Goal: Contribute content: Contribute content

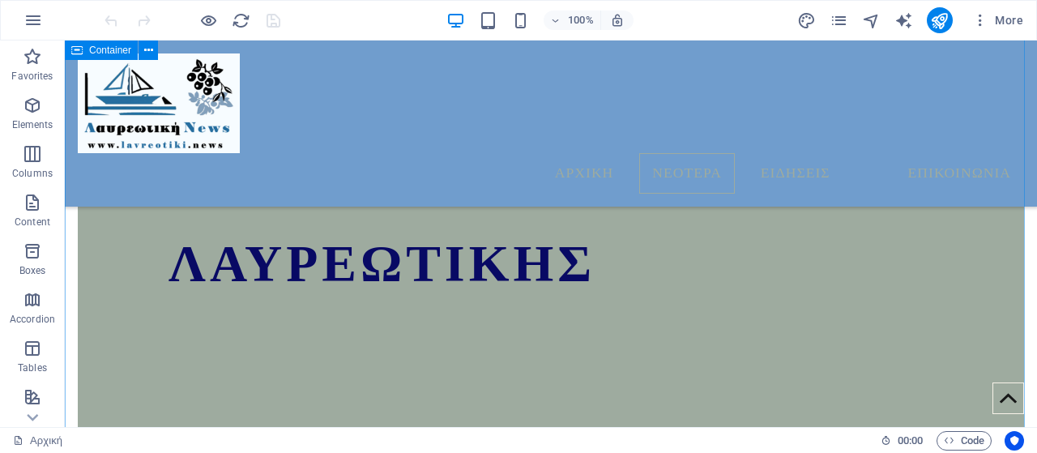
scroll to position [857, 0]
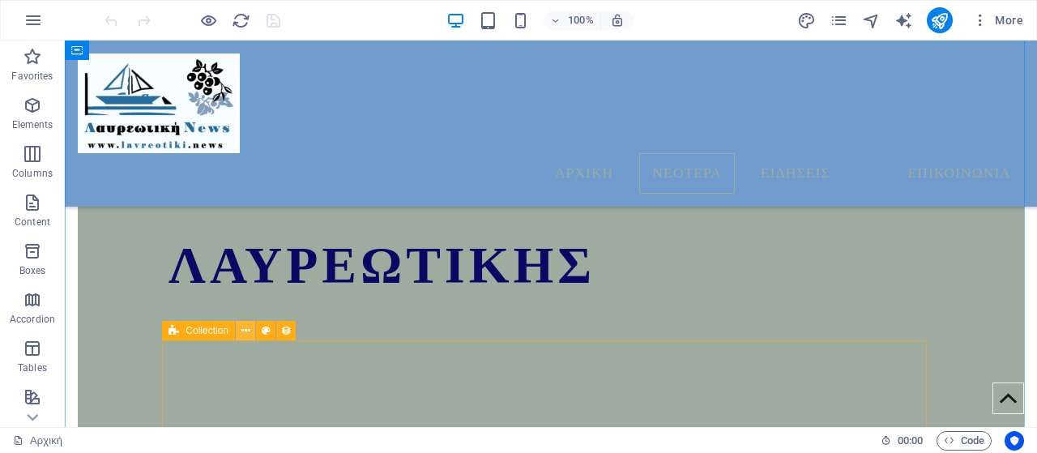
click at [248, 331] on icon at bounding box center [245, 330] width 9 height 17
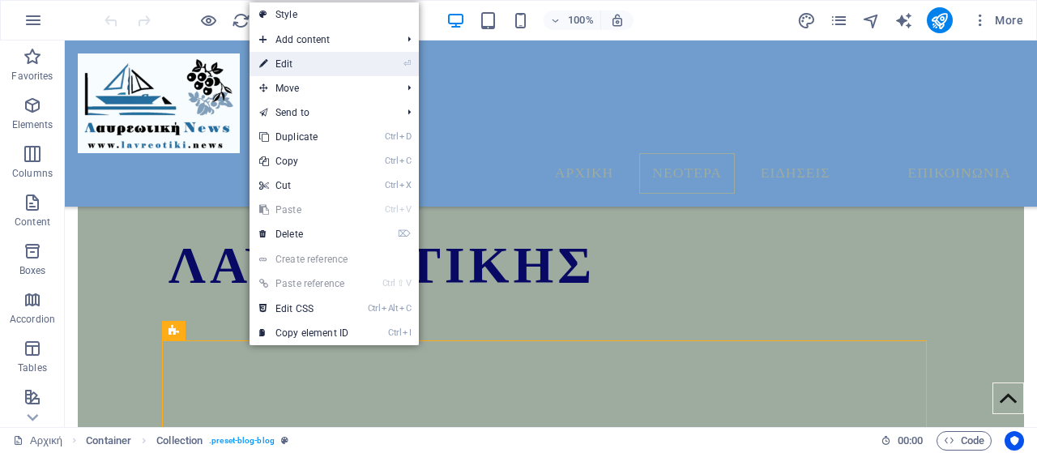
click at [319, 69] on link "⏎ Edit" at bounding box center [303, 64] width 109 height 24
select select "columns.publishing_date_DESC"
select select "columns.status"
select select "columns.publishing_date"
select select "past"
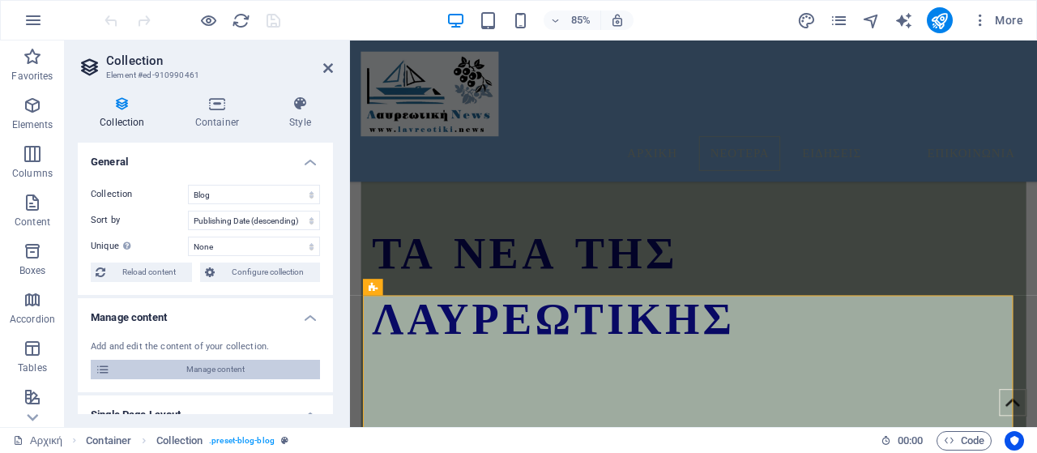
click at [200, 368] on span "Manage content" at bounding box center [215, 369] width 200 height 19
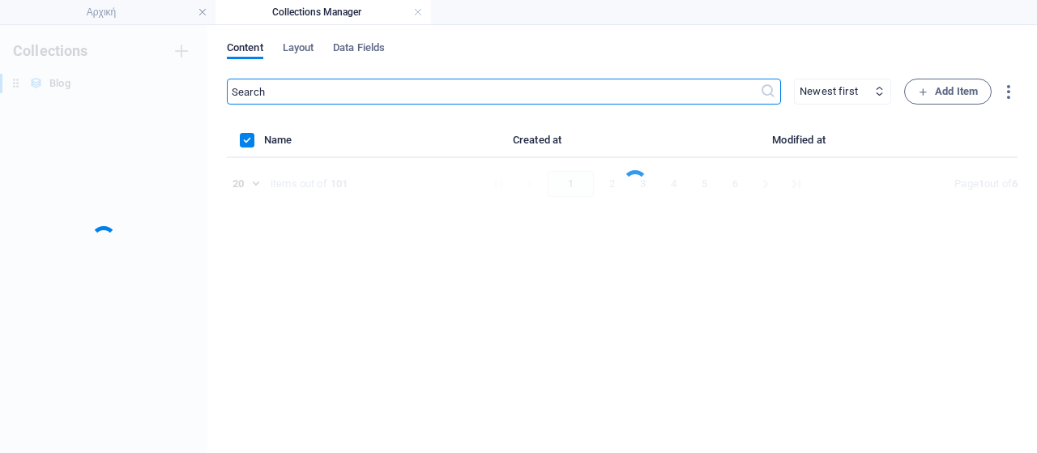
scroll to position [0, 0]
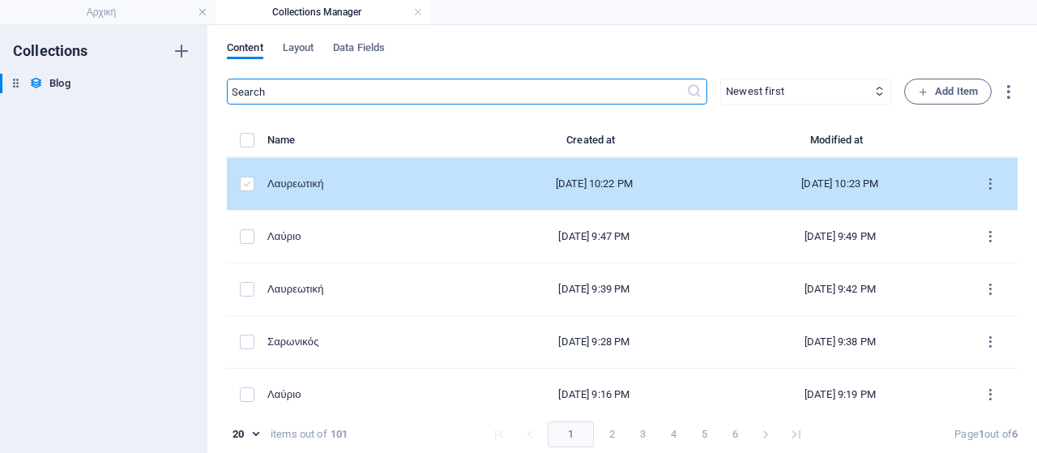
click at [245, 184] on label "items list" at bounding box center [247, 184] width 15 height 15
click at [0, 0] on input "items list" at bounding box center [0, 0] width 0 height 0
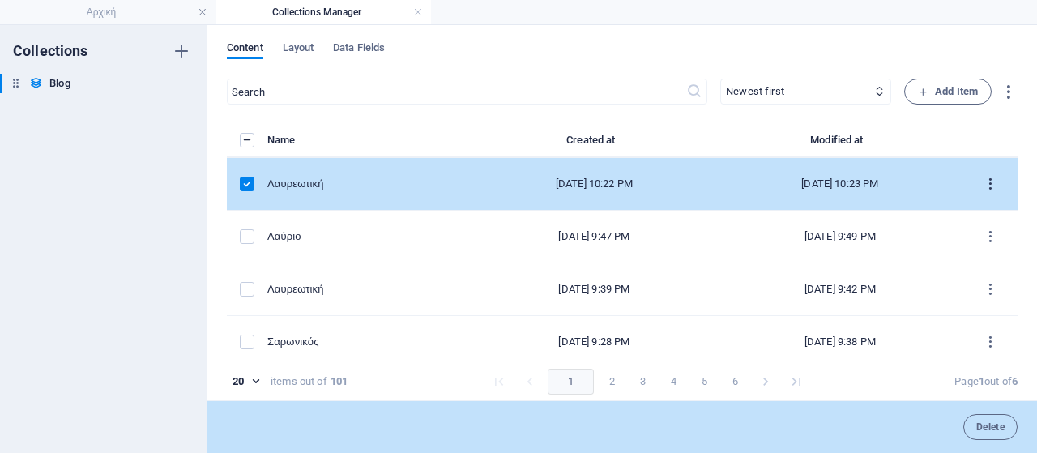
click at [986, 182] on icon "items list" at bounding box center [990, 184] width 15 height 15
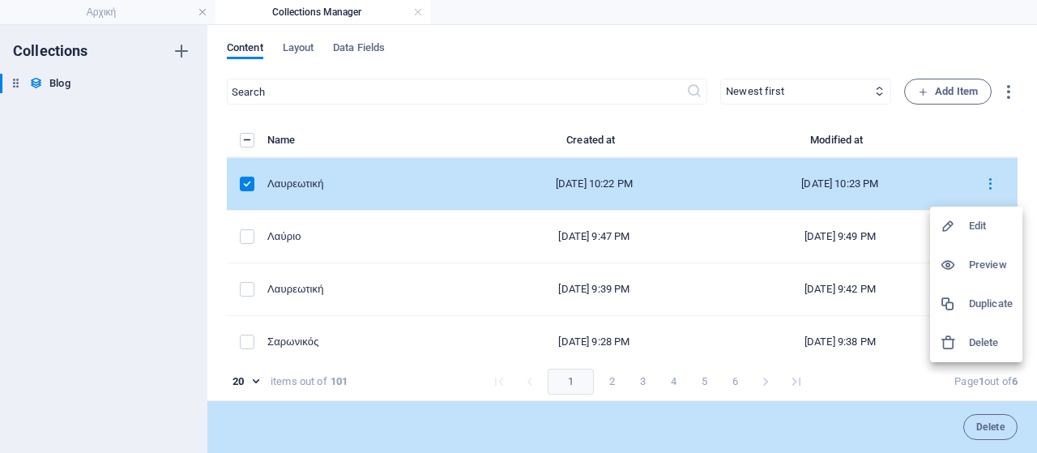
click at [969, 343] on h6 "Delete" at bounding box center [991, 342] width 44 height 19
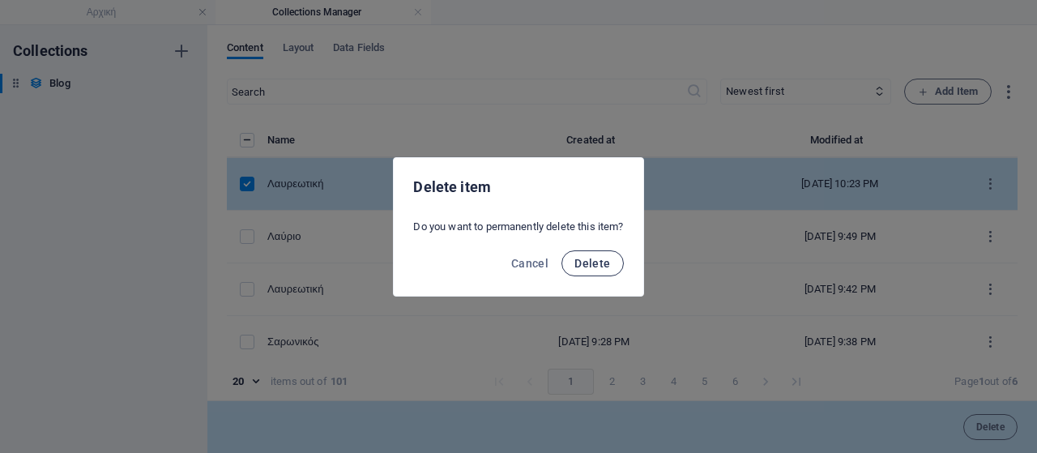
click at [581, 263] on span "Delete" at bounding box center [592, 263] width 36 height 13
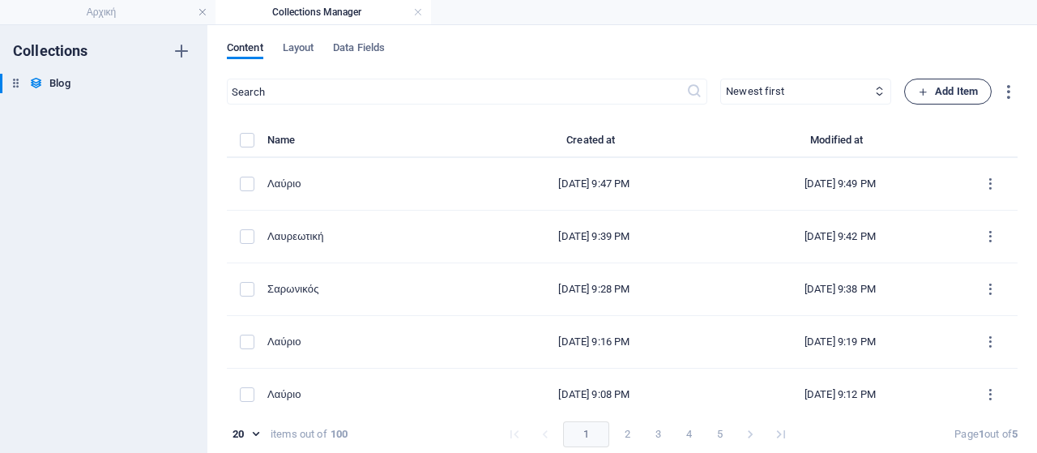
click at [940, 96] on span "Add Item" at bounding box center [948, 91] width 60 height 19
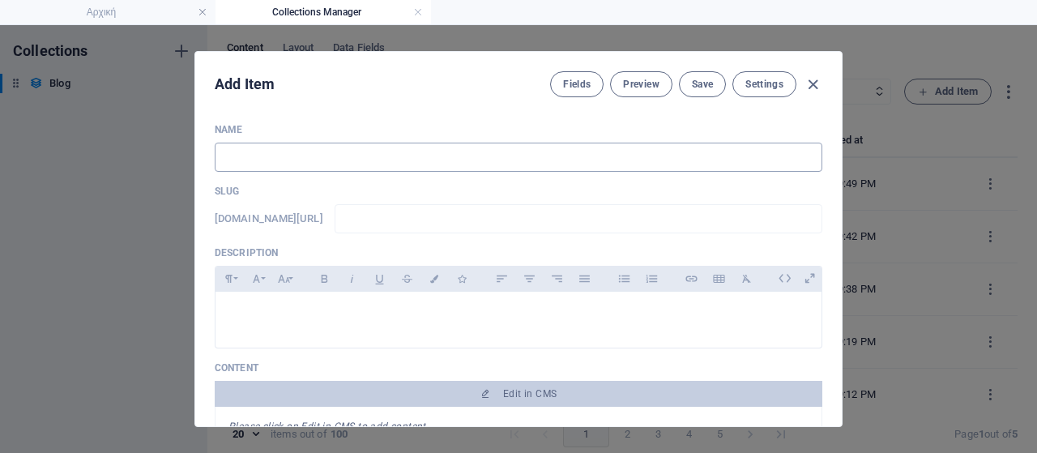
click at [306, 155] on input "text" at bounding box center [519, 157] width 608 height 29
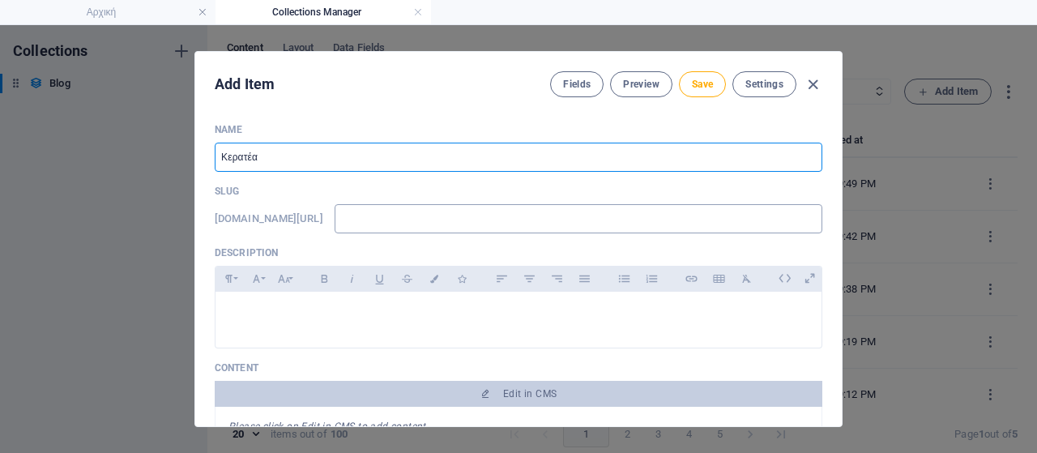
type input "Κερατέα"
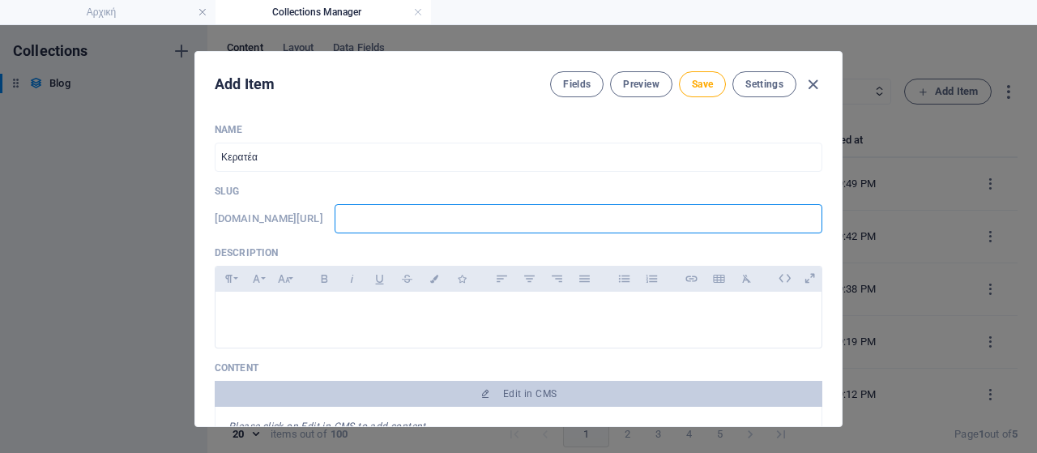
click at [401, 207] on input "text" at bounding box center [579, 218] width 488 height 29
type input "l"
type input "la"
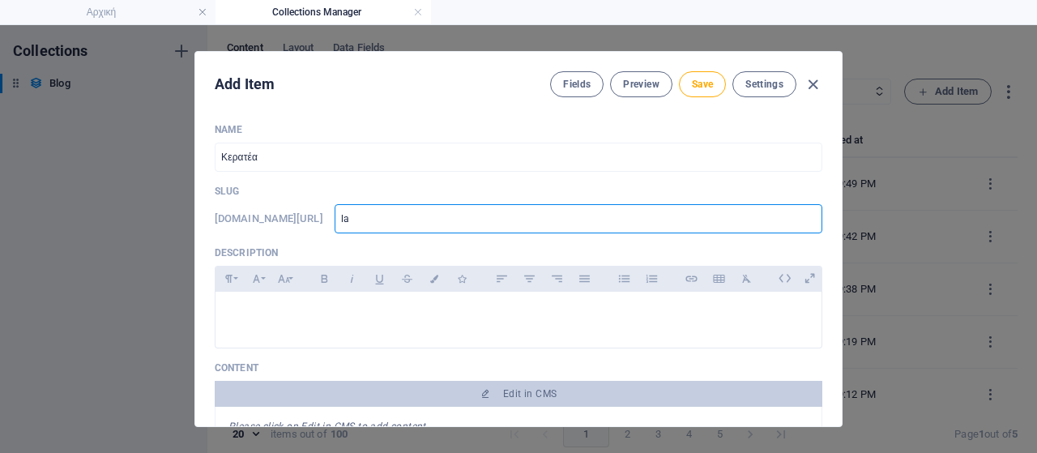
type input "lav"
type input "lavr"
type input "lavri"
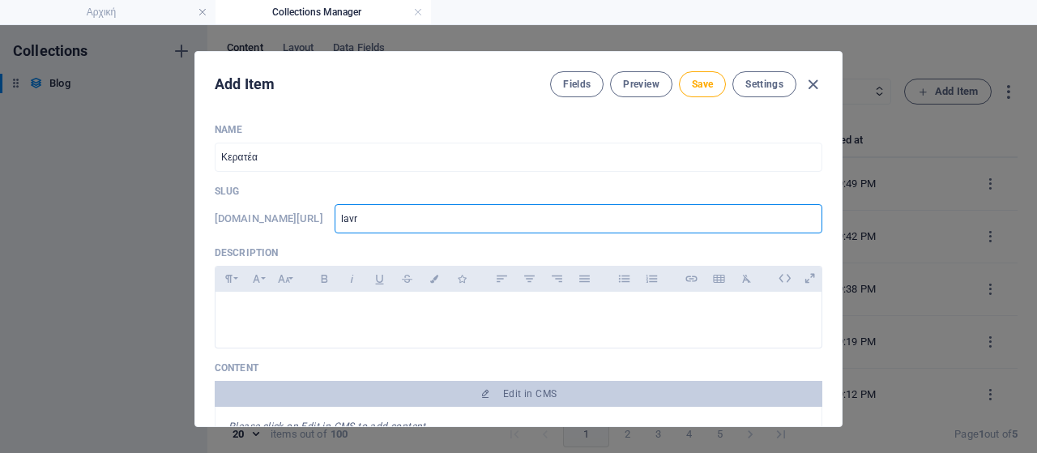
type input "lavri"
type input "lavria"
type input "lavriak"
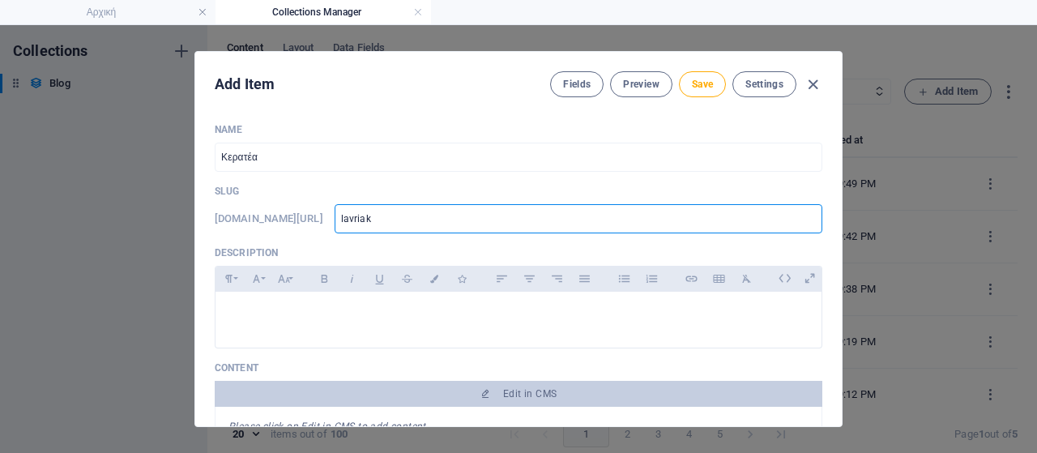
type input "lavriaki"
type input "lavriaki."
type input "lavriaki.n"
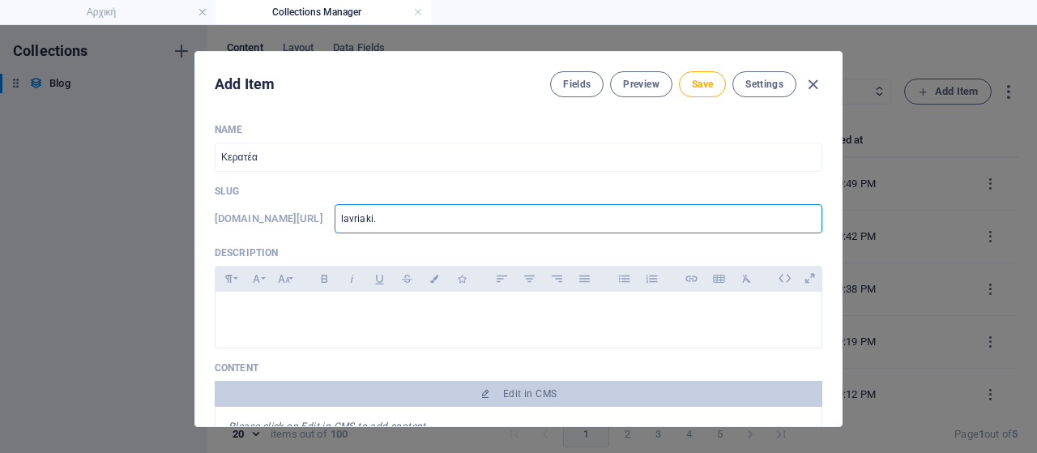
type input "lavriaki.n"
type input "[DOMAIN_NAME]"
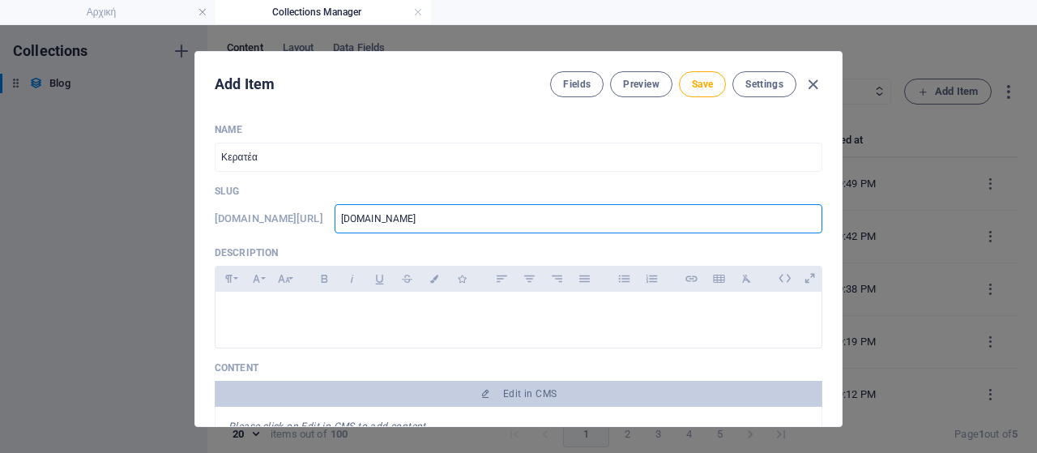
type input "[DOMAIN_NAME]"
type input "[DOMAIN_NAME]/"
type input "[DOMAIN_NAME]/b"
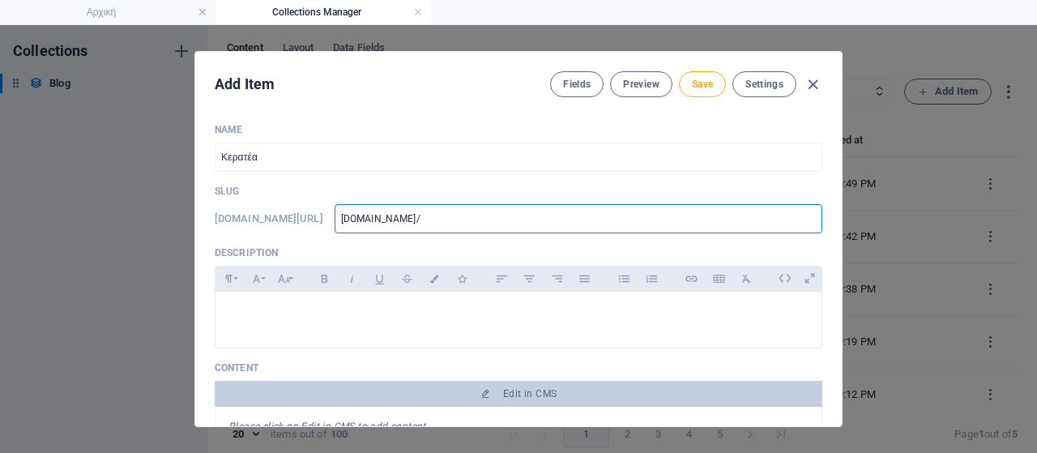
type input "[DOMAIN_NAME]/b"
type input "[DOMAIN_NAME]/bl"
type input "[DOMAIN_NAME]/blo"
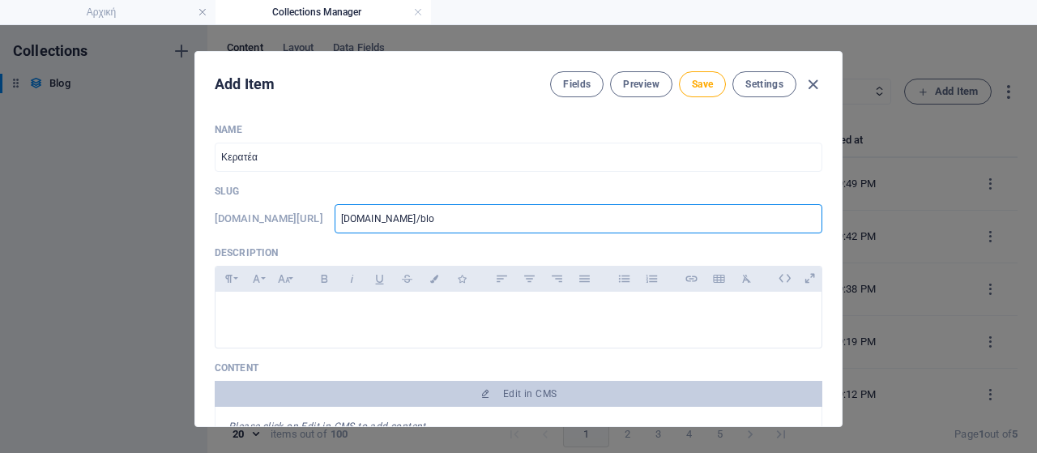
type input "[DOMAIN_NAME]/blog"
type input "[DOMAIN_NAME]/blog-"
type input "[DOMAIN_NAME]/blog-p"
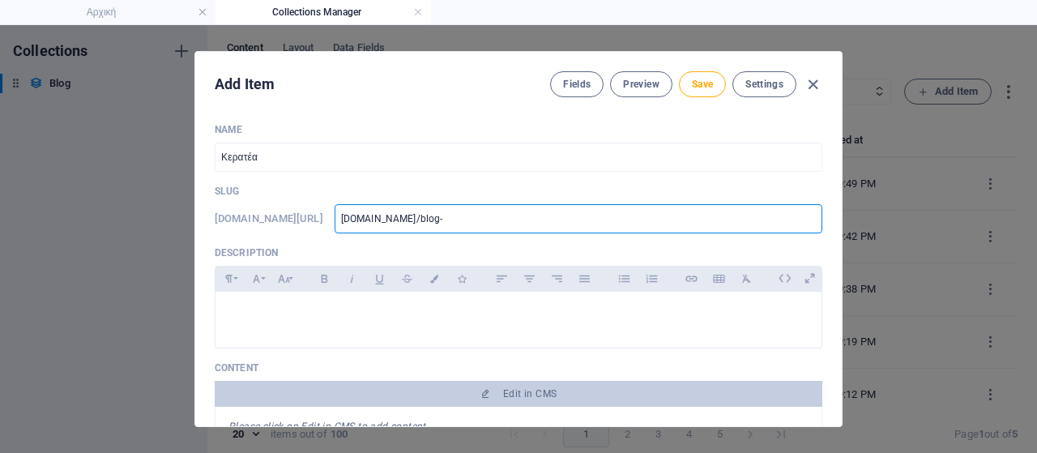
type input "[DOMAIN_NAME]/blog-p"
type input "[DOMAIN_NAME]/blog-po"
type input "[DOMAIN_NAME]/blog-pos"
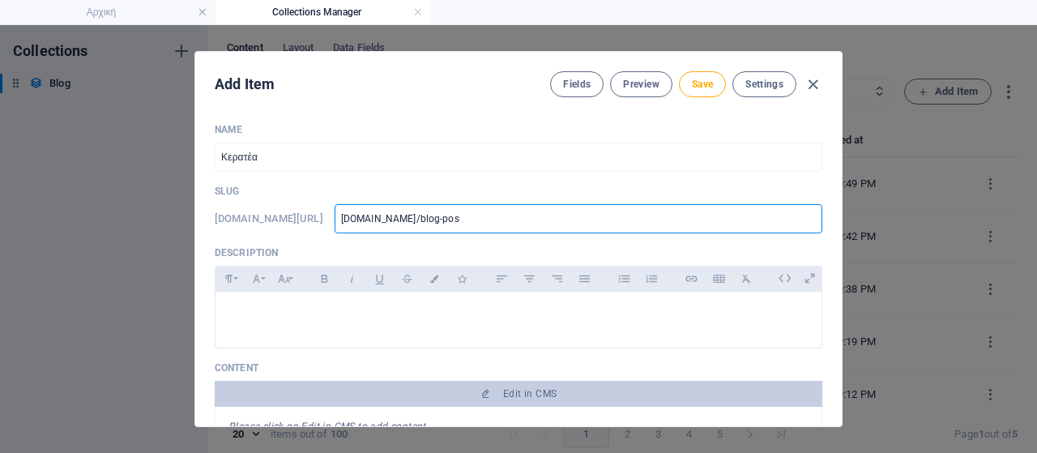
type input "[DOMAIN_NAME]/blog-post"
type input "[DOMAIN_NAME]/blog-post/"
type input "[DOMAIN_NAME]/blog-post/d"
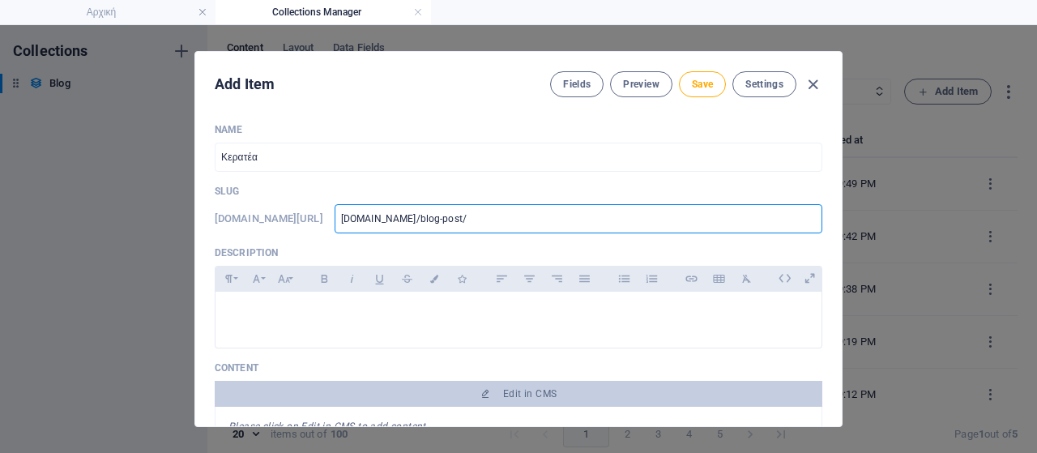
type input "[DOMAIN_NAME]/blog-post/d"
type input "[DOMAIN_NAME]/blog-post/dr"
type input "[DOMAIN_NAME]/blog-post/dra"
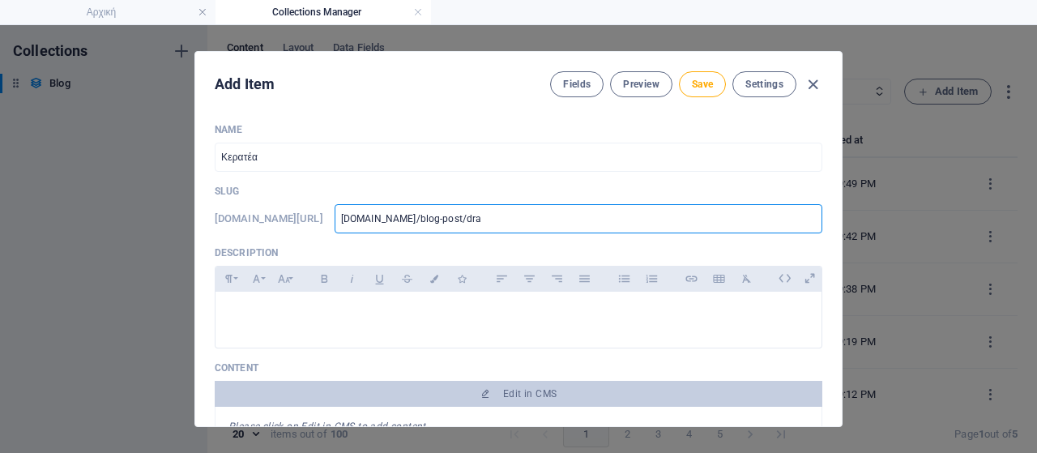
type input "[DOMAIN_NAME]/blog-post/dras"
type input "[DOMAIN_NAME]/blog-post/drasi"
type input "[DOMAIN_NAME]/blog-post/drasip"
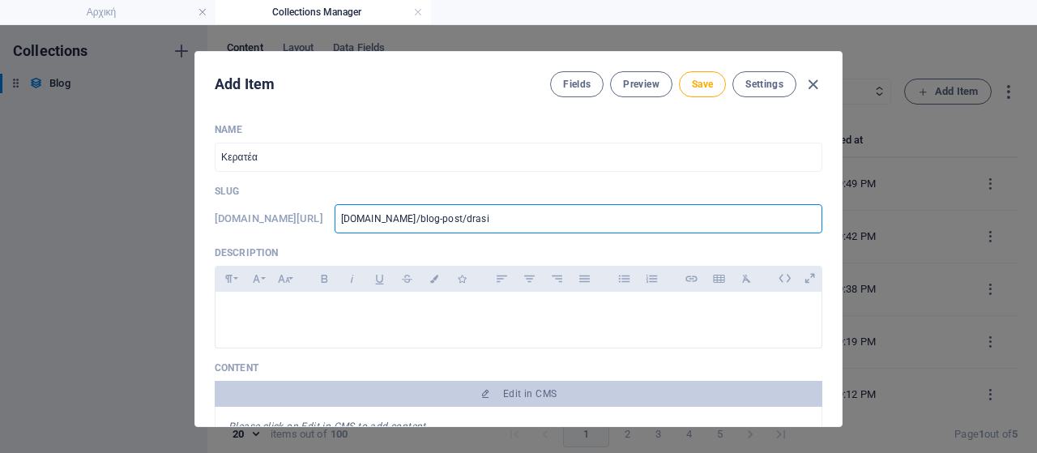
type input "[DOMAIN_NAME]/blog-post/drasip"
type input "[DOMAIN_NAME]/blog-post/drasipo"
type input "[DOMAIN_NAME]/blog-post/drasipol"
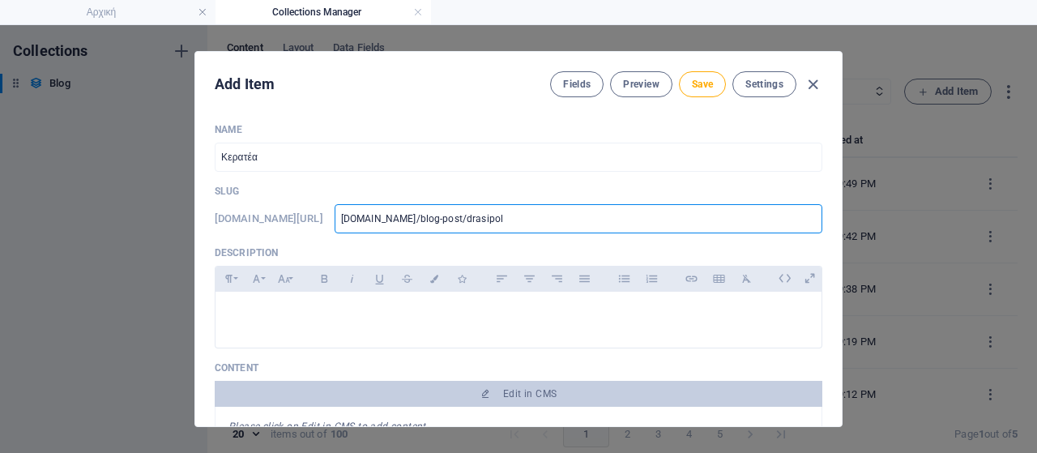
type input "[DOMAIN_NAME]/blog-post/drasipoli"
type input "[DOMAIN_NAME]/blog-post/drasipolit"
type input "[DOMAIN_NAME]/blog-post/drasipolitv"
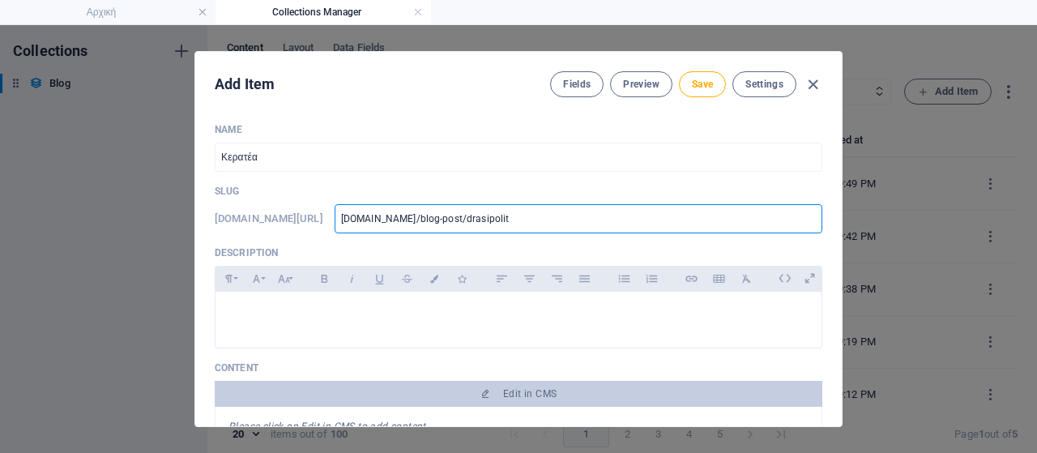
type input "[DOMAIN_NAME]/blog-post/drasipolitv"
type input "[DOMAIN_NAME]/blog-post/drasipolitvn"
type input "[DOMAIN_NAME]/blog-post/drasipolitvn4"
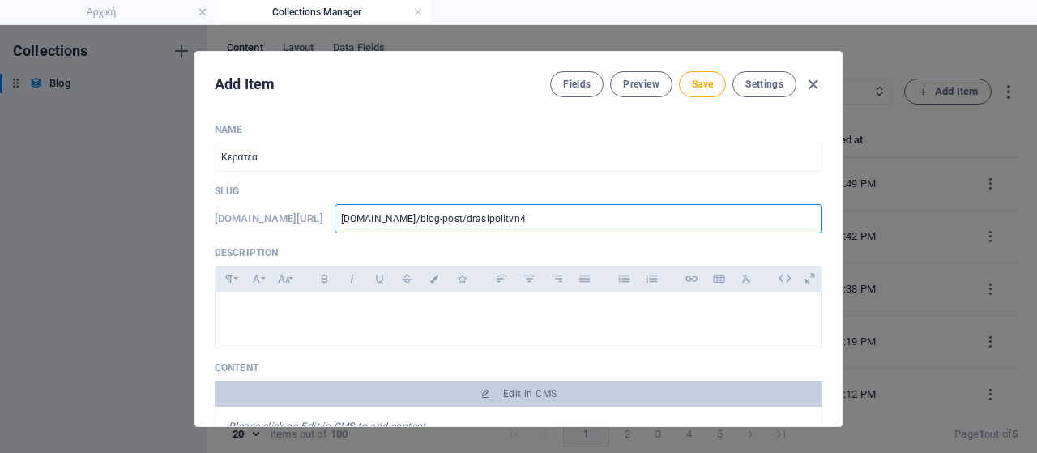
type input "[DOMAIN_NAME]/blog-post/drasipolitvn41"
type input "[DOMAIN_NAME]/blog-post/drasipolitvn410"
type input "lavriaki-news-blog-post-drasipolitvn410"
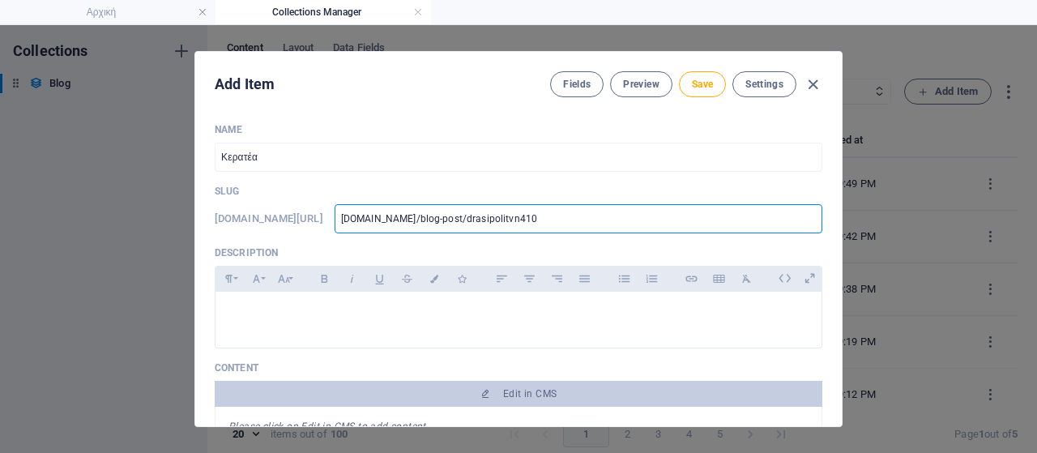
type input "lavriaki-news-blog-post-drasipolitvn410"
click at [340, 318] on p at bounding box center [518, 312] width 580 height 15
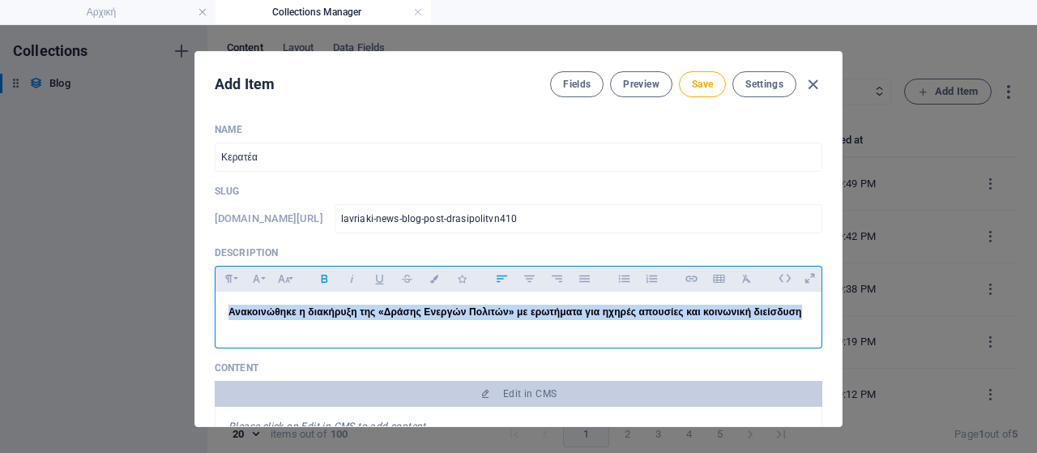
drag, startPoint x: 807, startPoint y: 313, endPoint x: 292, endPoint y: 306, distance: 514.4
click at [199, 296] on div "Name [PERSON_NAME] ​ Slug [DOMAIN_NAME][URL] lavriaki-news-blog-post-drasipolit…" at bounding box center [518, 268] width 646 height 316
click at [287, 279] on icon "button" at bounding box center [284, 278] width 14 height 19
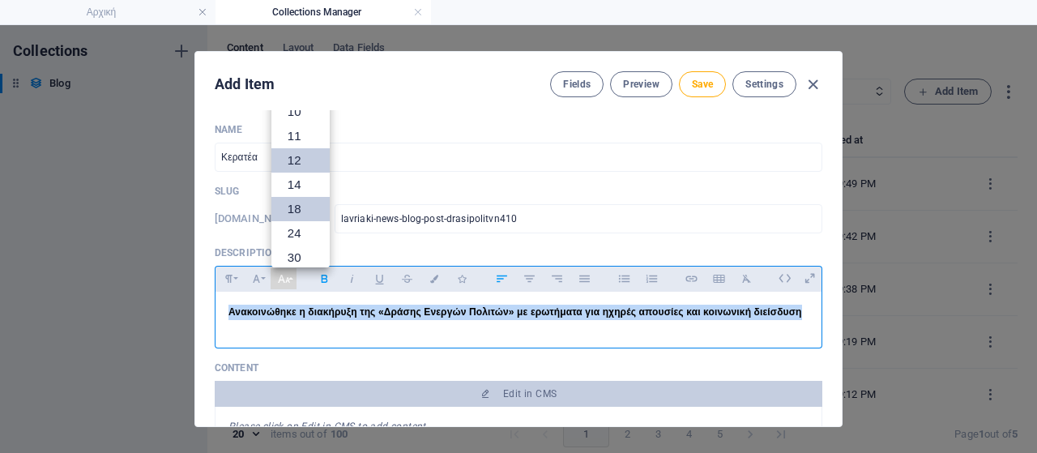
click at [292, 203] on link "18" at bounding box center [300, 209] width 58 height 24
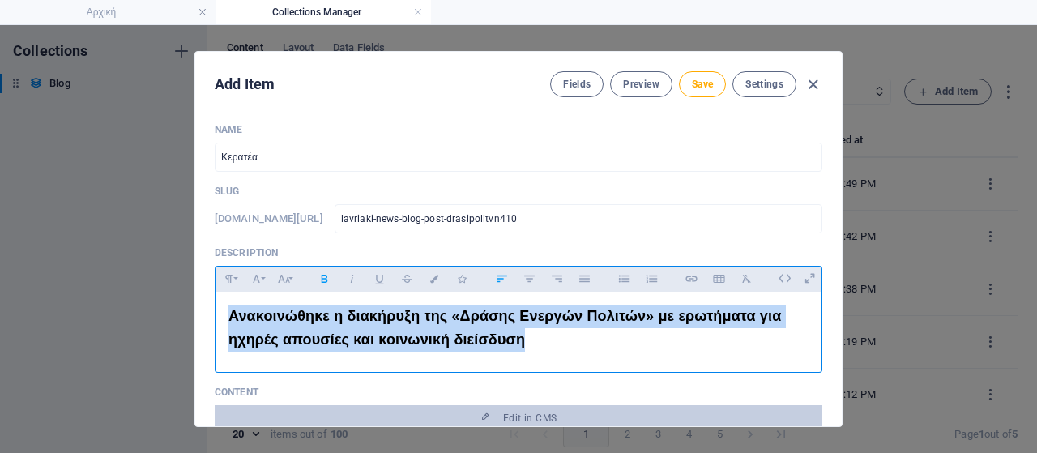
click at [588, 342] on p "Ανακοινώθηκε η διακήρυξη της «Δράσης Ενεργών Πολιτών» με ερωτήματα για ηχηρές α…" at bounding box center [518, 328] width 580 height 47
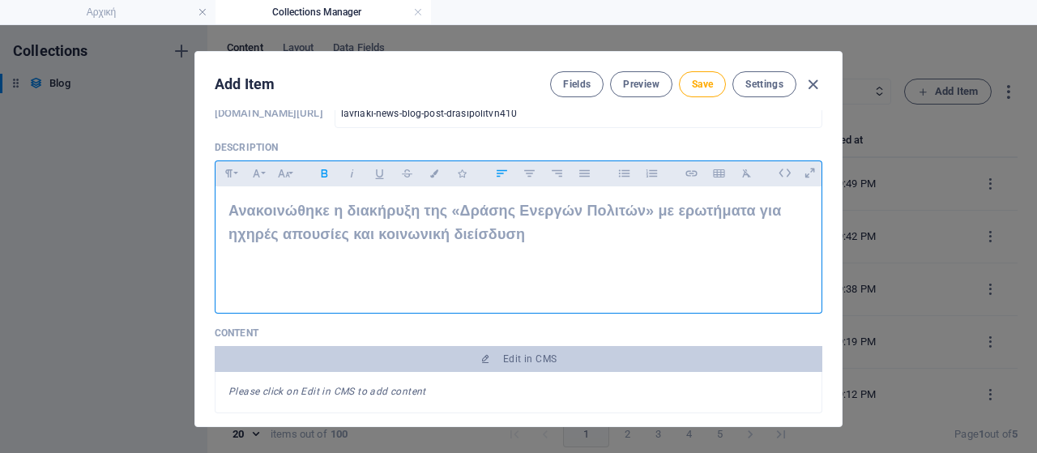
scroll to position [243, 0]
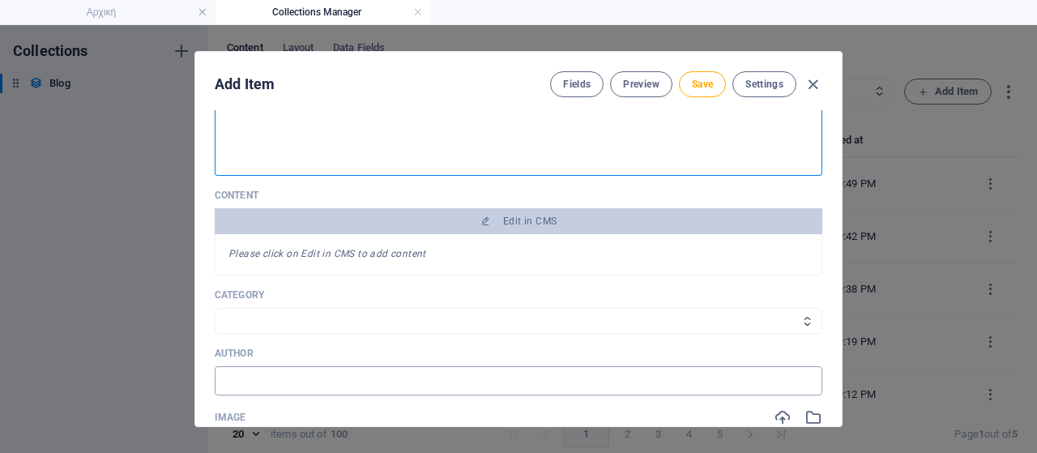
click at [371, 377] on input "text" at bounding box center [519, 380] width 608 height 29
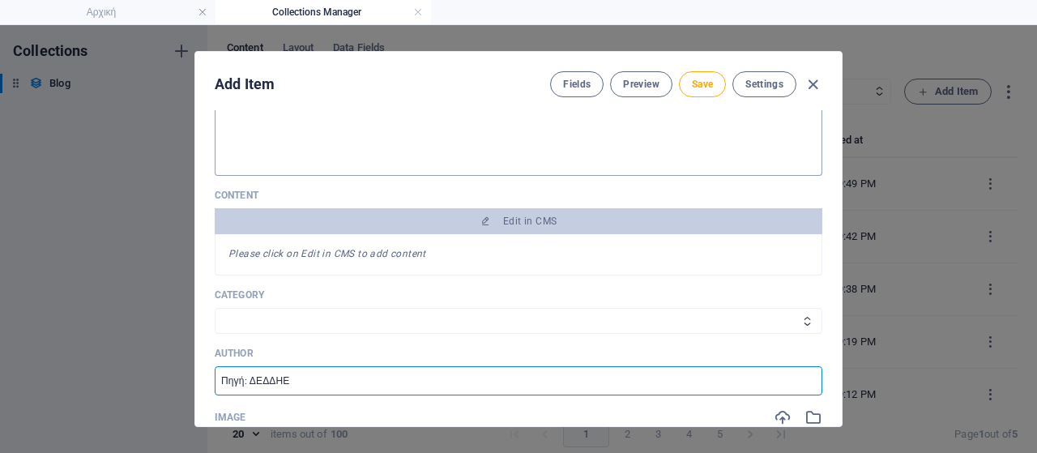
drag, startPoint x: 306, startPoint y: 382, endPoint x: 248, endPoint y: 377, distance: 58.5
click at [248, 377] on input "Πηγή: ΔΕΔΔΗΕ" at bounding box center [519, 380] width 608 height 29
paste input "Κίνησης Ενεργών Πολιτών"
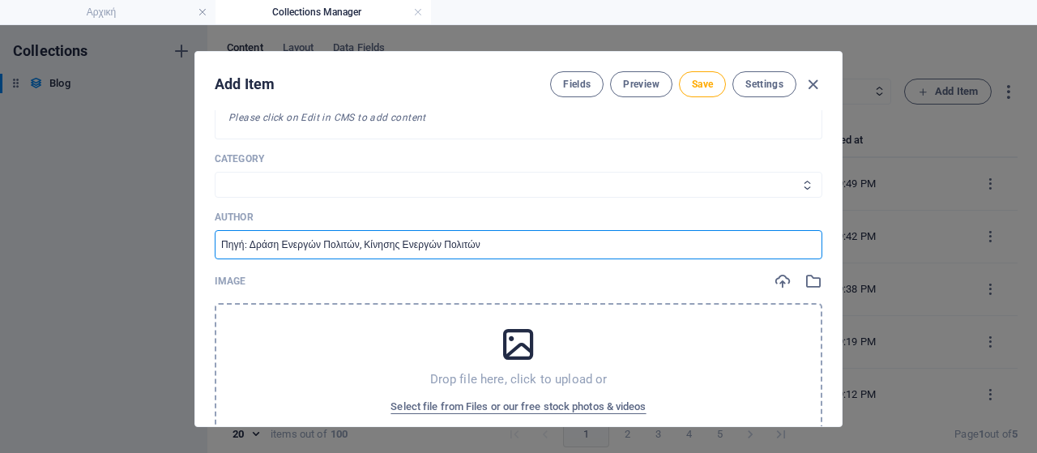
scroll to position [405, 0]
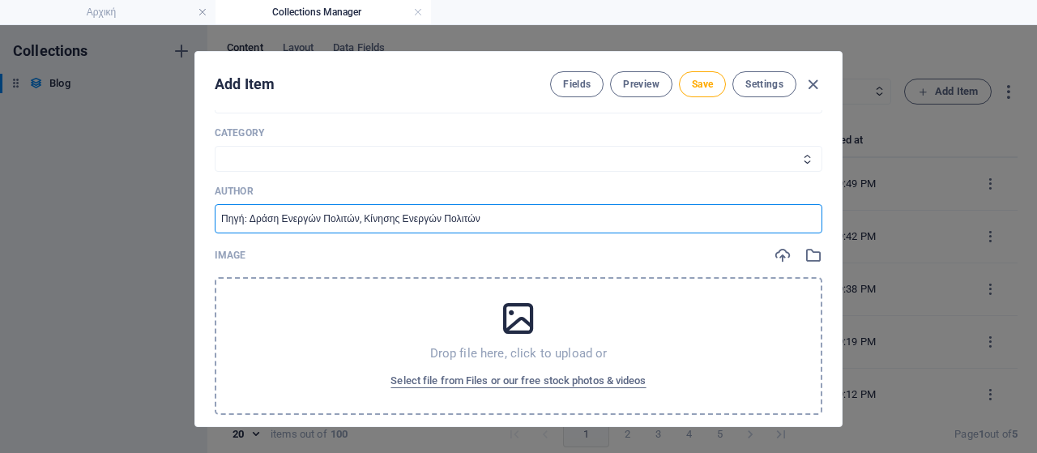
type input "Πηγή: Δράση Ενεργών Πολιτών, Κίνησης Ενεργών Πολιτών"
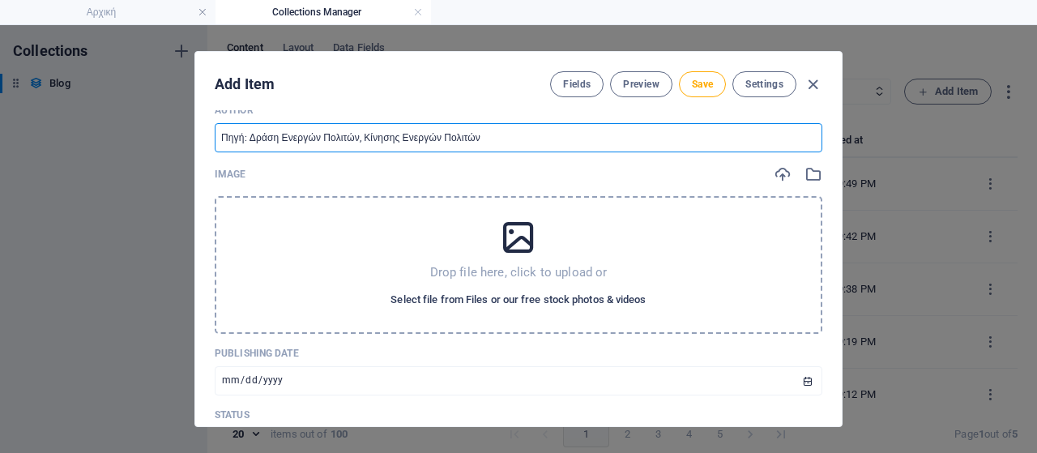
click at [501, 298] on span "Select file from Files or our free stock photos & videos" at bounding box center [517, 299] width 255 height 19
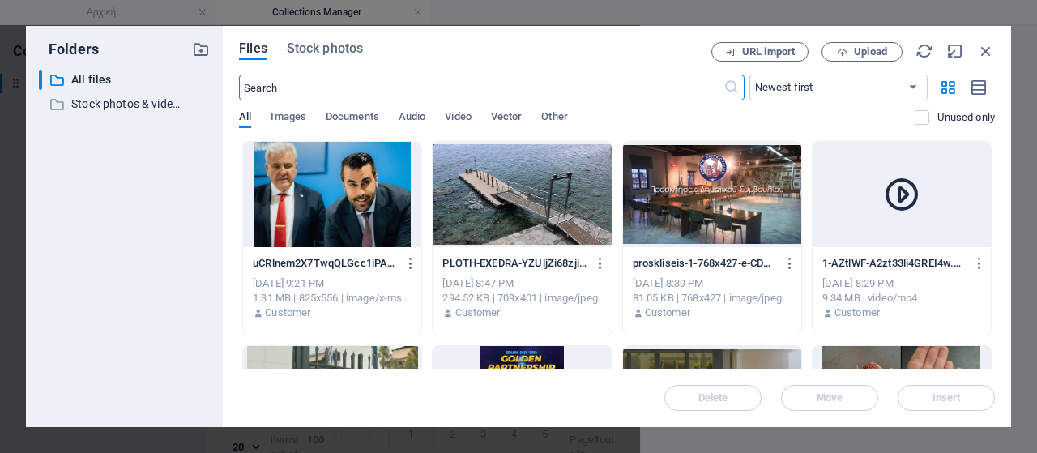
scroll to position [510, 0]
click at [855, 57] on span "Upload" at bounding box center [870, 52] width 33 height 10
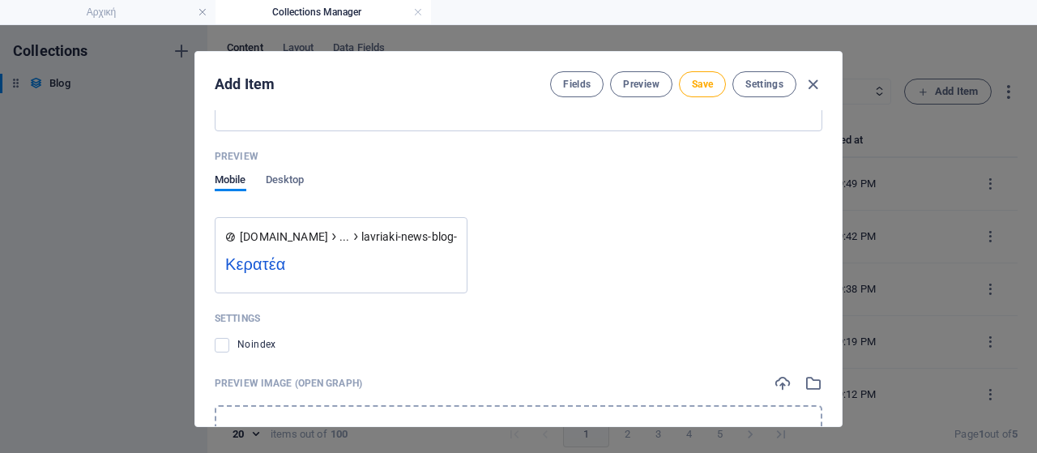
scroll to position [1685, 0]
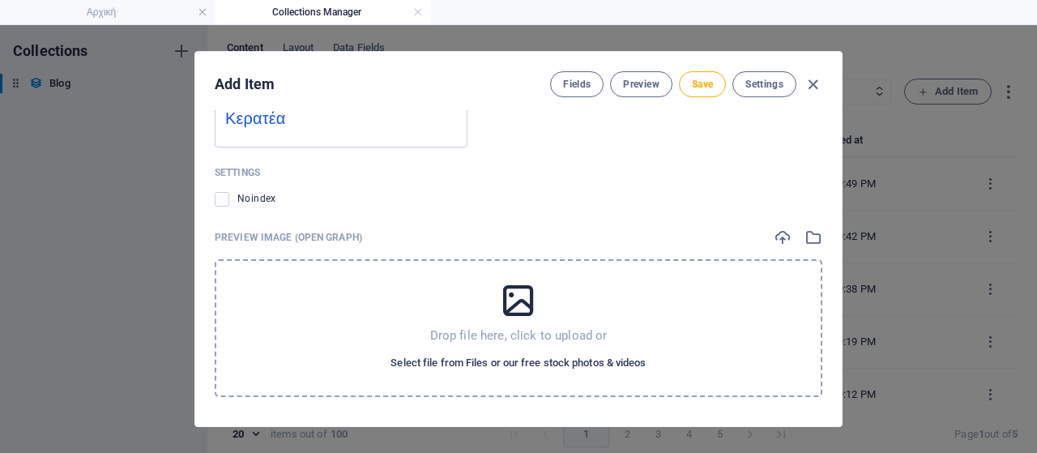
click at [514, 361] on span "Select file from Files or our free stock photos & videos" at bounding box center [517, 362] width 255 height 19
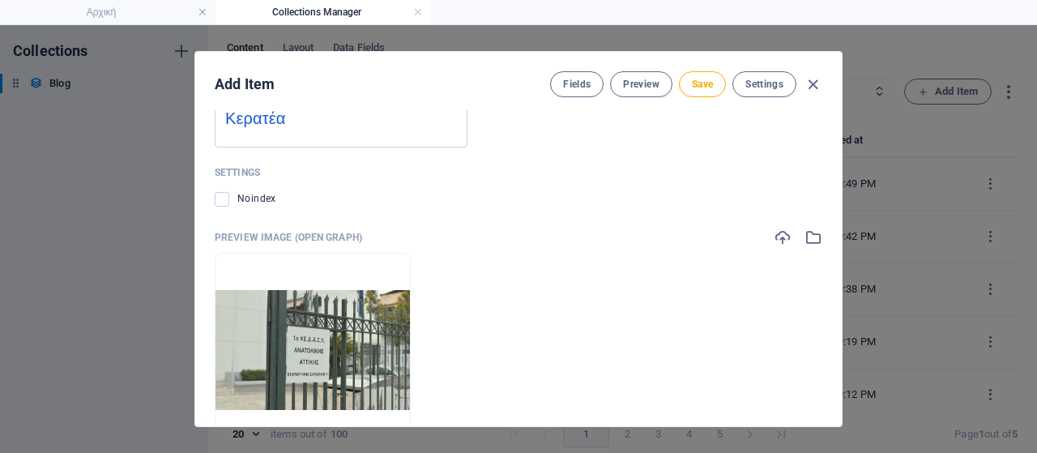
click at [361, 420] on icon "button" at bounding box center [354, 422] width 13 height 13
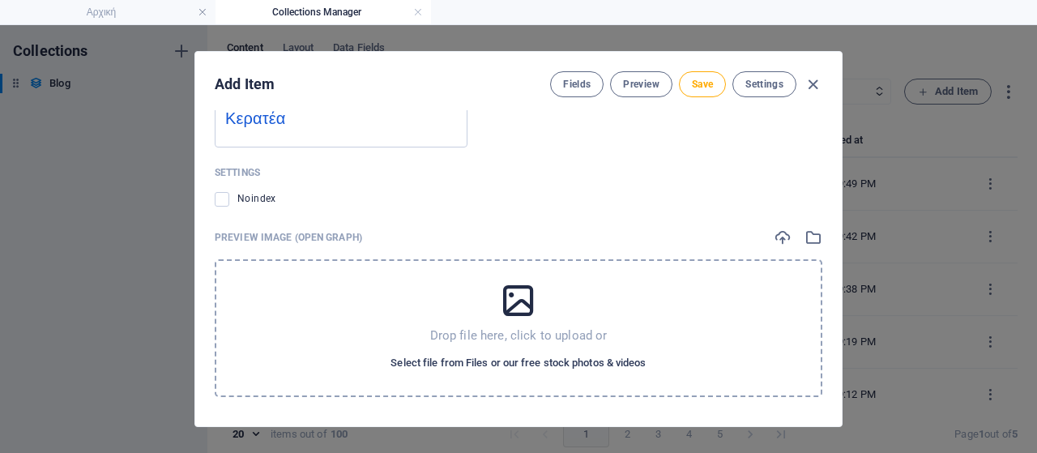
click at [478, 364] on span "Select file from Files or our free stock photos & videos" at bounding box center [517, 362] width 255 height 19
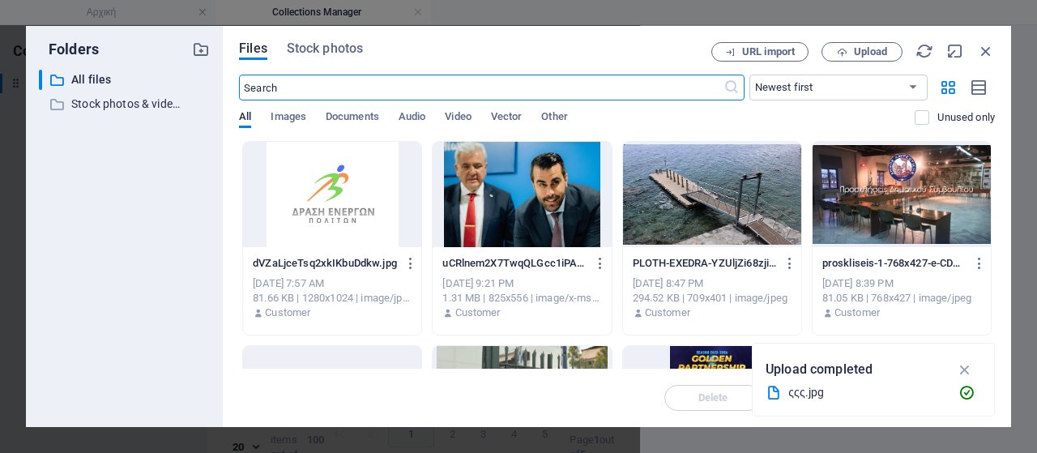
click at [344, 215] on div at bounding box center [332, 194] width 178 height 105
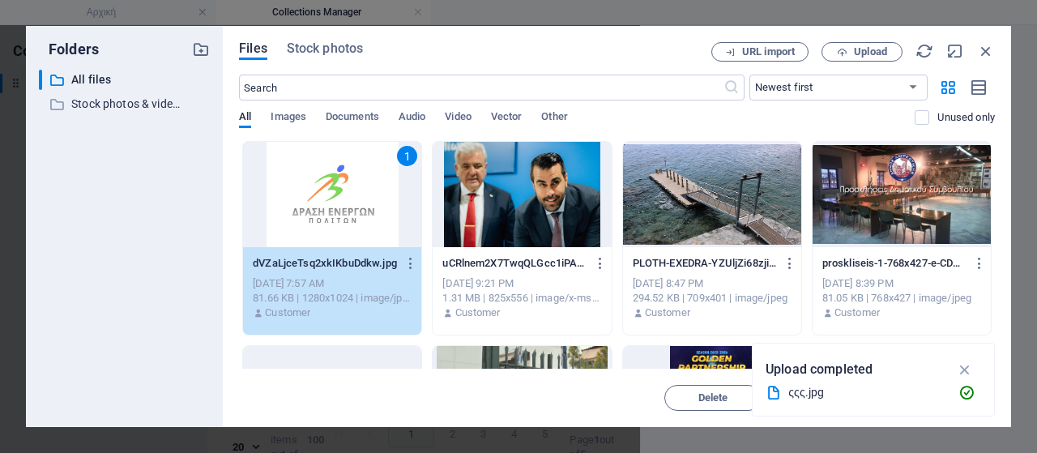
click at [344, 215] on div "1" at bounding box center [332, 194] width 178 height 105
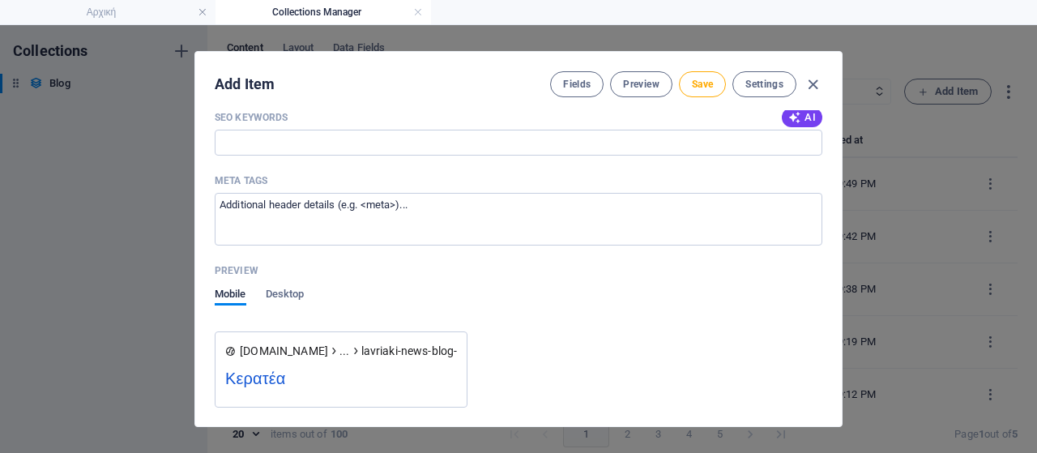
scroll to position [1344, 0]
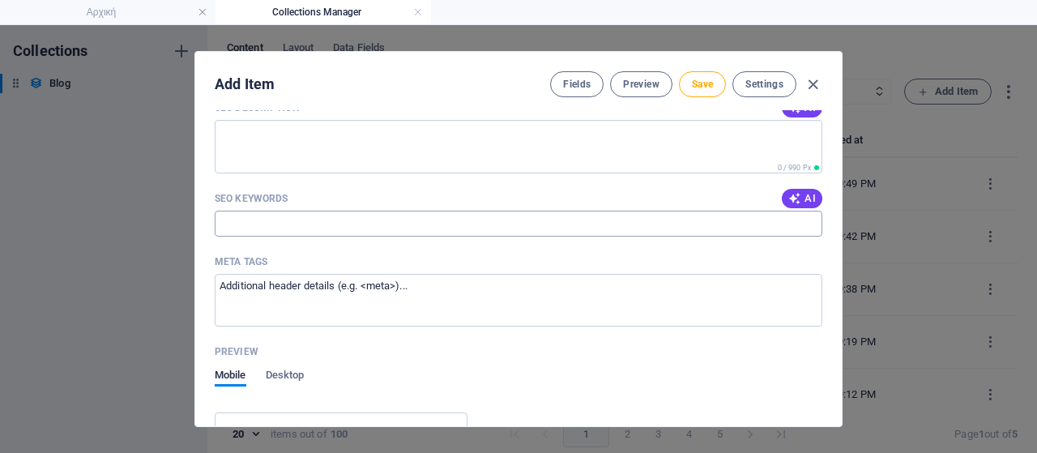
click at [318, 219] on input "SEO Keywords" at bounding box center [519, 224] width 608 height 26
paste input "Δράση Ενεργών Πολιτών, Κίνηση Ενεργών Πολιτών, Δήμος Λαυρεωτικής, ιδρυτική διακ…"
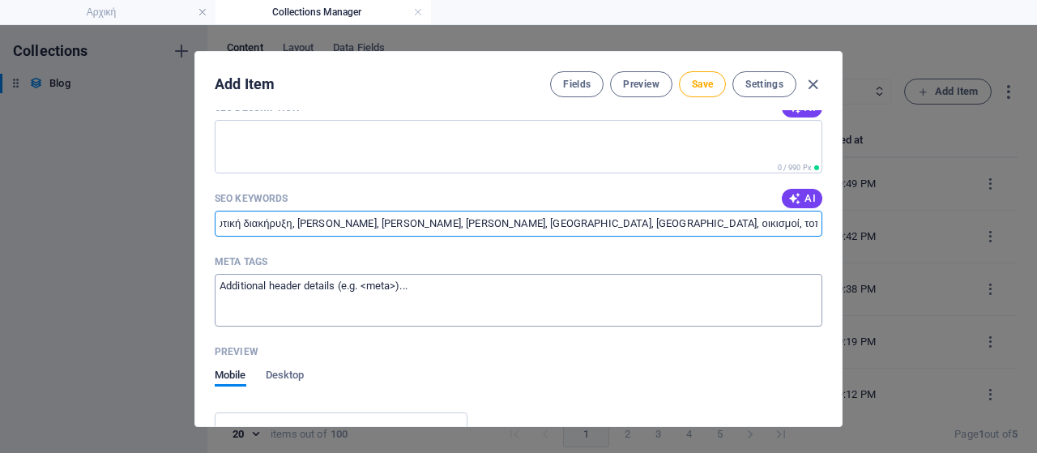
scroll to position [1506, 0]
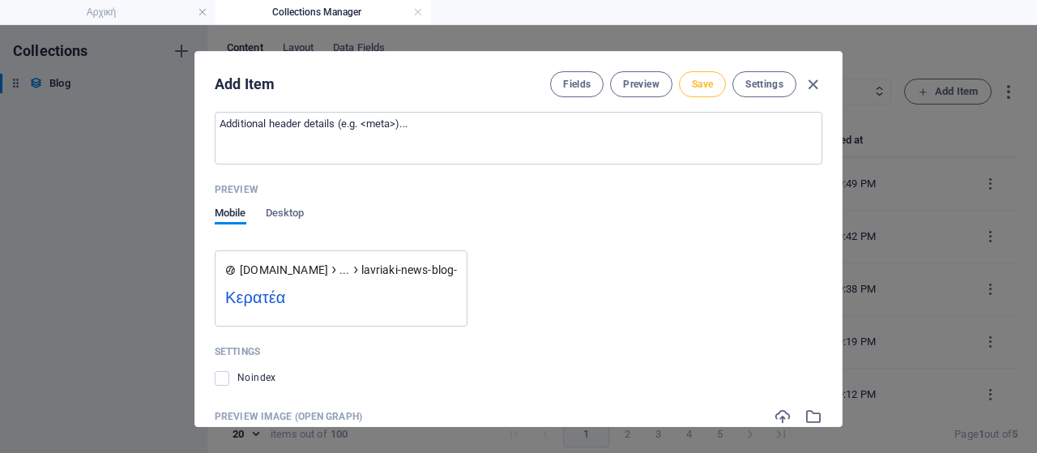
type input "Δράση Ενεργών Πολιτών, Κίνηση Ενεργών Πολιτών, Δήμος Λαυρεωτικής, ιδρυτική διακ…"
click at [710, 93] on button "Save" at bounding box center [702, 84] width 47 height 26
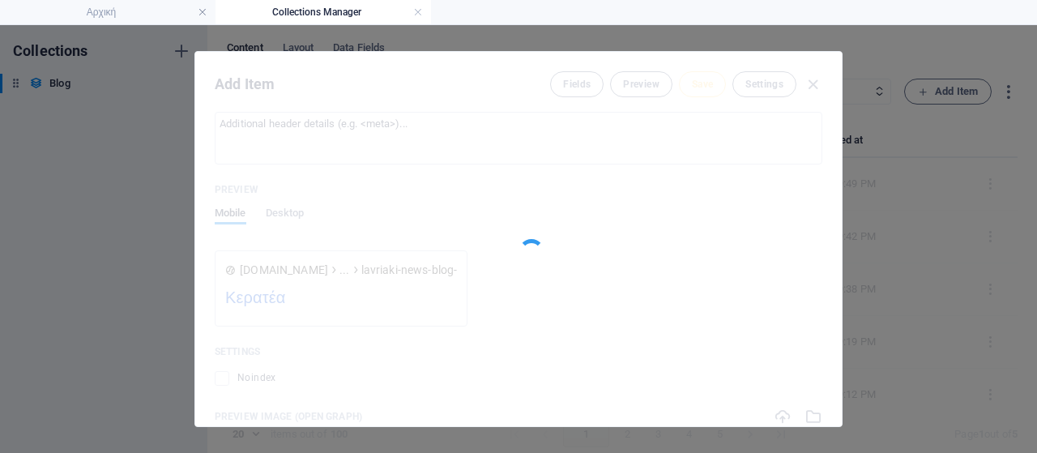
type input "lavriaki-news-blog-post-drasipolitvn410"
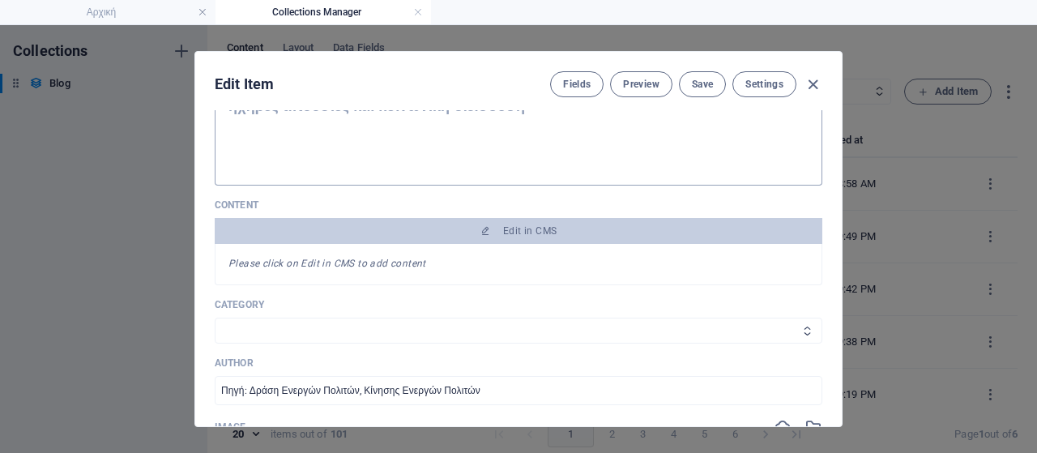
scroll to position [210, 0]
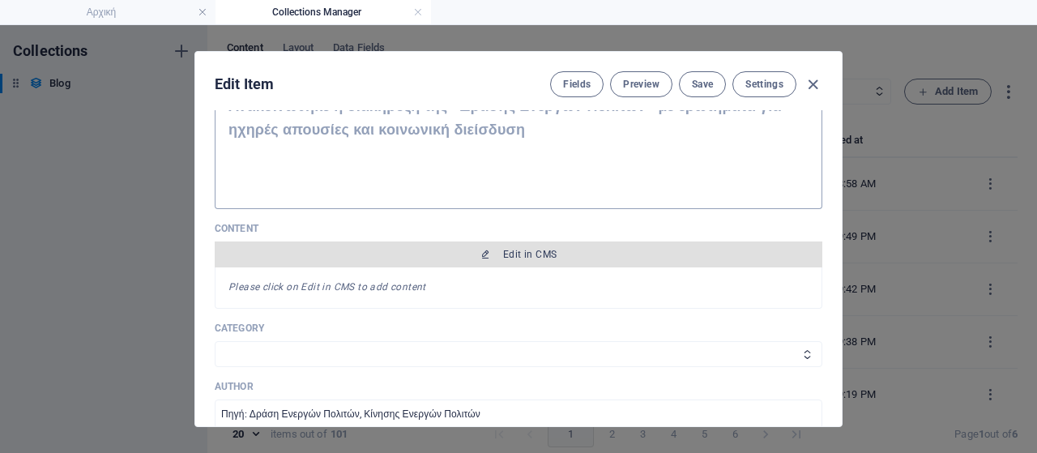
click at [595, 257] on span "Edit in CMS" at bounding box center [518, 254] width 595 height 13
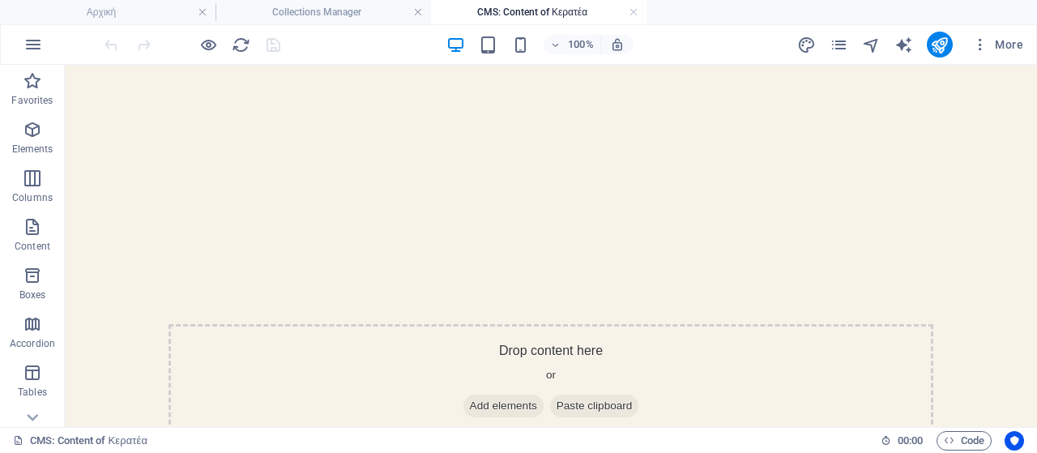
scroll to position [0, 0]
click at [471, 410] on span "Add elements" at bounding box center [503, 405] width 80 height 23
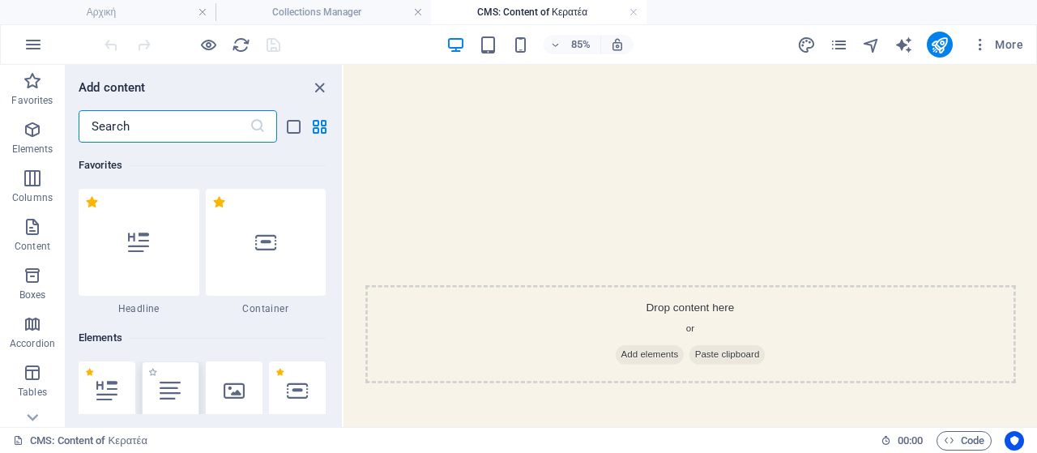
click at [181, 399] on div at bounding box center [170, 390] width 57 height 58
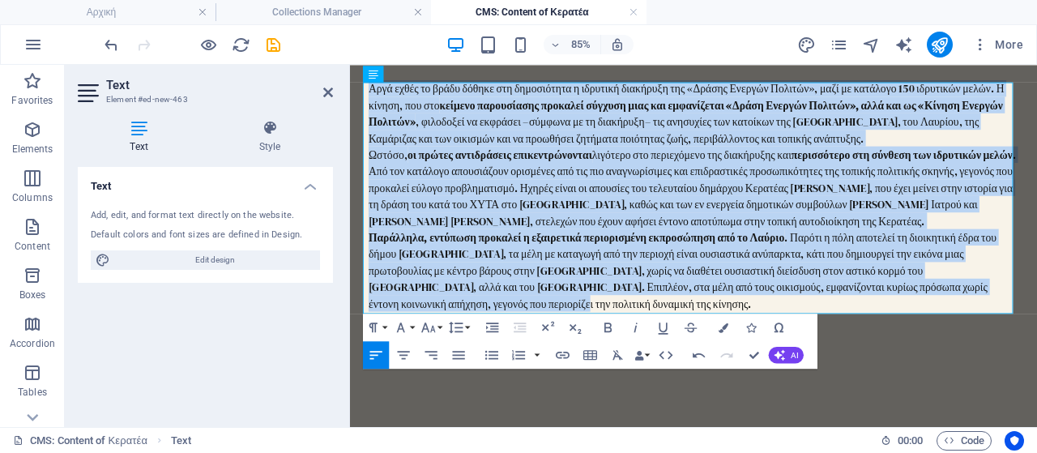
scroll to position [243, 0]
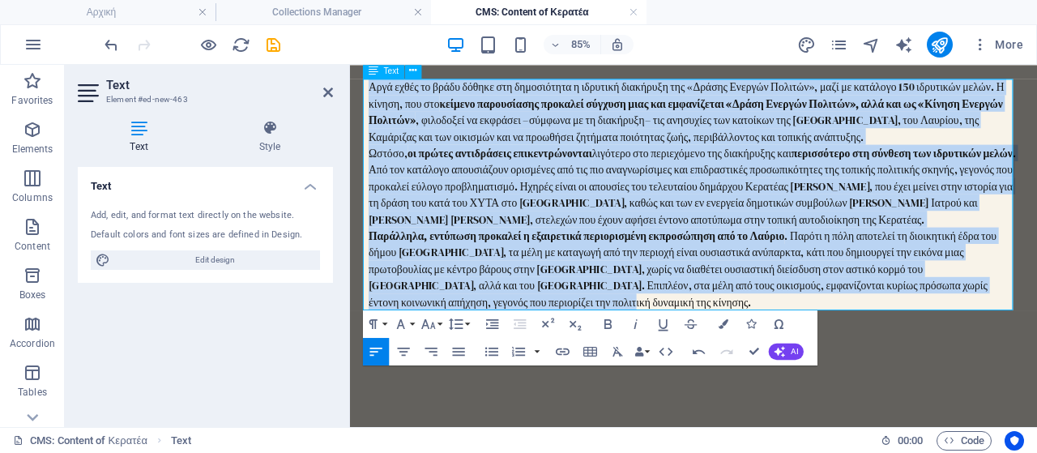
drag, startPoint x: 365, startPoint y: 337, endPoint x: 636, endPoint y: 341, distance: 270.6
click at [636, 341] on div "Αργά εχθές το βράδυ δόθηκε στη δημοσιότητα η ιδρυτική διακήρυξη της «Δράσης Ενε…" at bounding box center [754, 217] width 765 height 272
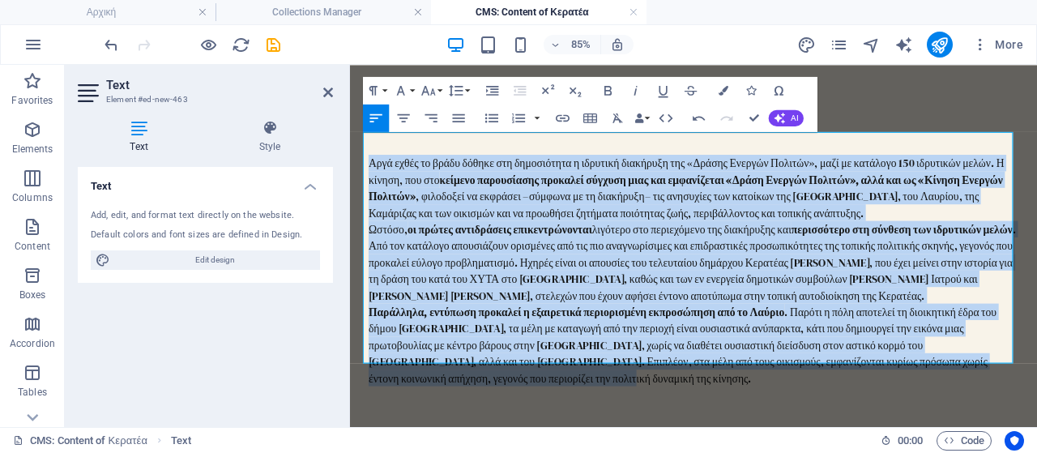
scroll to position [81, 0]
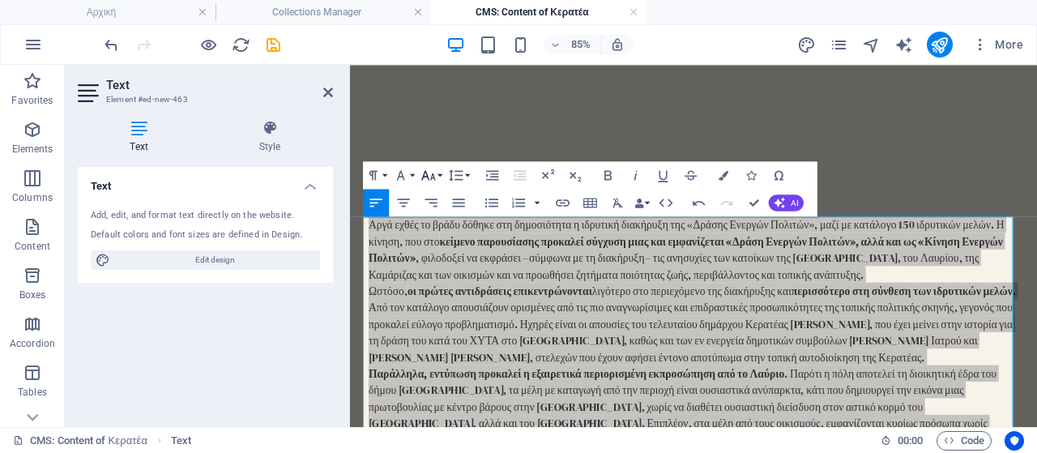
click at [437, 177] on button "Font Size" at bounding box center [431, 175] width 26 height 28
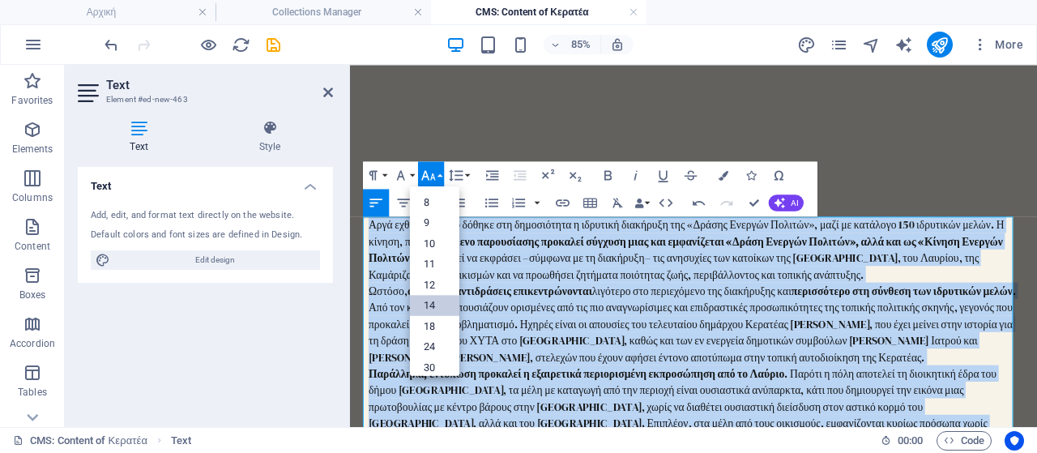
click at [439, 305] on link "14" at bounding box center [434, 305] width 49 height 21
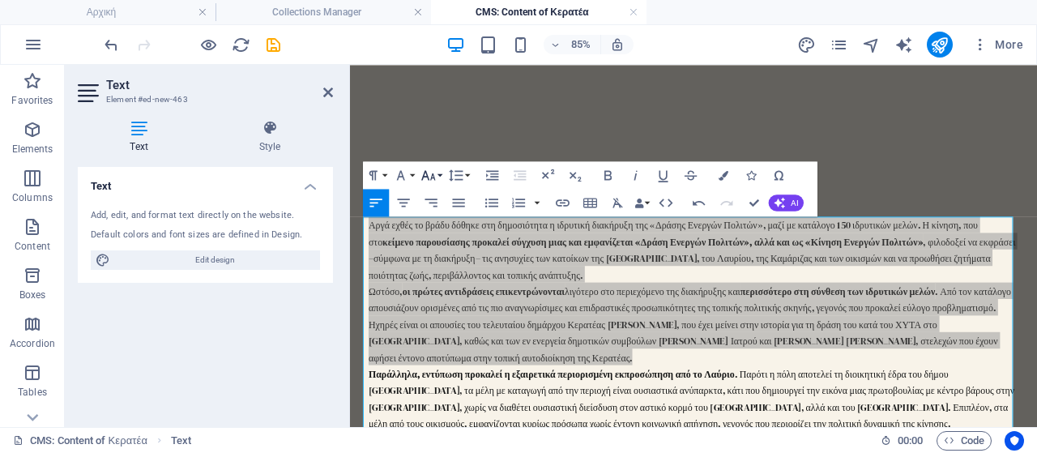
click at [437, 171] on button "Font Size" at bounding box center [431, 175] width 26 height 28
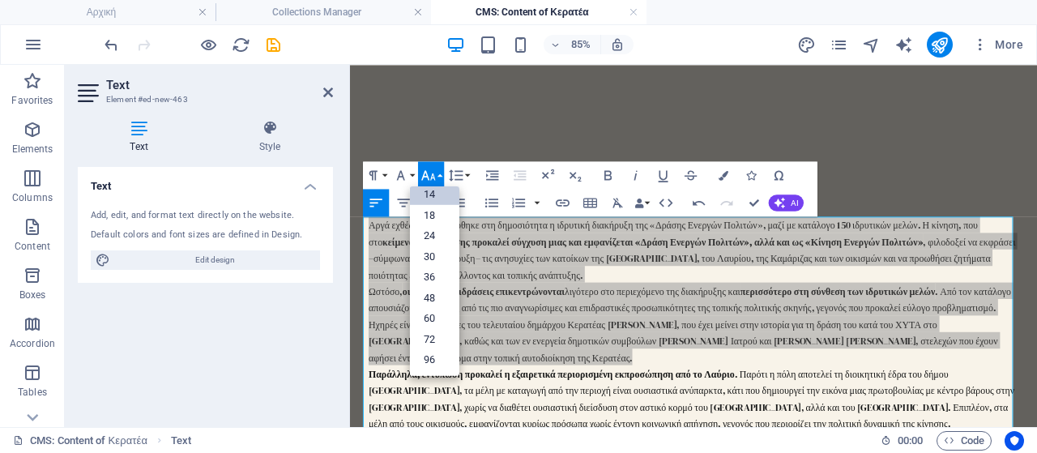
scroll to position [130, 0]
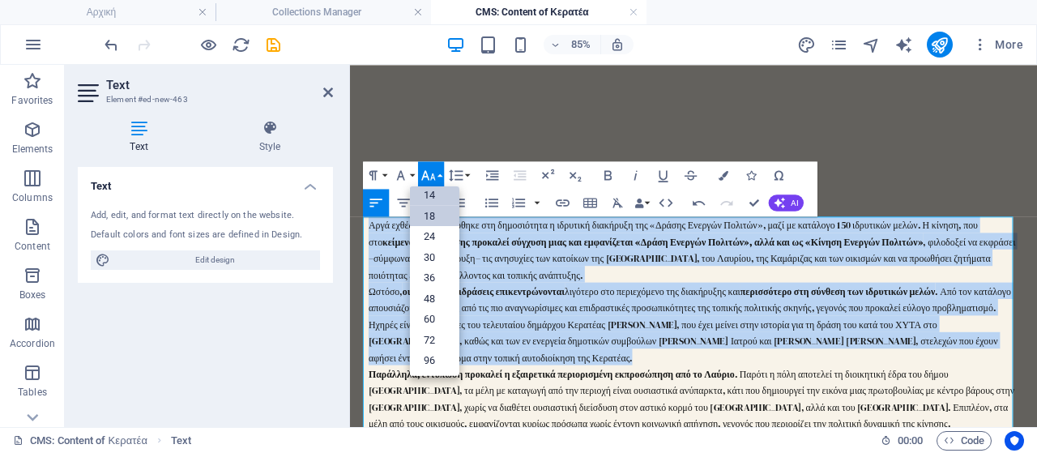
click at [442, 212] on link "18" at bounding box center [434, 215] width 49 height 21
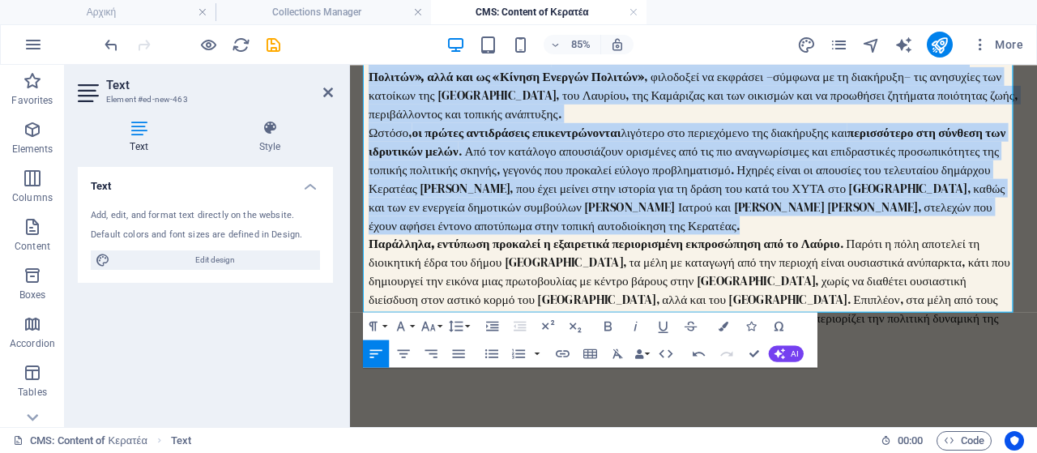
scroll to position [324, 0]
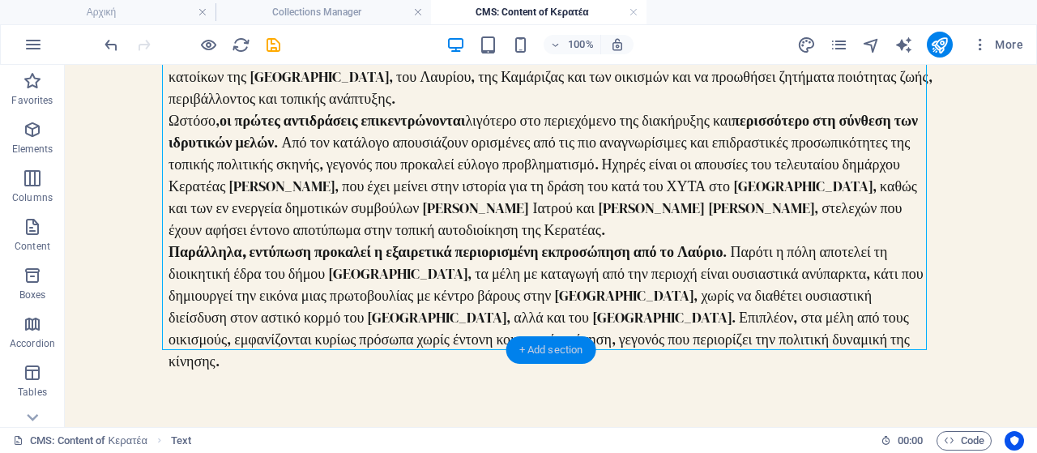
click at [556, 350] on div "+ Add section" at bounding box center [551, 350] width 90 height 28
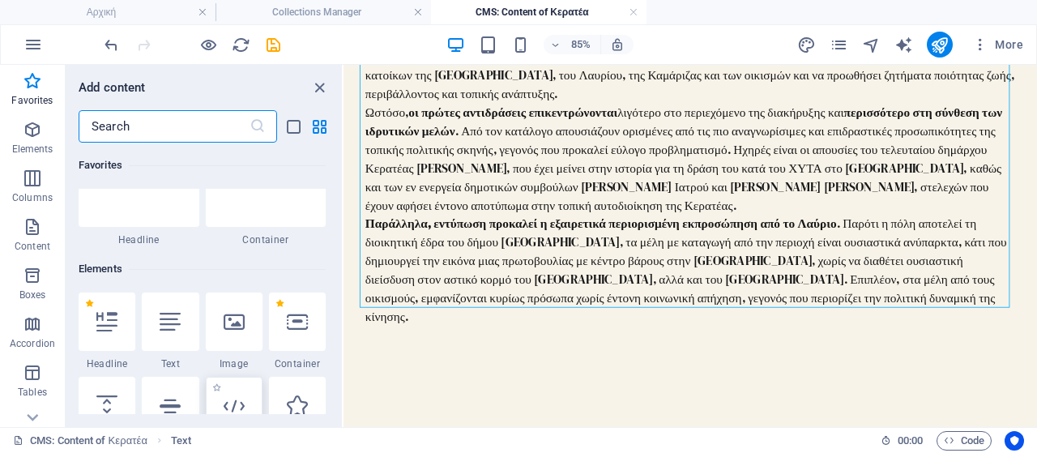
scroll to position [81, 0]
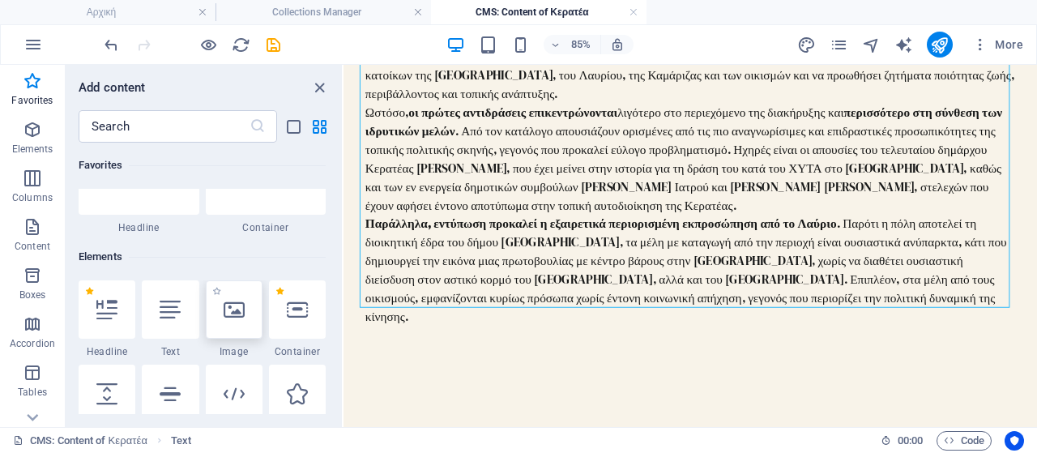
click at [224, 330] on div at bounding box center [234, 309] width 57 height 58
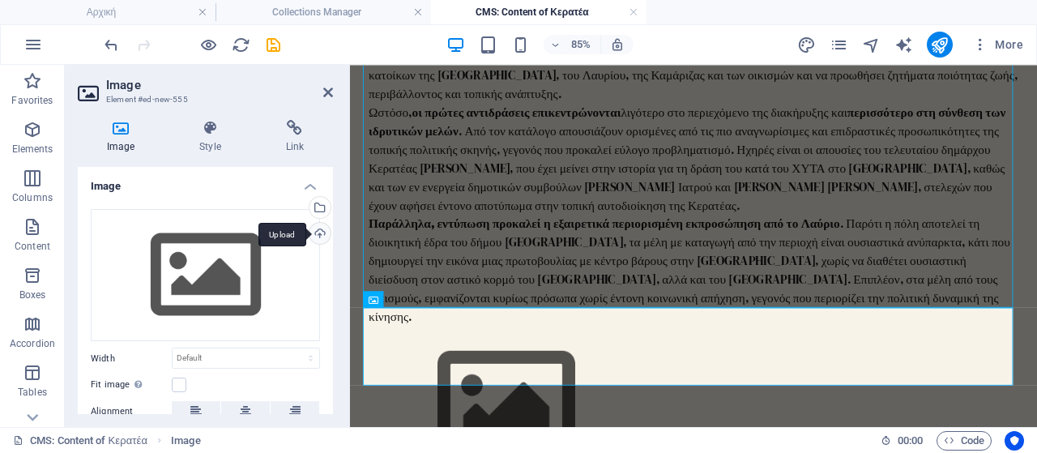
click at [314, 237] on div "Upload" at bounding box center [318, 235] width 24 height 24
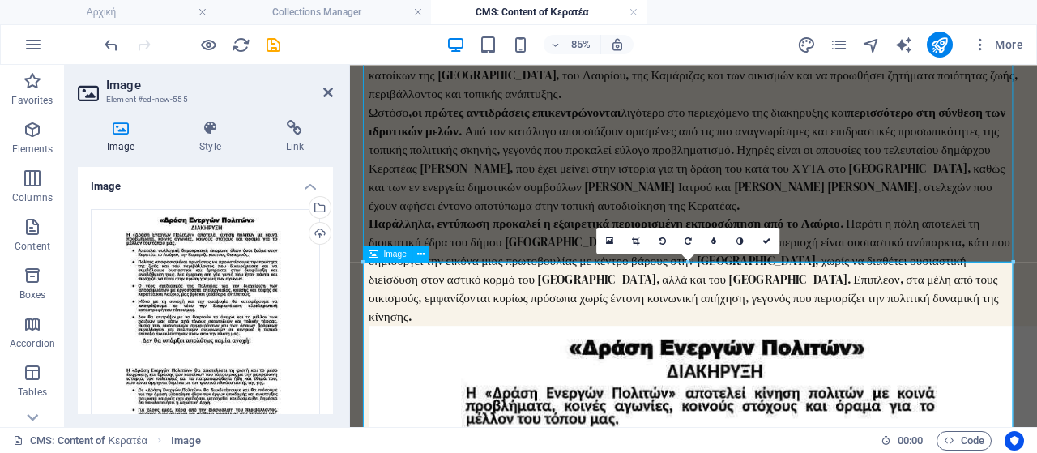
scroll to position [486, 0]
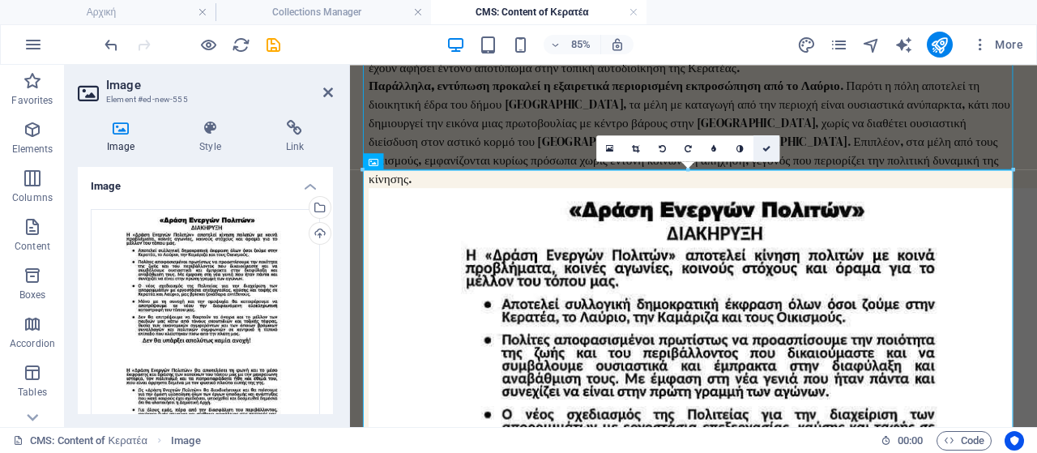
click at [770, 148] on icon at bounding box center [766, 148] width 8 height 8
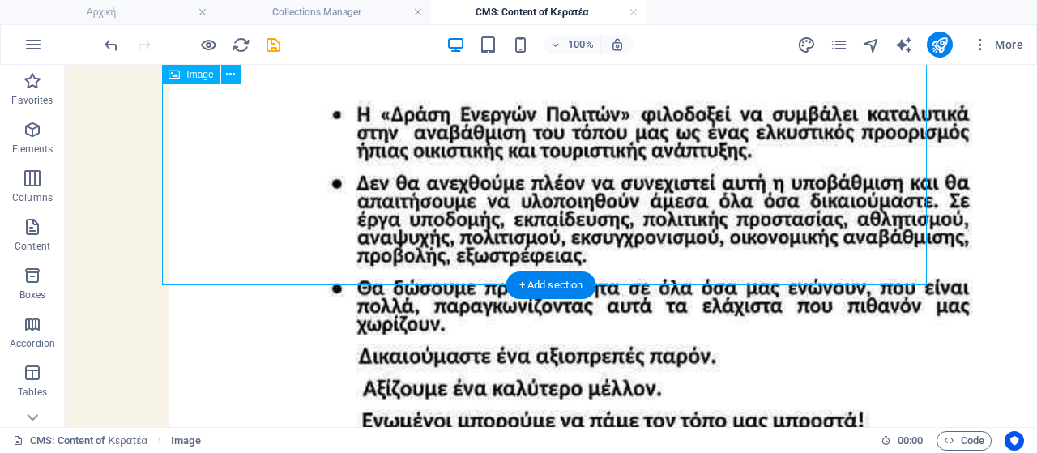
scroll to position [1620, 0]
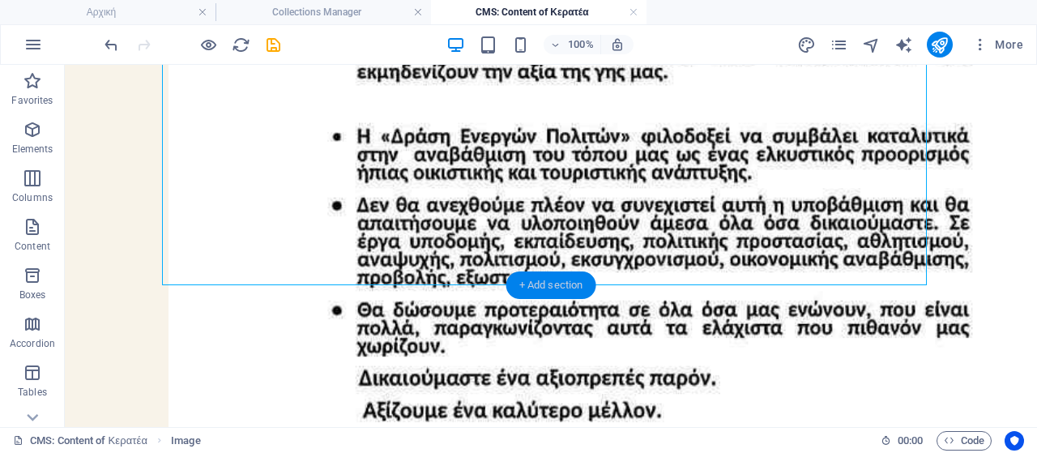
click at [543, 285] on div "+ Add section" at bounding box center [551, 285] width 90 height 28
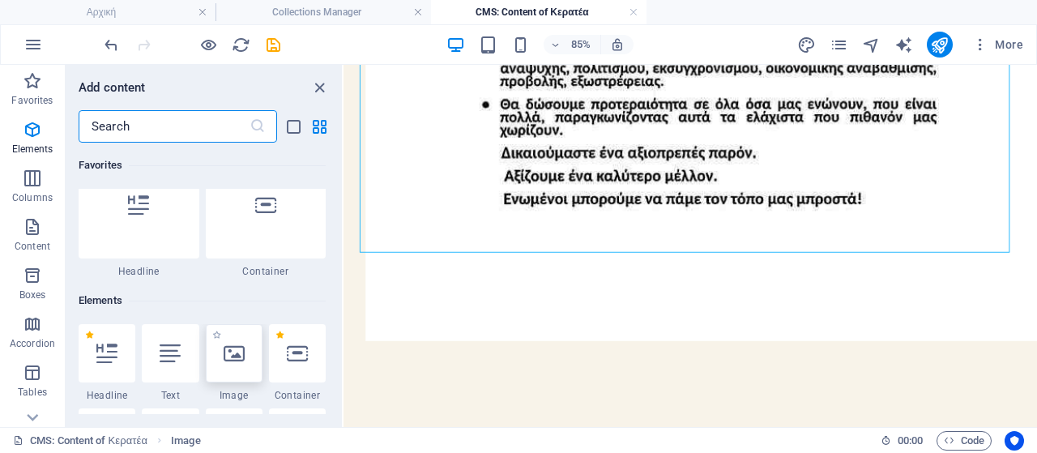
scroll to position [0, 0]
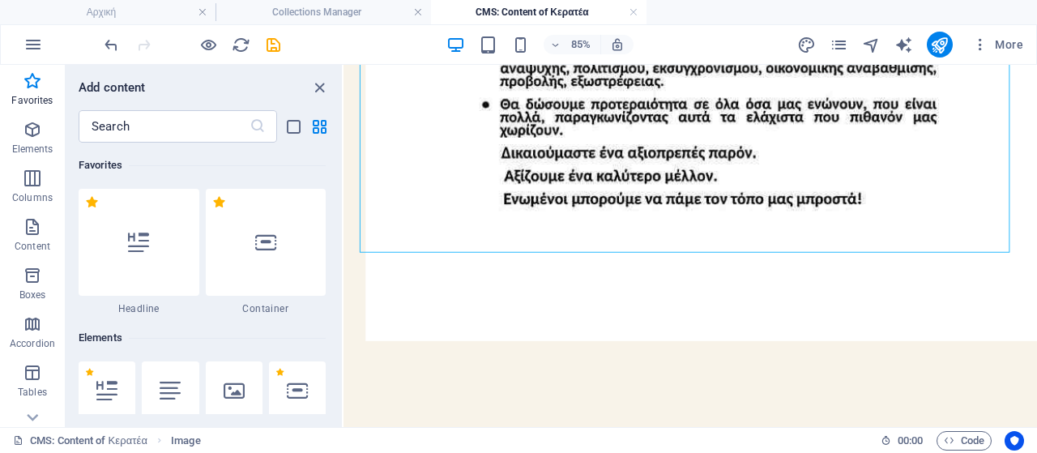
click at [172, 399] on icon at bounding box center [170, 390] width 21 height 21
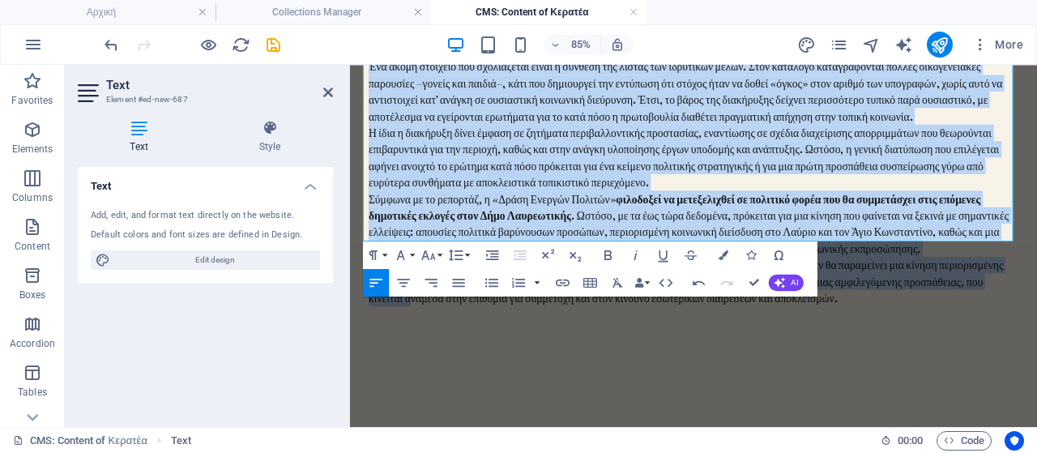
scroll to position [1944, 0]
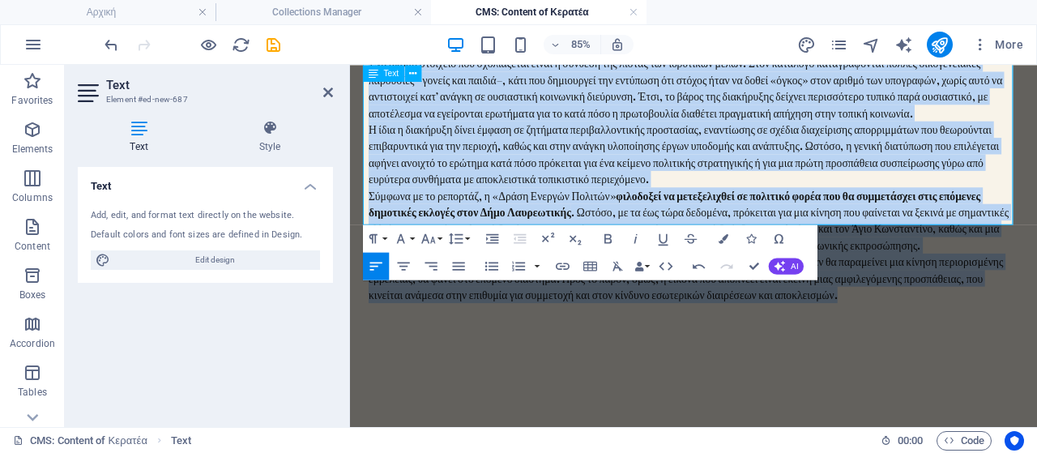
drag, startPoint x: 367, startPoint y: 296, endPoint x: 969, endPoint y: 249, distance: 603.7
click at [969, 249] on div "Ένα ακόμη στοιχείο που σχολιάζεται είναι η σύνθεση της λίστας των ιδρυτικών μελ…" at bounding box center [754, 199] width 765 height 292
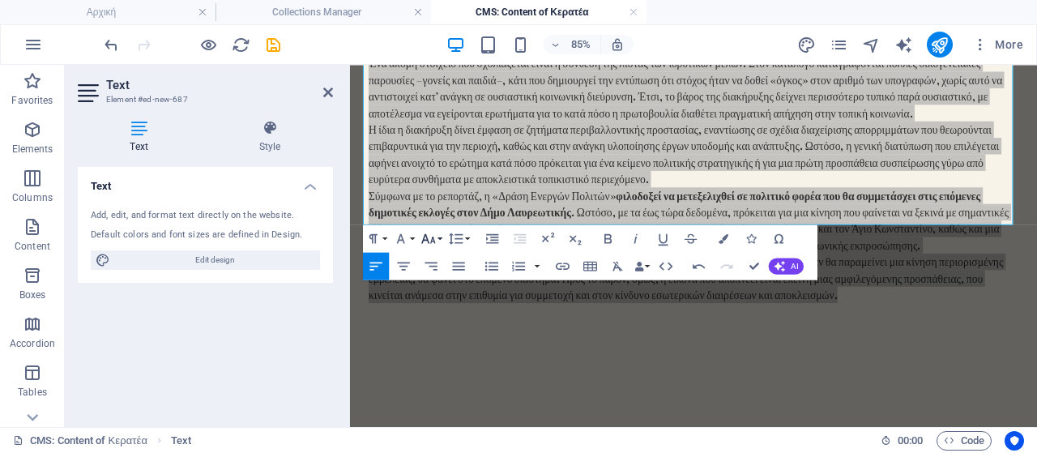
click at [437, 236] on button "Font Size" at bounding box center [431, 239] width 26 height 28
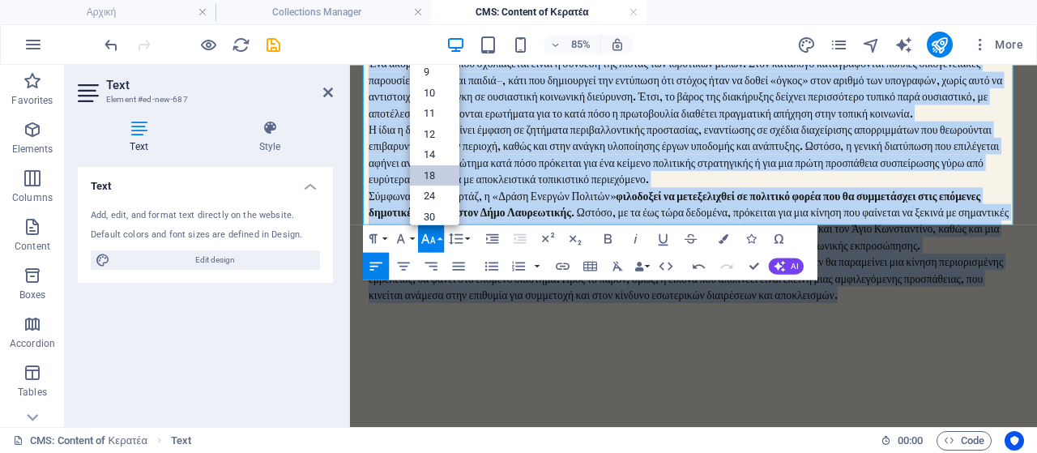
click at [431, 166] on link "18" at bounding box center [434, 175] width 49 height 21
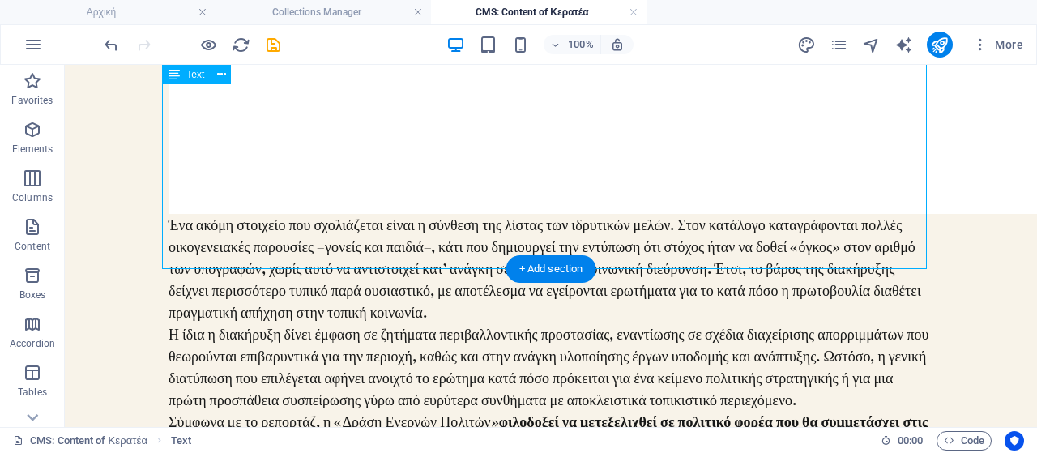
scroll to position [2025, 0]
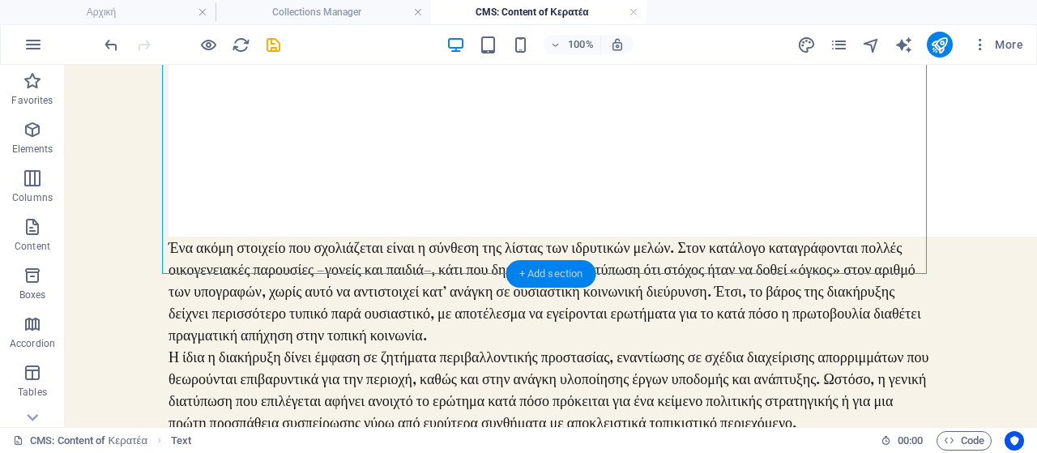
click at [552, 269] on div "+ Add section" at bounding box center [551, 274] width 90 height 28
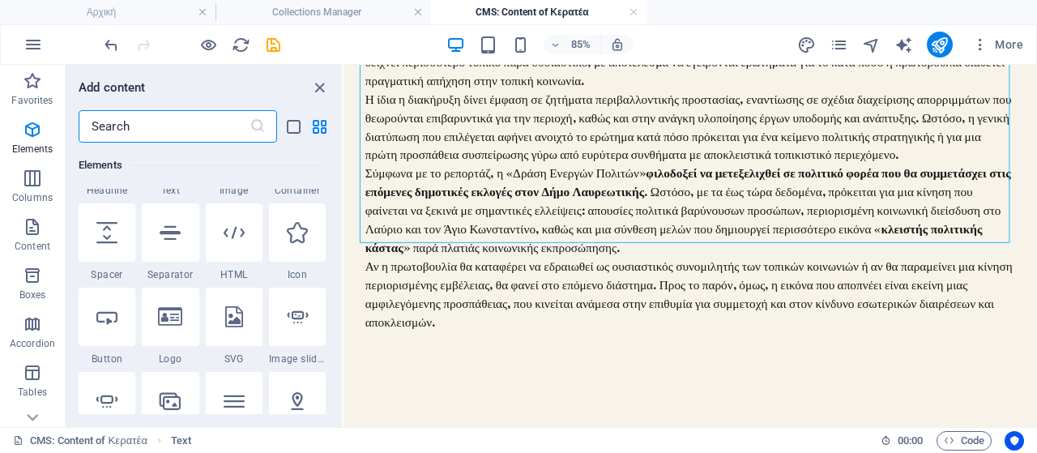
scroll to position [0, 0]
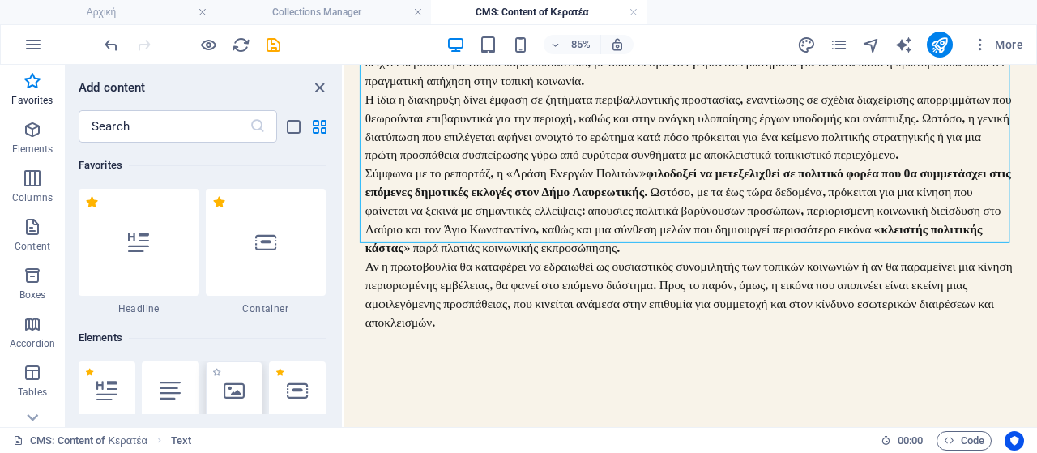
click at [227, 381] on icon at bounding box center [234, 390] width 21 height 21
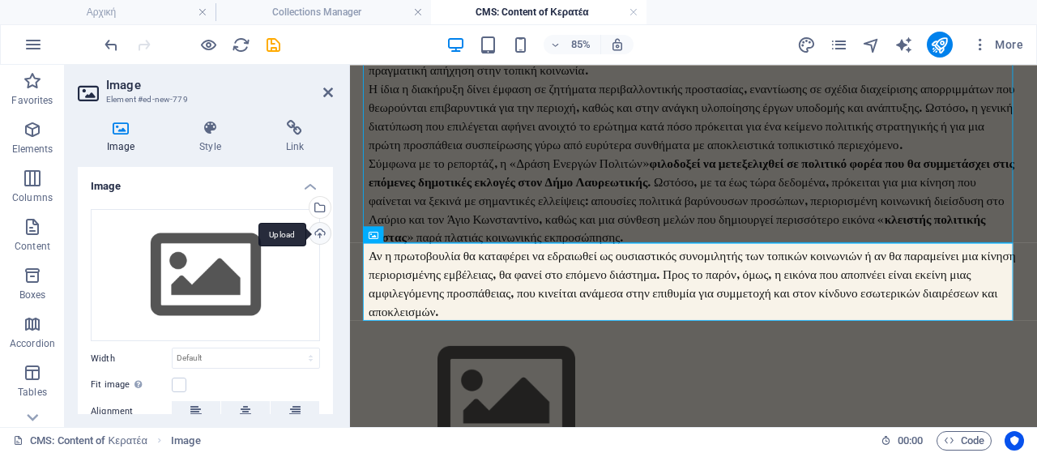
click at [318, 229] on div "Upload" at bounding box center [318, 235] width 24 height 24
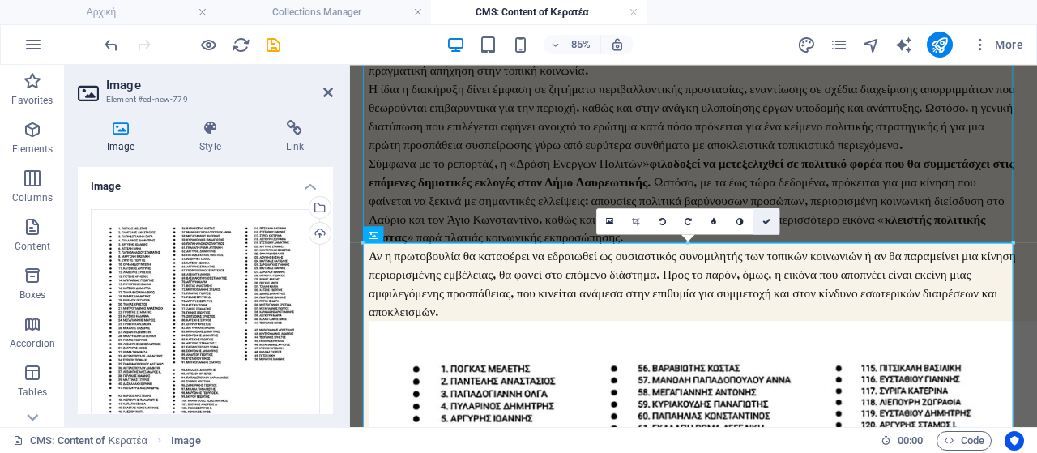
click at [762, 220] on icon at bounding box center [766, 221] width 8 height 8
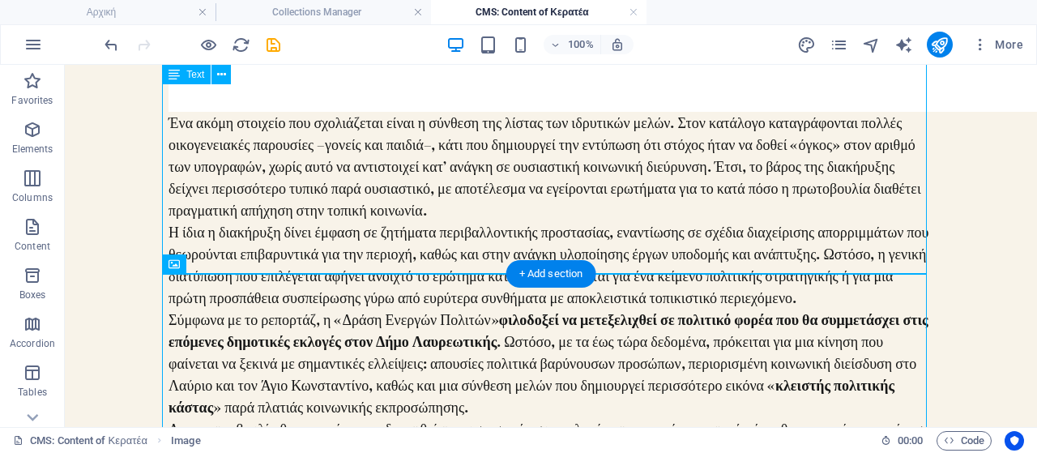
scroll to position [2025, 0]
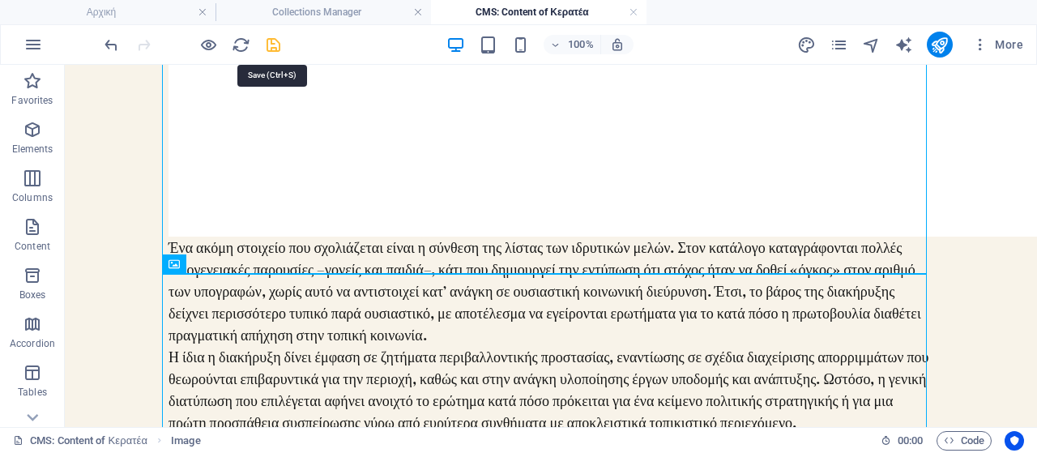
click at [279, 46] on icon "save" at bounding box center [273, 45] width 19 height 19
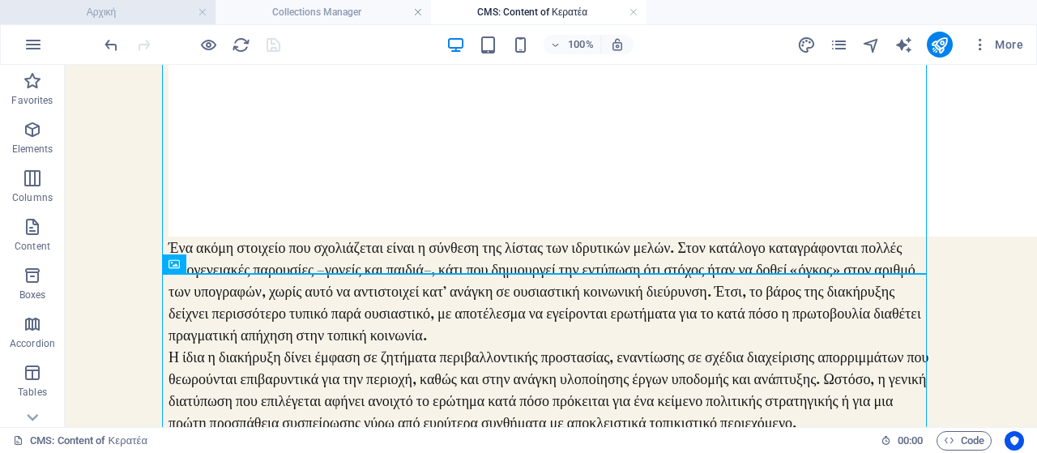
click at [167, 14] on h4 "Αρχική" at bounding box center [107, 12] width 215 height 18
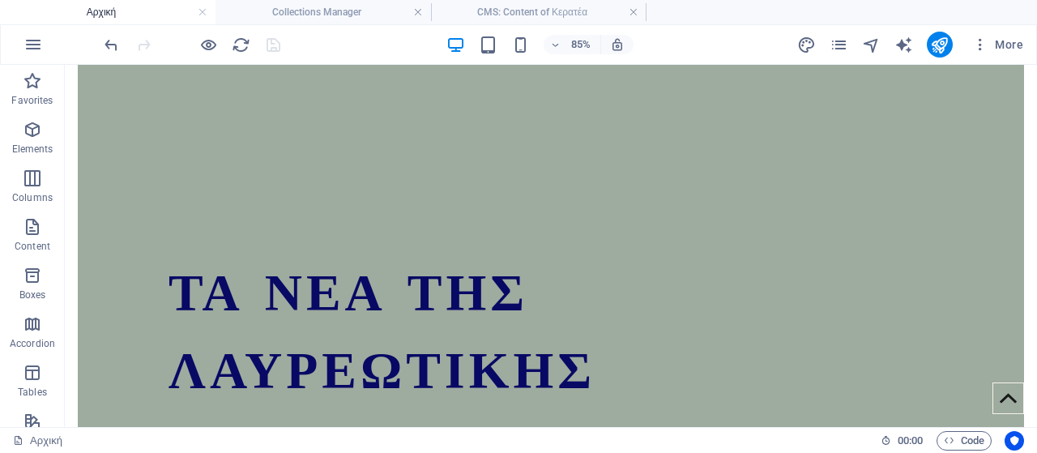
scroll to position [0, 0]
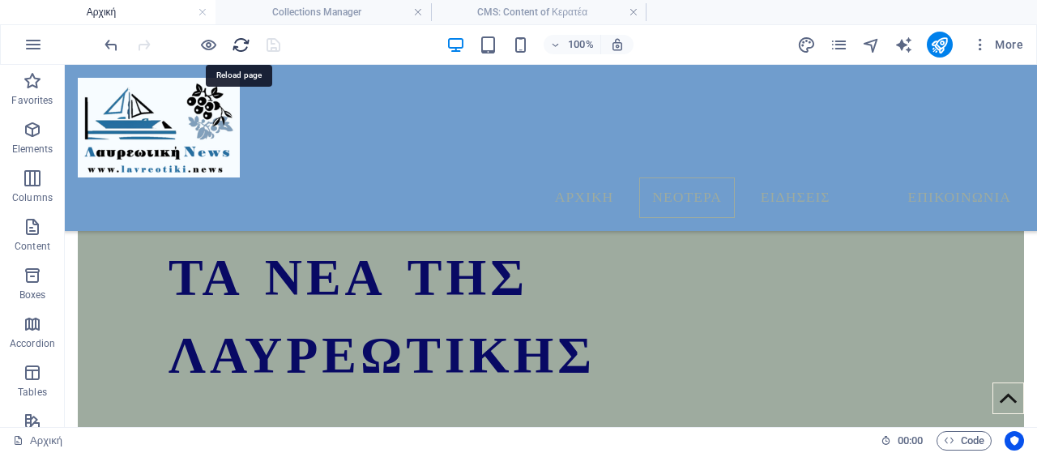
click at [241, 45] on icon "reload" at bounding box center [241, 45] width 19 height 19
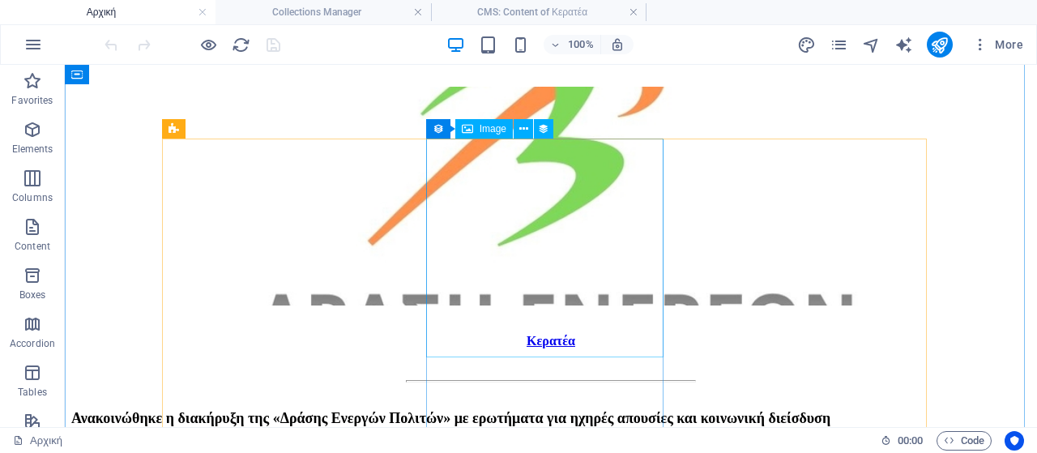
scroll to position [1084, 0]
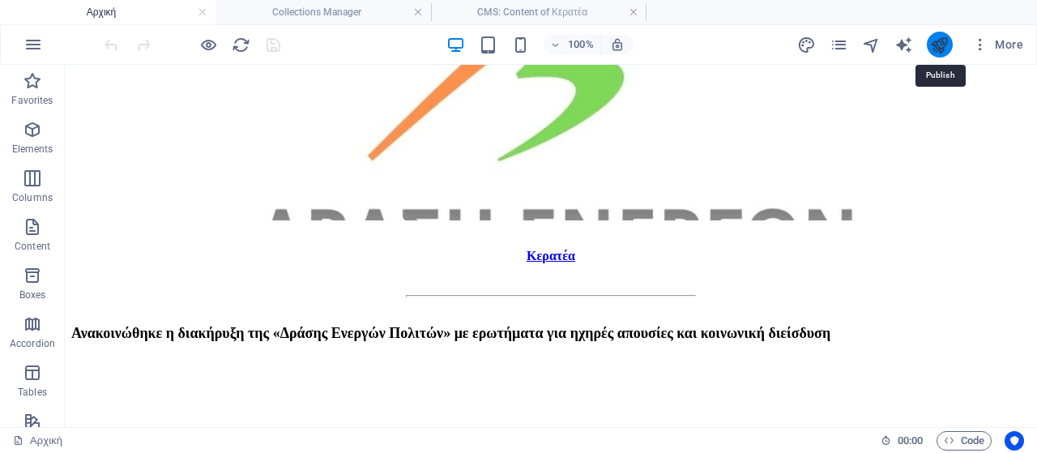
click at [935, 43] on icon "publish" at bounding box center [939, 45] width 19 height 19
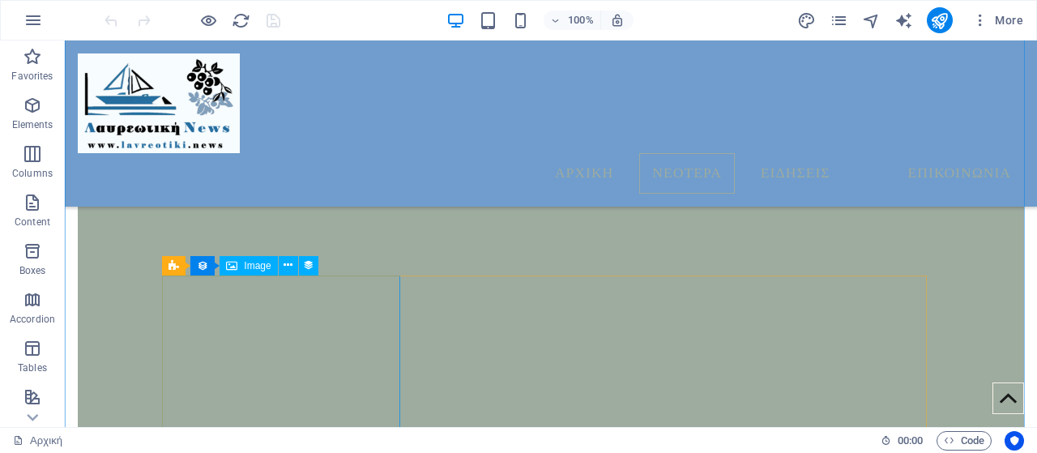
scroll to position [938, 0]
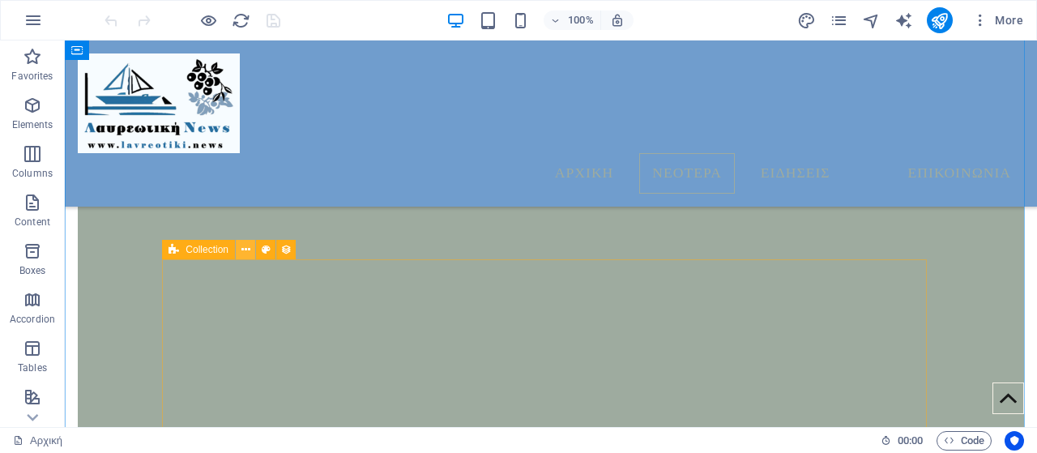
click at [249, 250] on icon at bounding box center [245, 249] width 9 height 17
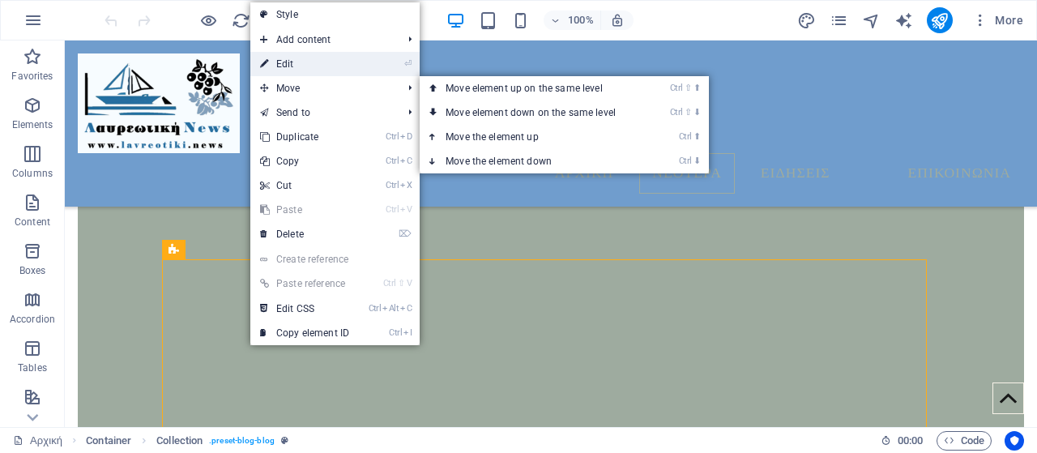
click at [314, 68] on link "⏎ Edit" at bounding box center [304, 64] width 109 height 24
select select "columns.publishing_date_DESC"
select select "columns.status"
select select "columns.publishing_date"
select select "past"
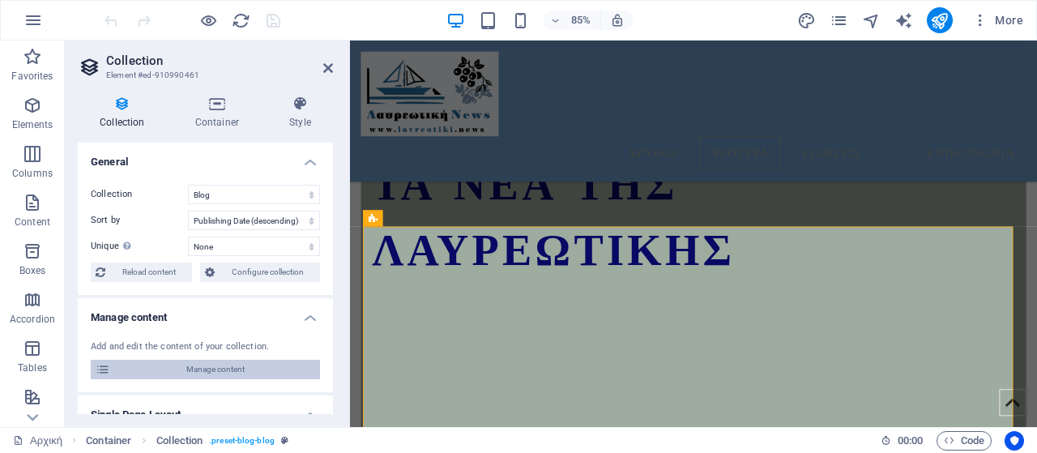
click at [224, 366] on span "Manage content" at bounding box center [215, 369] width 200 height 19
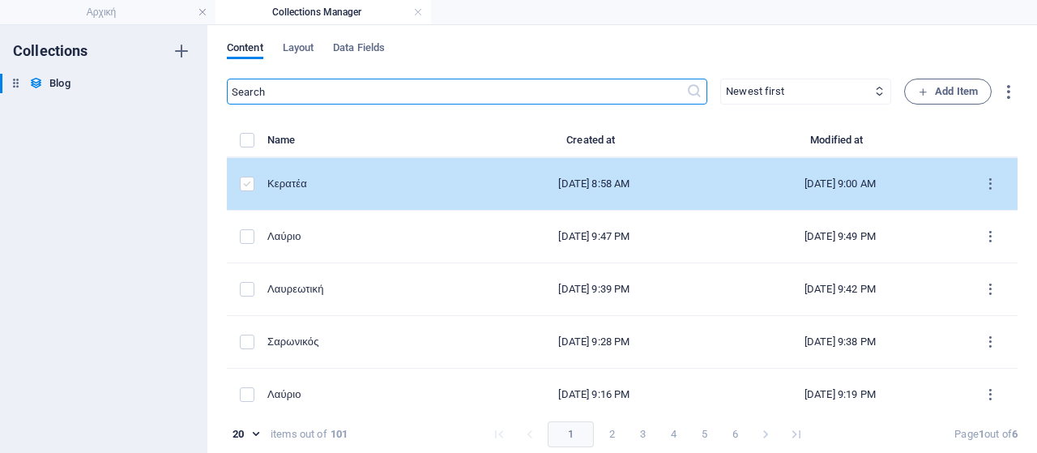
click at [246, 182] on label "items list" at bounding box center [247, 184] width 15 height 15
click at [0, 0] on input "items list" at bounding box center [0, 0] width 0 height 0
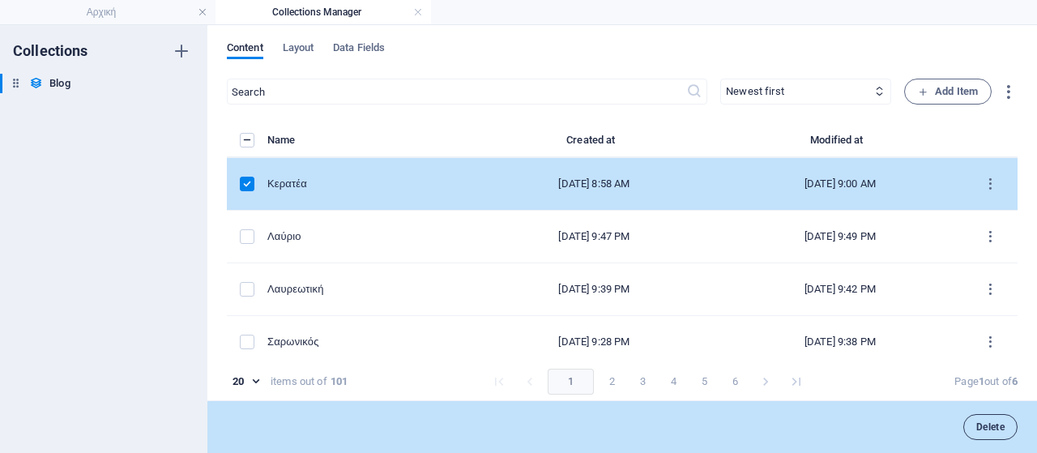
click at [985, 428] on span "Delete" at bounding box center [990, 427] width 28 height 10
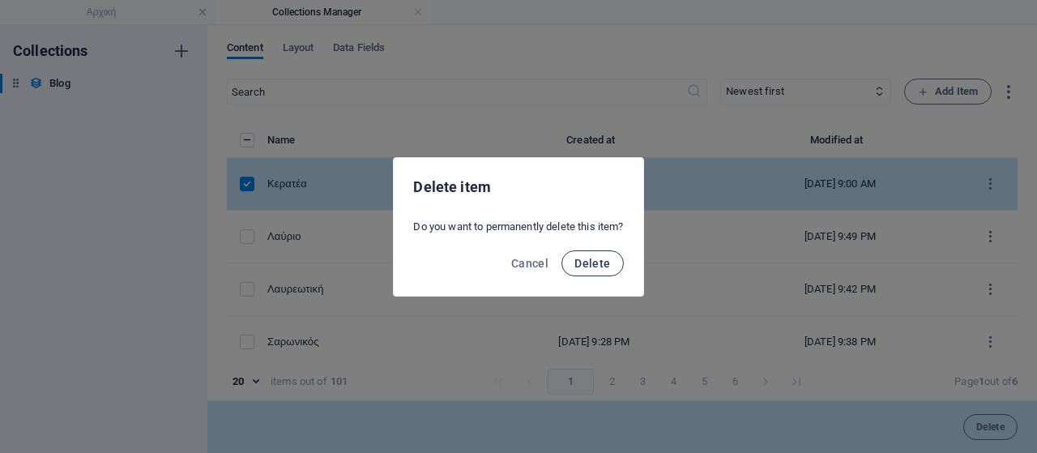
click at [609, 257] on span "Delete" at bounding box center [592, 263] width 36 height 13
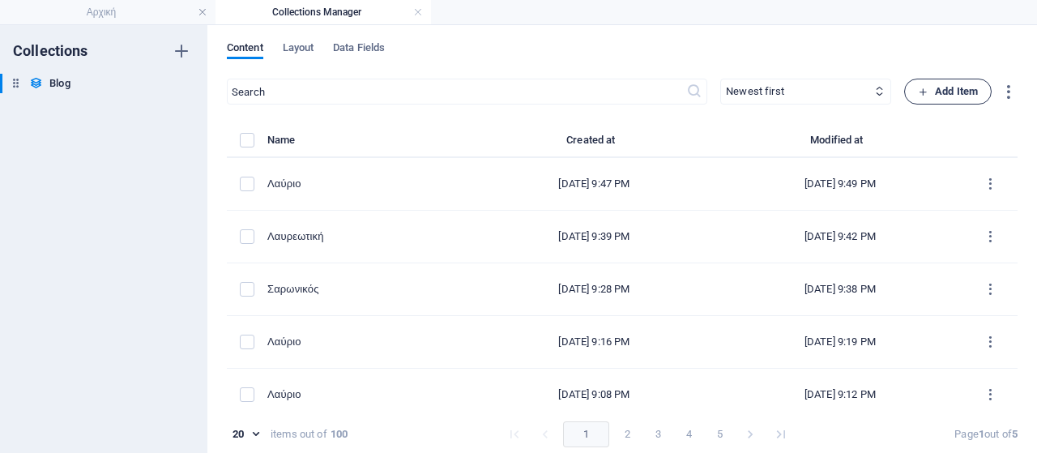
click at [932, 93] on span "Add Item" at bounding box center [948, 91] width 60 height 19
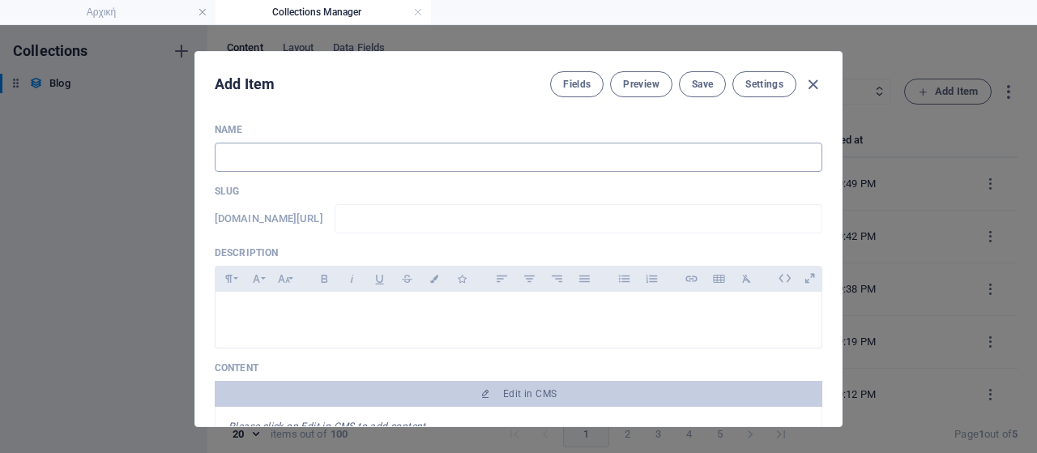
click at [323, 153] on input "text" at bounding box center [519, 157] width 608 height 29
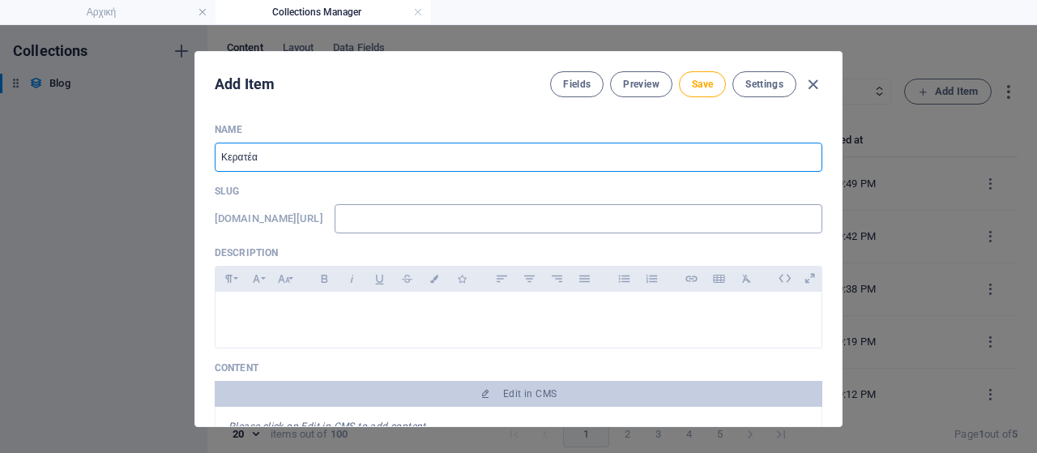
type input "Κερατέα"
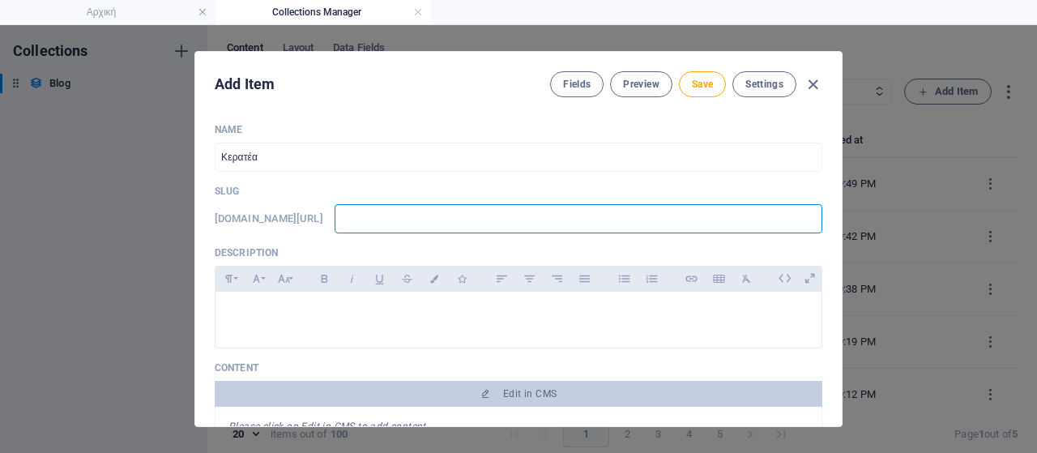
click at [390, 217] on input "text" at bounding box center [579, 218] width 488 height 29
type input "l"
type input "la"
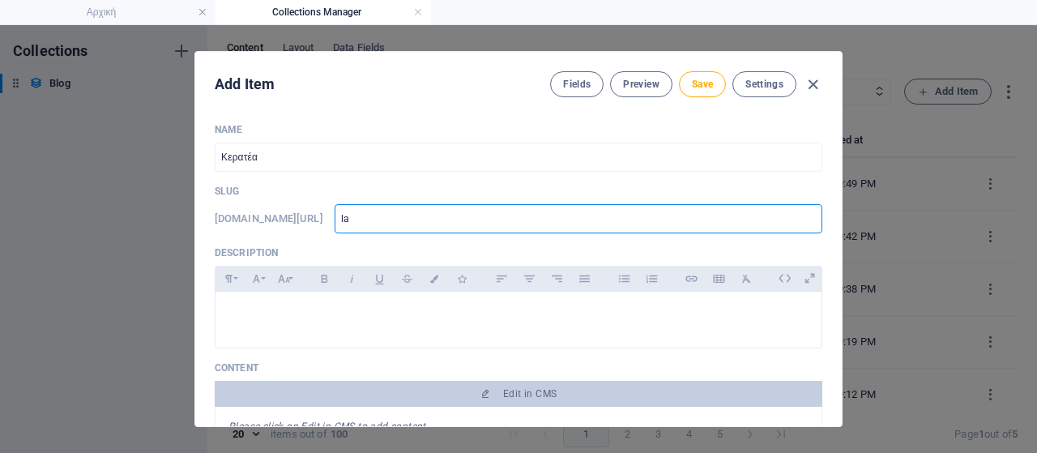
type input "l"
type input "la"
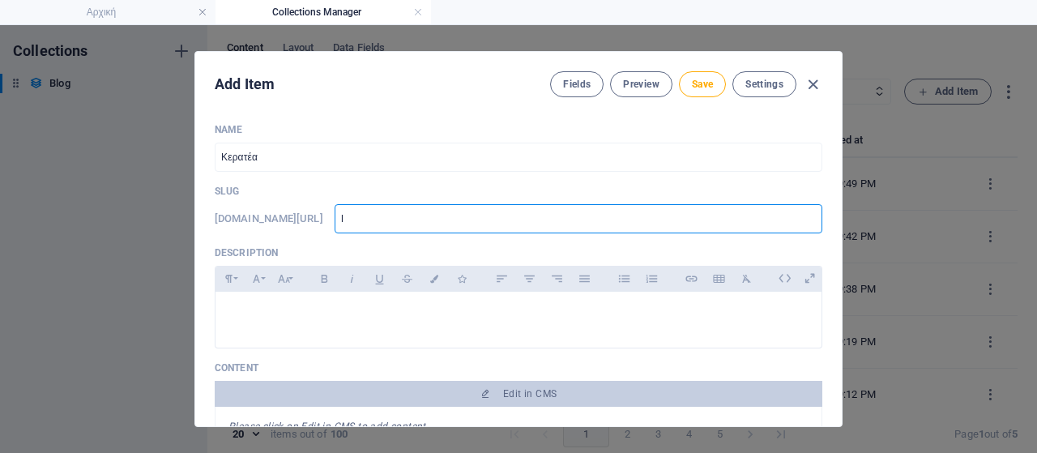
type input "la"
type input "l"
type input "w"
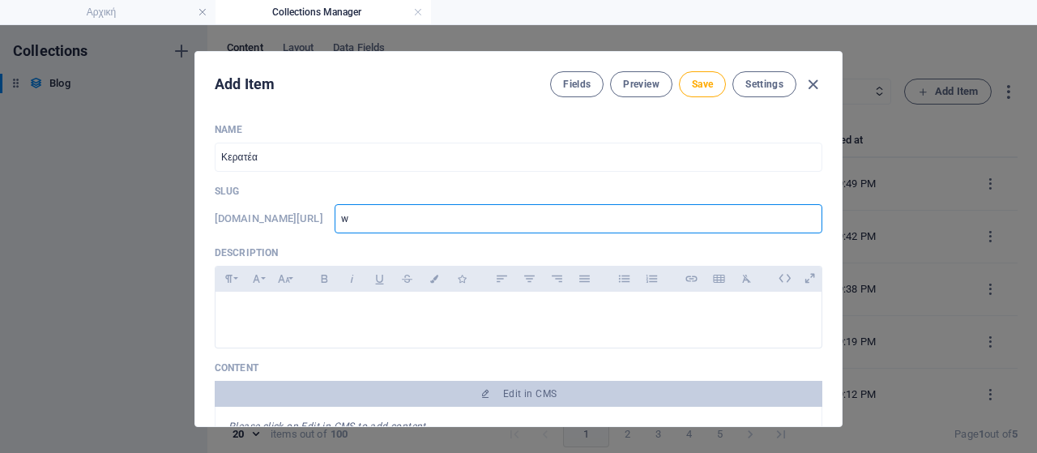
type input "ww"
type input "www"
type input "www."
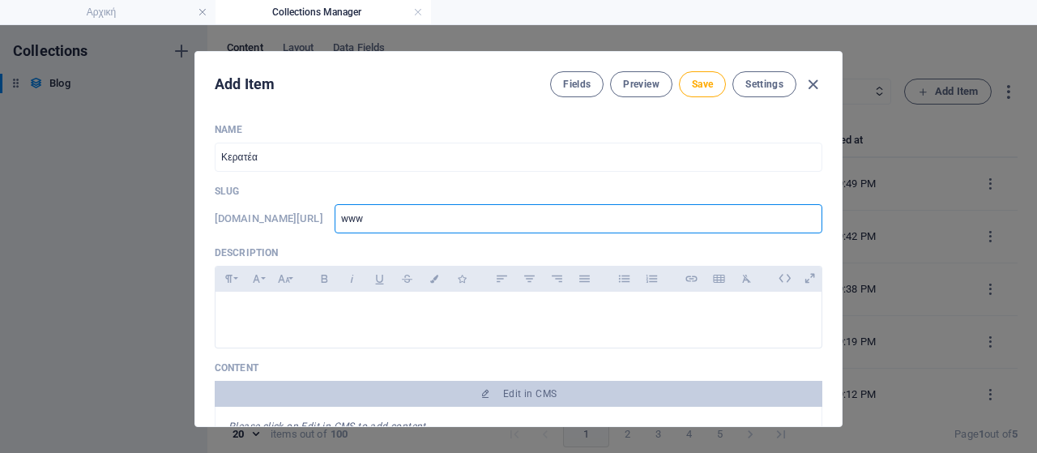
type input "www."
type input "www.l"
type input "www.la"
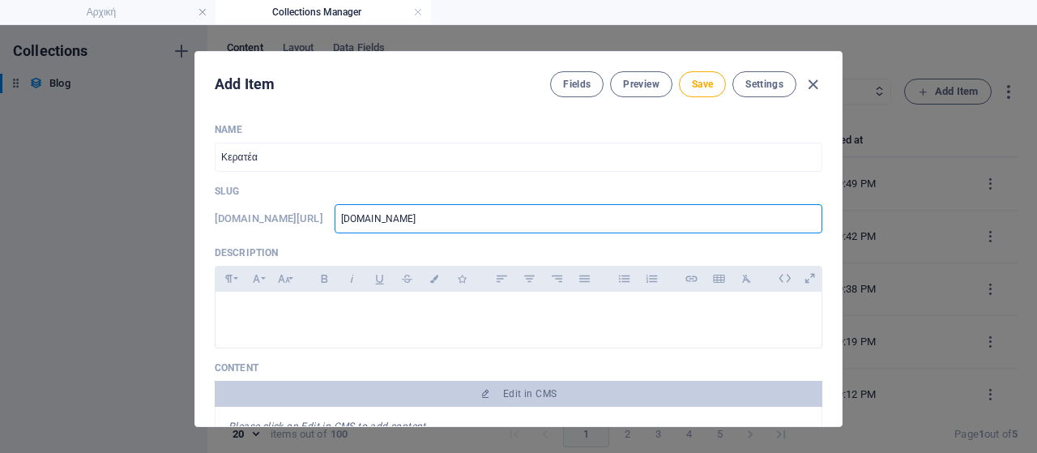
type input "www.lav"
type input "www.lavr"
type input "www.lavri"
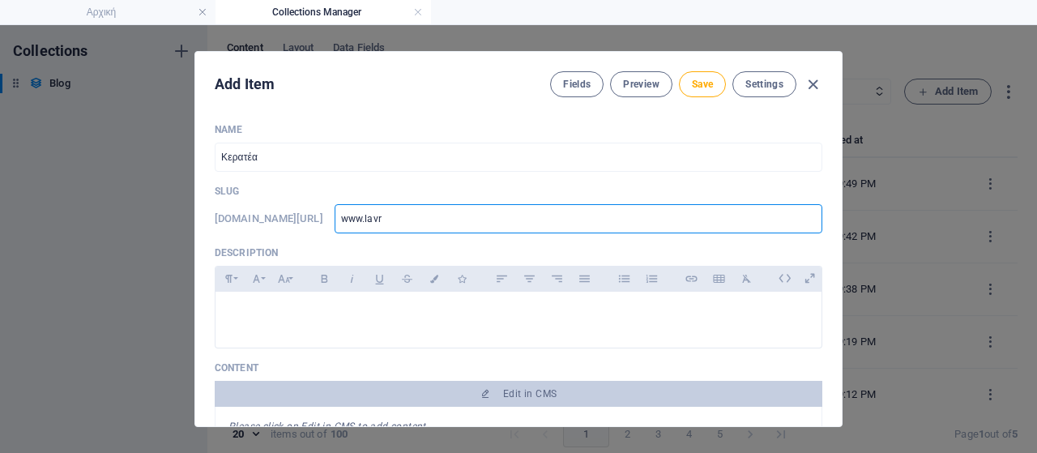
type input "www.lavri"
type input "www.lavria"
type input "www.lavriak"
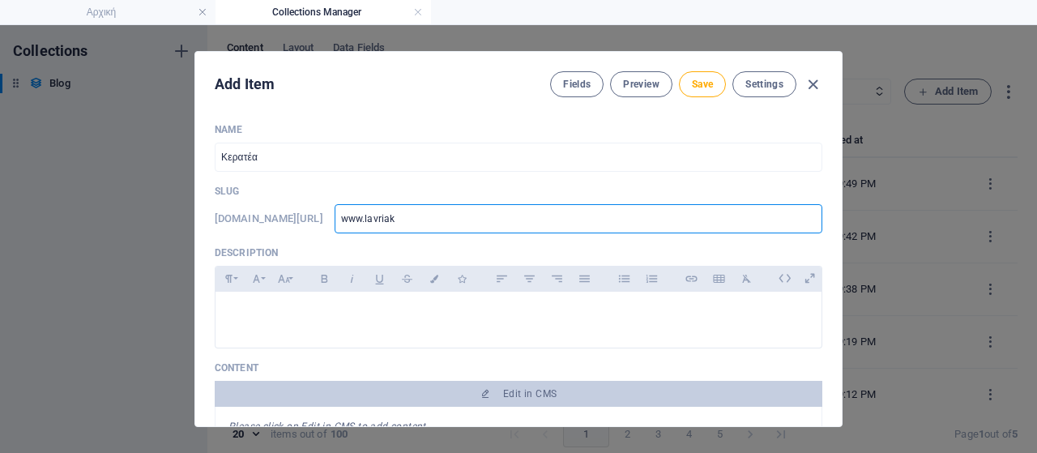
type input "www.lavriaki"
type input "www.lavriaki."
type input "www.lavriaki.n"
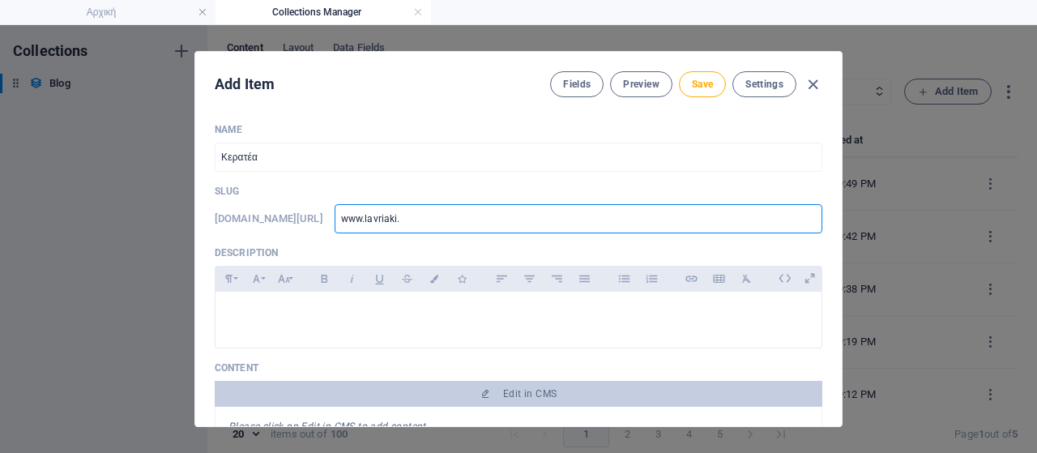
type input "www.lavriaki.n"
type input "www.lavriaki.ne"
type input "www.lavriaki.new"
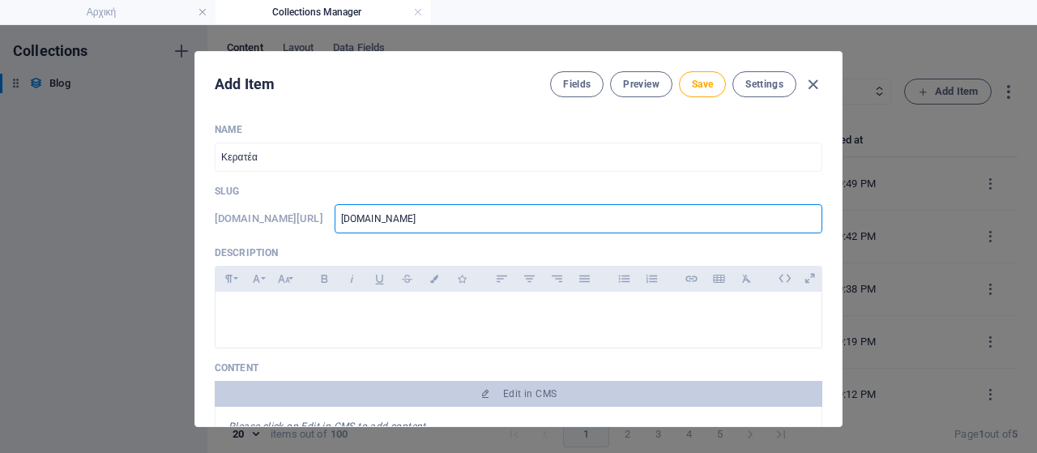
type input "www.lavriaki.news"
type input "www.lavriaki.news/"
type input "www.lavriaki.news/b"
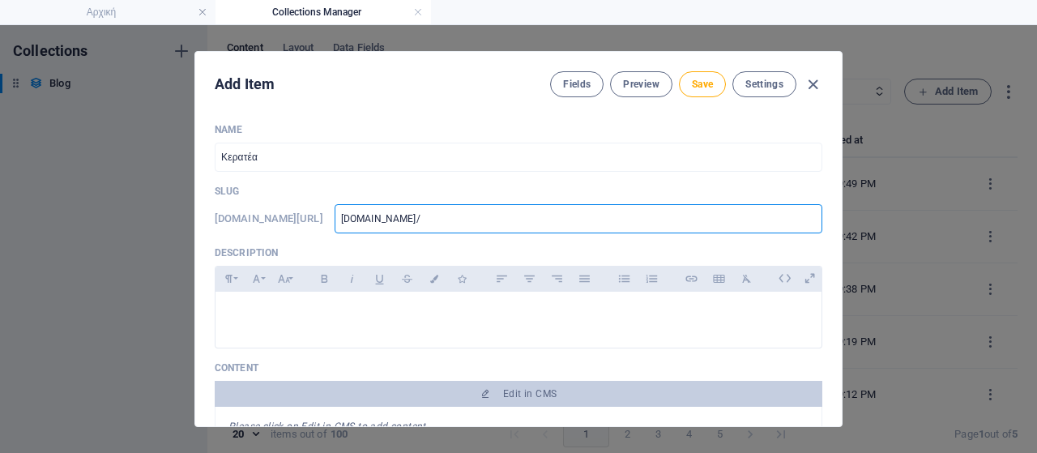
type input "www.lavriaki.news/b"
type input "www.lavriaki.news/bl"
type input "www.lavriaki.news/blo"
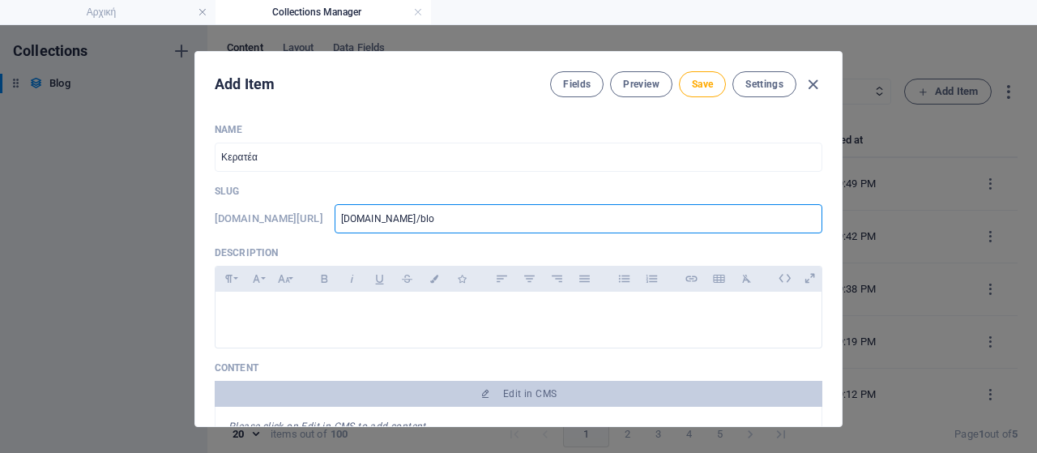
type input "www.lavriaki.news/blog"
type input "www.lavriaki.news/blogs"
type input "www.lavriaki.news/blogsp"
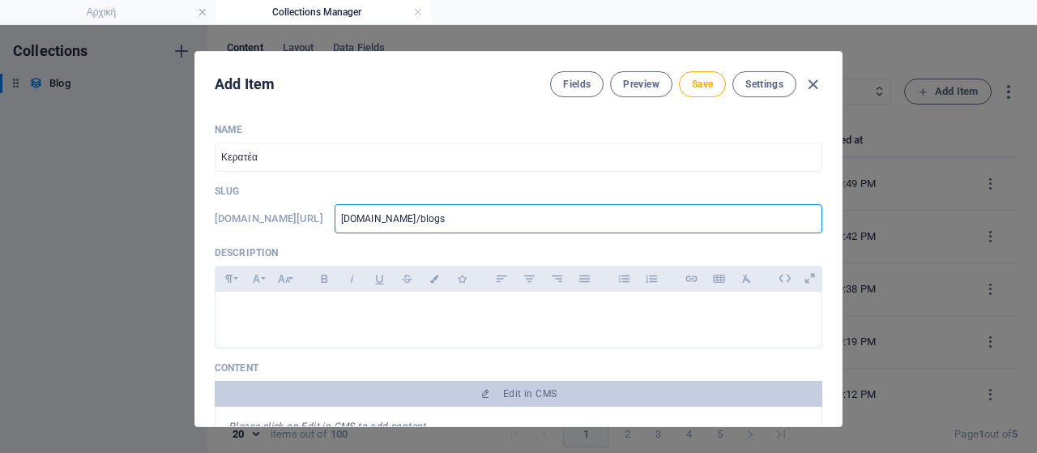
type input "www.lavriaki.news/blogsp"
type input "www.lavriaki.news/blogspo"
type input "www.lavriaki.news/blogsp"
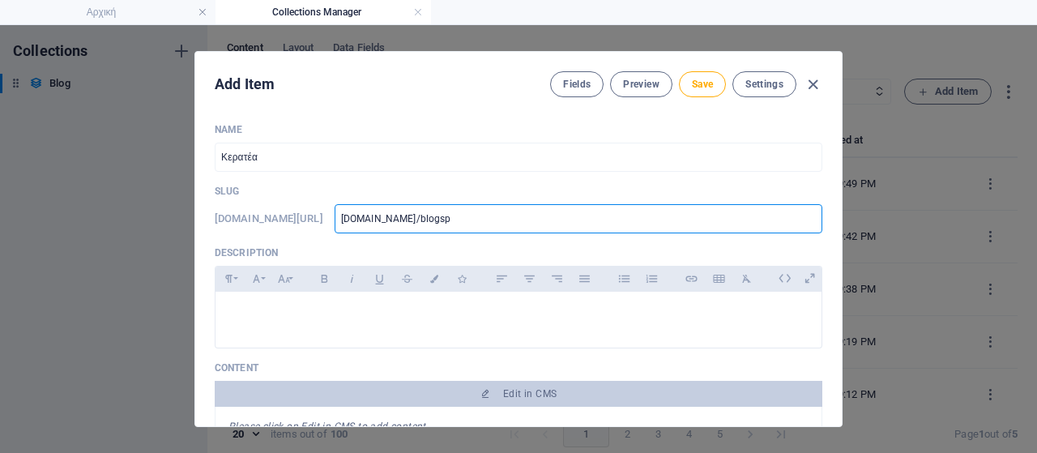
type input "www.lavriaki.news/blogs"
type input "www.lavriaki.news/blog"
type input "www.lavriaki.news/blog-"
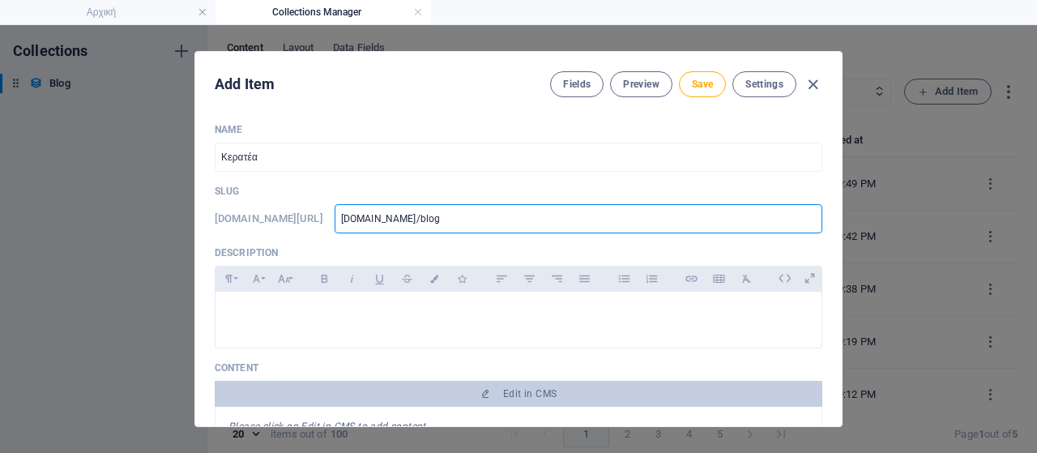
type input "www.lavriaki.news/blog-"
type input "www.lavriaki.news/blog-s"
type input "www.lavriaki.news/blog-sp"
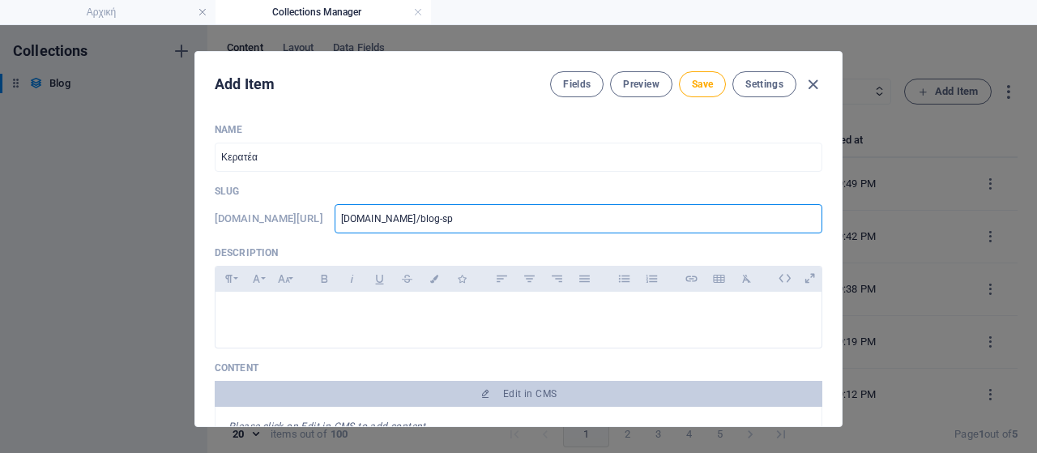
type input "www.lavriaki.news/blog-spo"
type input "www.lavriaki.news/blog-spot"
type input "www.lavriaki.news/blog-spot/"
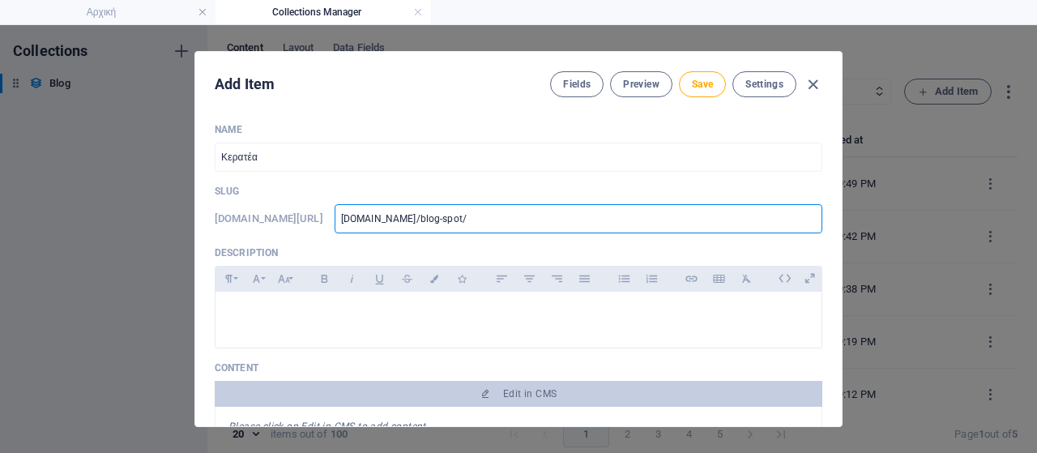
type input "www.lavriaki.news/blog-spot/"
type input "www.lavriaki.news/blog-spot/d"
type input "www.lavriaki.news/blog-spot/dr"
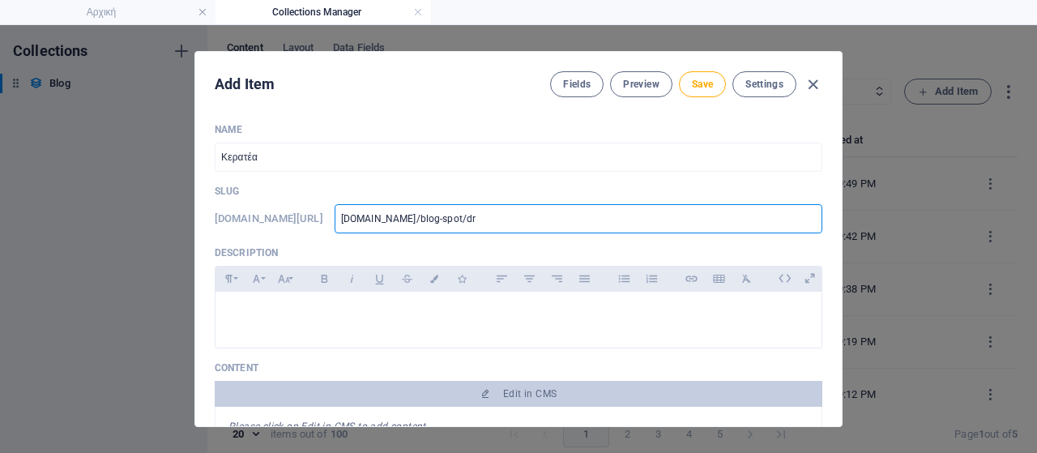
type input "www.lavriaki.news/blog-spot/dra"
type input "www.lavriaki.news/blog-spot/dras"
type input "www.lavriaki.news/blog-spot/drasi"
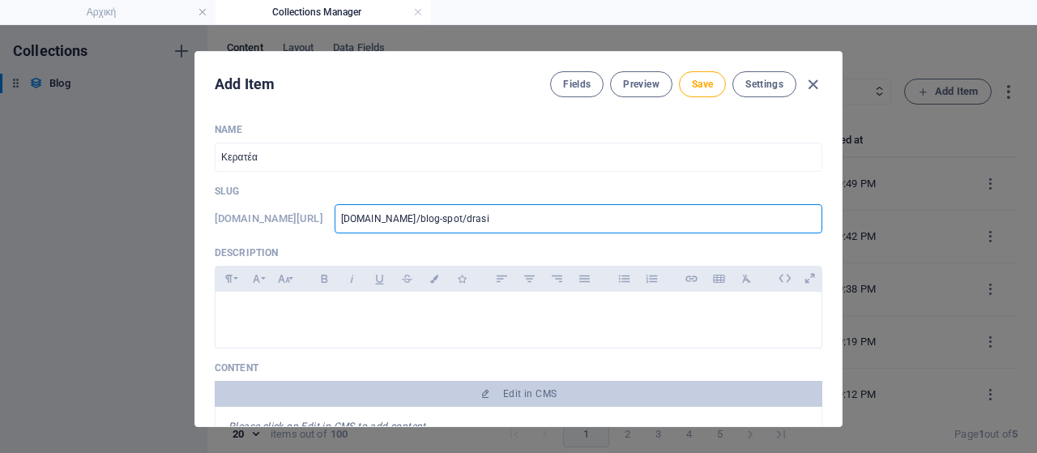
type input "www.lavriaki.news/blog-spot/drasi"
type input "www.lavriaki.news/blog-spot/drasip"
type input "www.lavriaki.news/blog-spot/drasipo"
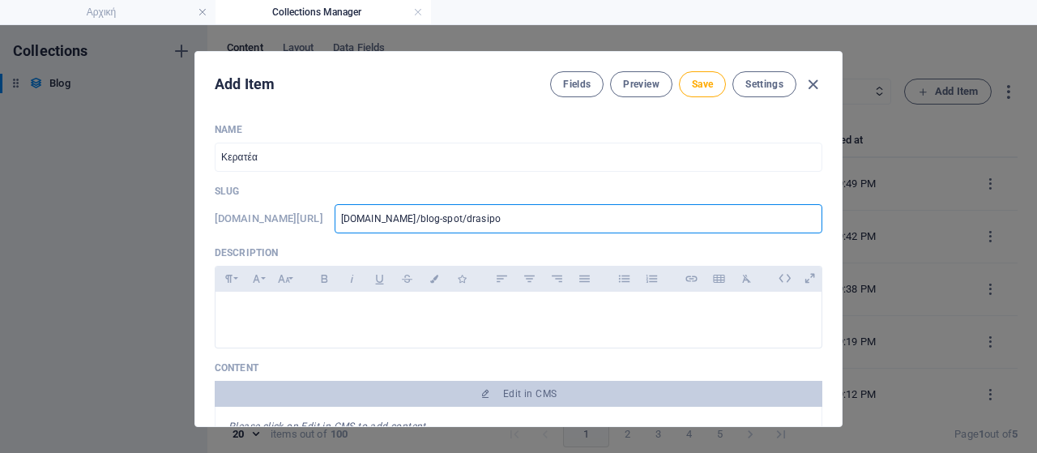
type input "www.lavriaki.news/blog-spot/drasipol"
type input "www.lavriaki.news/blog-spot/drasipoli"
type input "www.lavriaki.news/blog-spot/drasipolit"
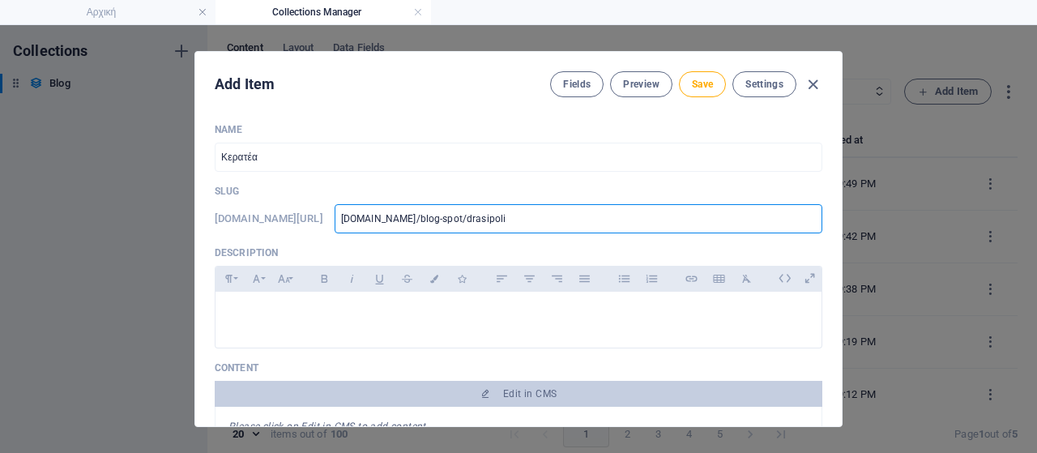
type input "www.lavriaki.news/blog-spot/drasipolit"
type input "www.lavriaki.news/blog-spot/drasipolite"
type input "www.lavriaki.news/blog-spot/drasipolitev"
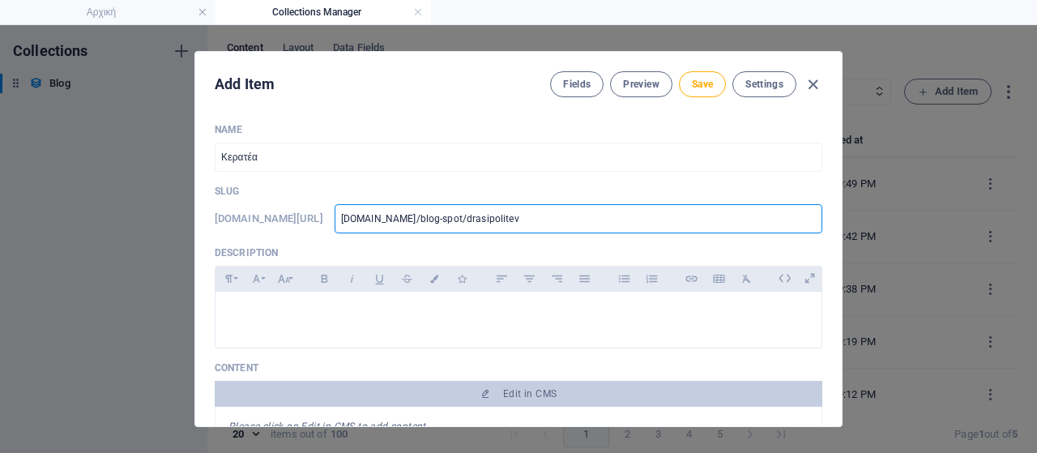
type input "www.lavriaki.news/blog-spot/drasipolitevn"
type input "www.lavriaki.news/blog-spot/drasipolitevn4"
type input "www.lavriaki.news/blog-spot/drasipolitevn41"
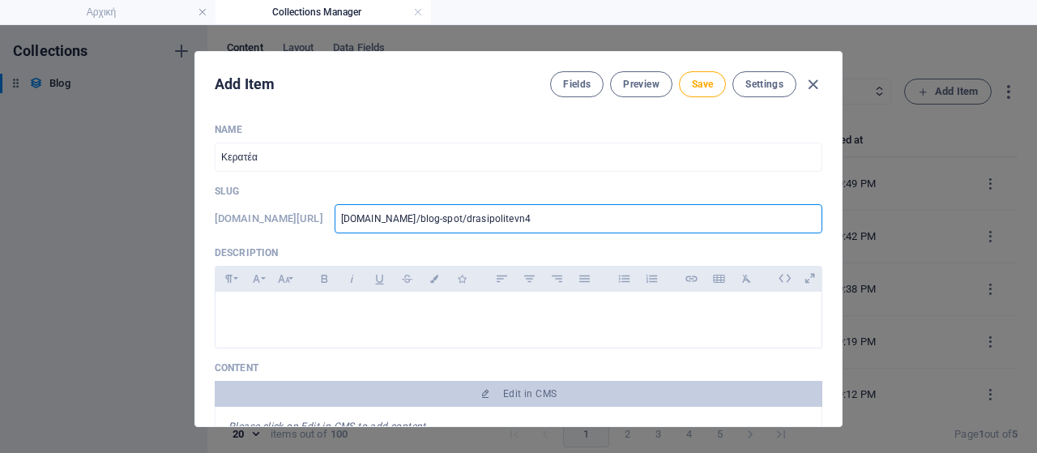
type input "www.lavriaki.news/blog-spot/drasipolitevn41"
type input "www.lavriaki.news/blog-spot/drasipolitevn410"
click at [556, 221] on input "www.lavriaki.news/blog-spot/drasipolitevn410" at bounding box center [579, 218] width 488 height 29
type input "www.lavriaki.news/blog-spot/drasipoliten410"
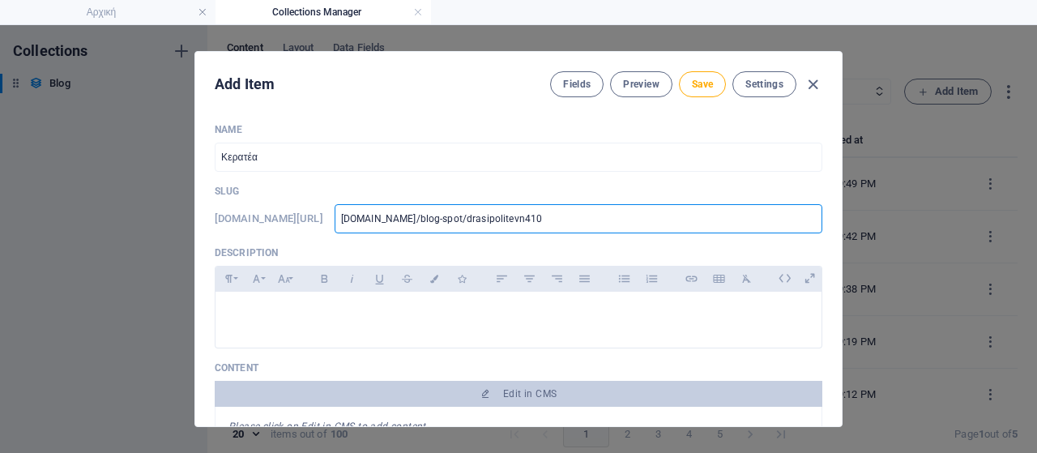
type input "www.lavriaki.news/blog-spot/drasipoliten410"
type input "www.lavriaki.news/blog-spot/drasipolitn410"
type input "www.lavriaki.news/blog-spot/drasipolitwn410"
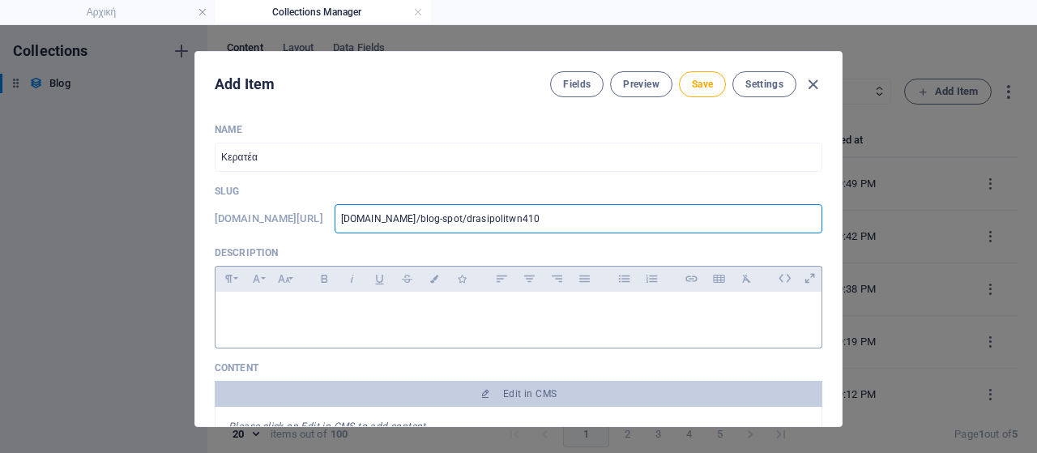
type input "www-lavriaki-news-blog-spot-drasipolitwn410"
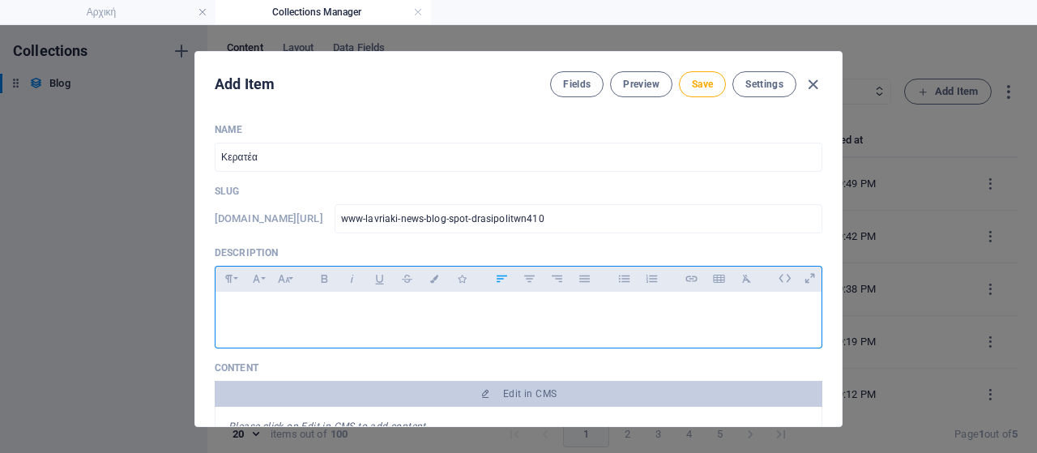
click at [548, 310] on p at bounding box center [518, 312] width 580 height 15
drag, startPoint x: 548, startPoint y: 312, endPoint x: 322, endPoint y: 279, distance: 228.4
click at [195, 318] on div "Name Κερατέα ​ Slug www.example.com/blog-post/ www-lavriaki-news-blog-spot-dras…" at bounding box center [518, 268] width 646 height 316
click at [318, 281] on icon "button" at bounding box center [325, 278] width 14 height 19
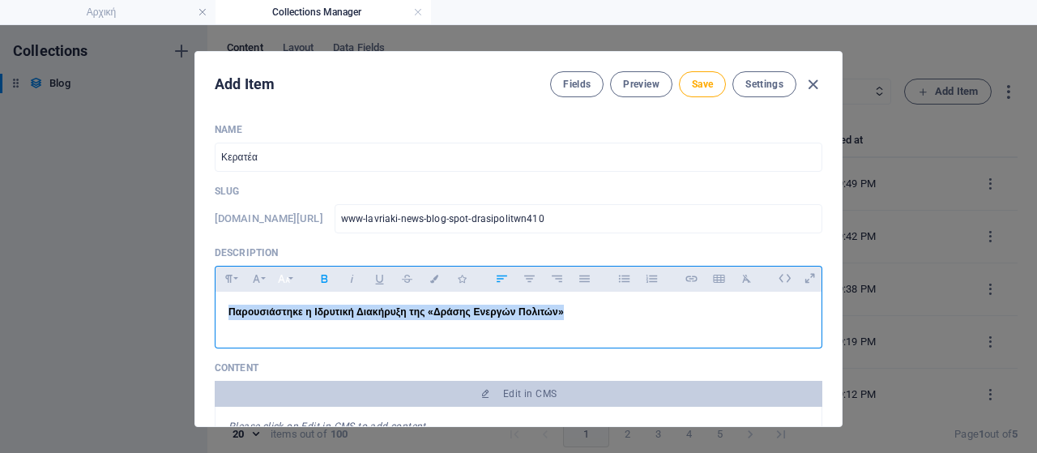
click at [281, 284] on icon "button" at bounding box center [284, 278] width 14 height 19
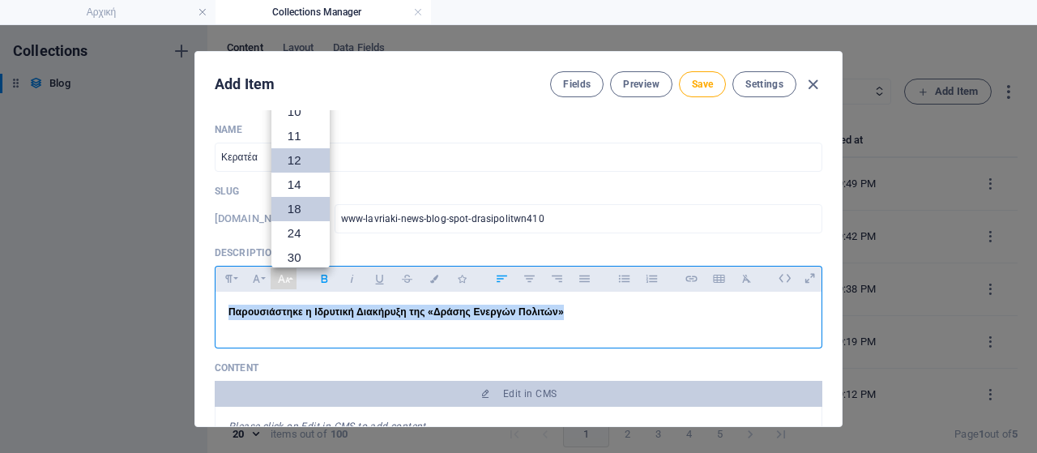
click at [300, 205] on link "18" at bounding box center [300, 209] width 58 height 24
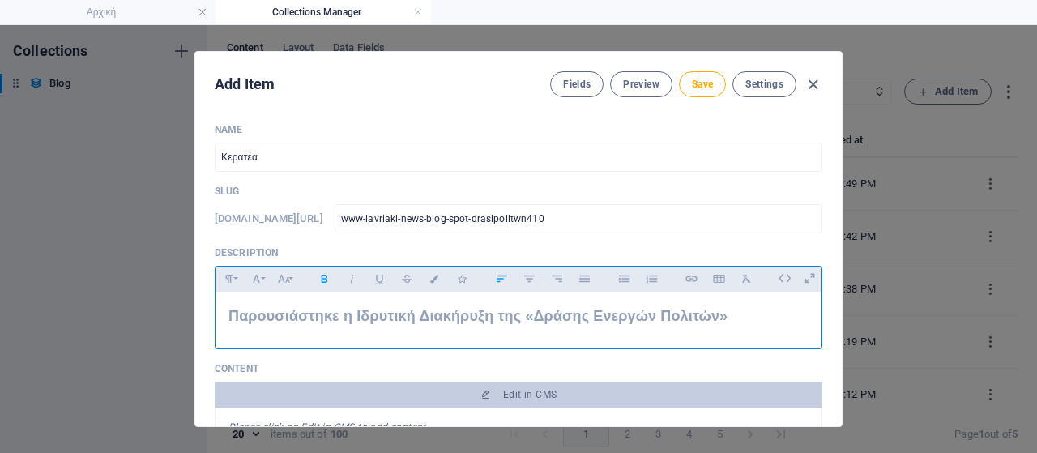
click at [729, 312] on p "Παρουσιάστηκε η Ιδρυτική Διακήρυξη της «Δράσης Ενεργών Πολιτών»" at bounding box center [518, 316] width 580 height 23
click at [745, 320] on p "Παρουσιάστηκε η Ιδρυτική Διακήρυξη της «Δράσης Ενεργών Πολιτών»" at bounding box center [518, 316] width 580 height 23
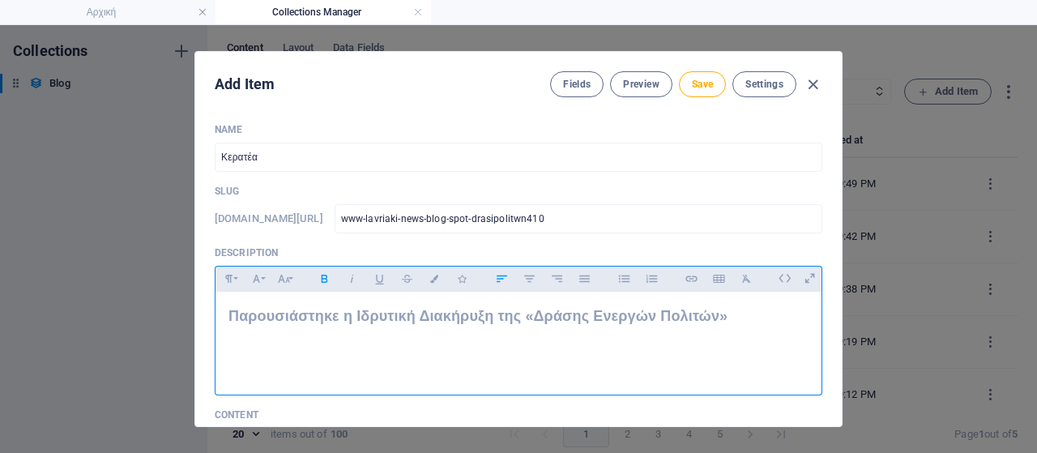
scroll to position [243, 0]
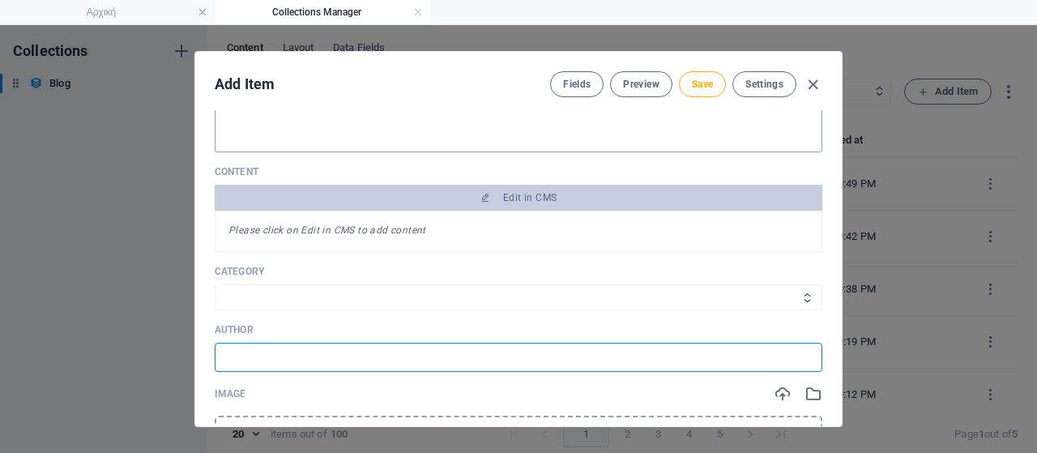
click at [424, 365] on input "text" at bounding box center [519, 357] width 608 height 29
paste input "Πηγή: Σελίδα «Δράση Ενεργών Πολιτών» στο Facebook"
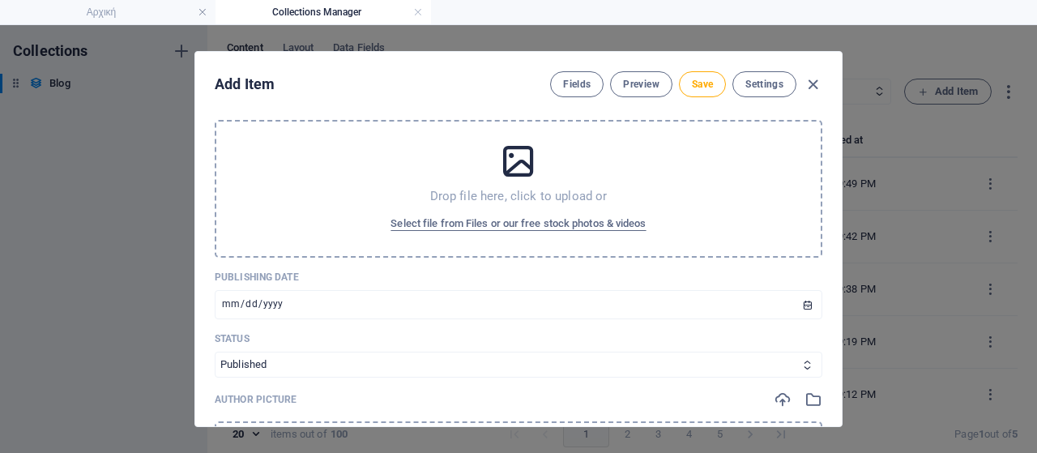
scroll to position [567, 0]
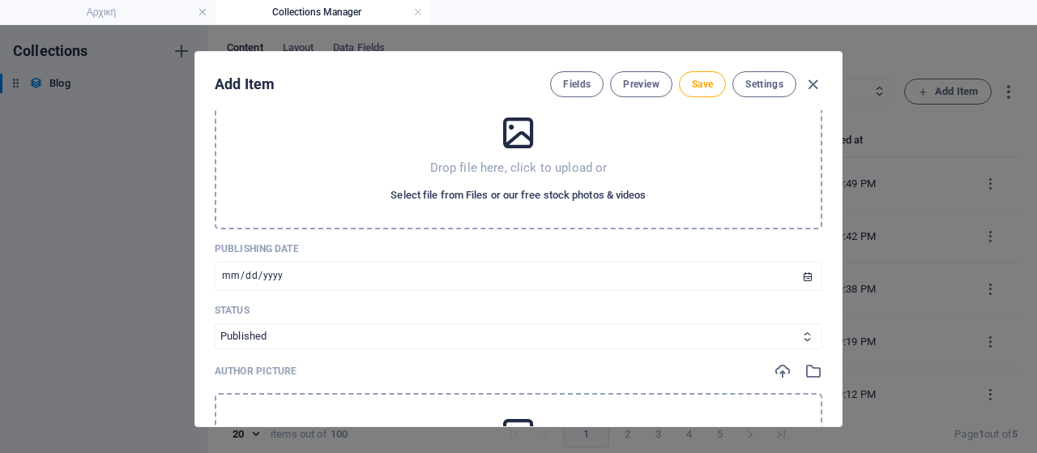
type input "Πηγή: Σελίδα «Δράση Ενεργών Πολιτών» στο Facebook"
click at [480, 197] on span "Select file from Files or our free stock photos & videos" at bounding box center [517, 194] width 255 height 19
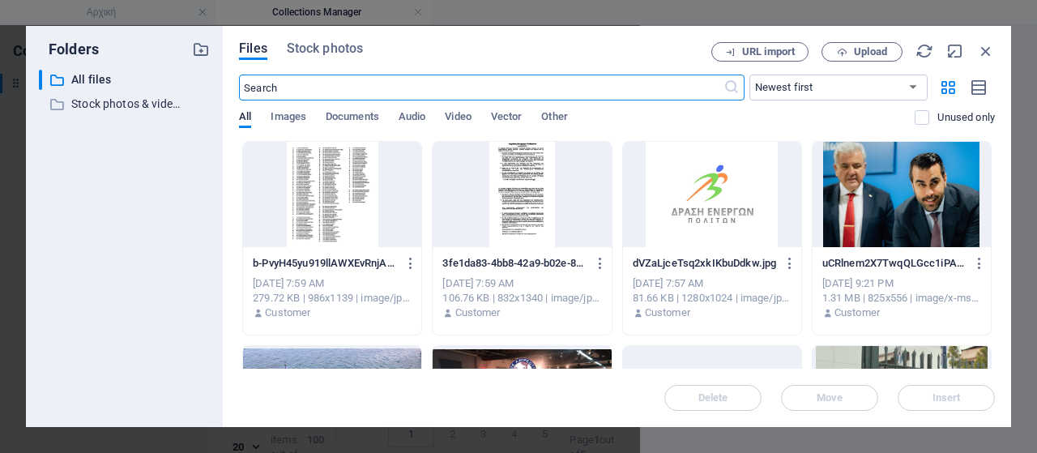
scroll to position [591, 0]
click at [706, 215] on div at bounding box center [712, 194] width 178 height 105
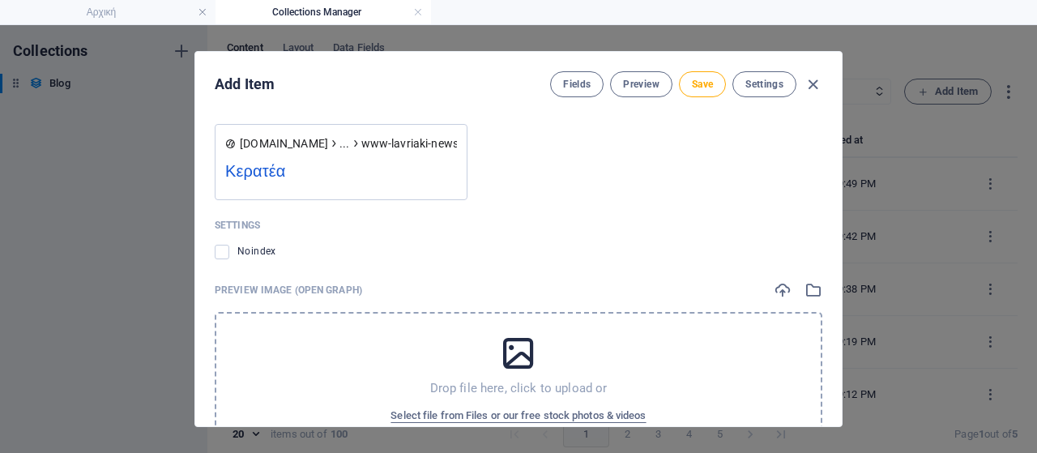
scroll to position [1662, 0]
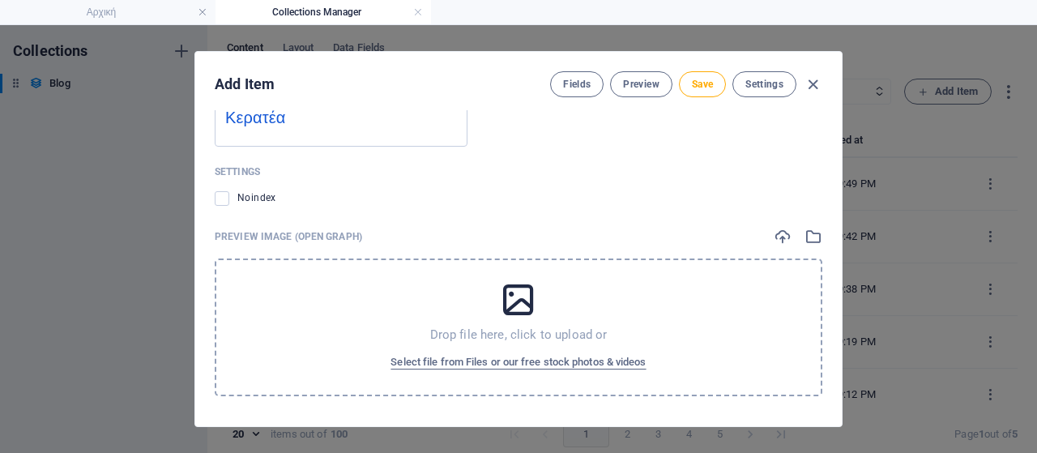
drag, startPoint x: 495, startPoint y: 363, endPoint x: 475, endPoint y: 322, distance: 46.0
click at [496, 363] on span "Select file from Files or our free stock photos & videos" at bounding box center [517, 361] width 255 height 19
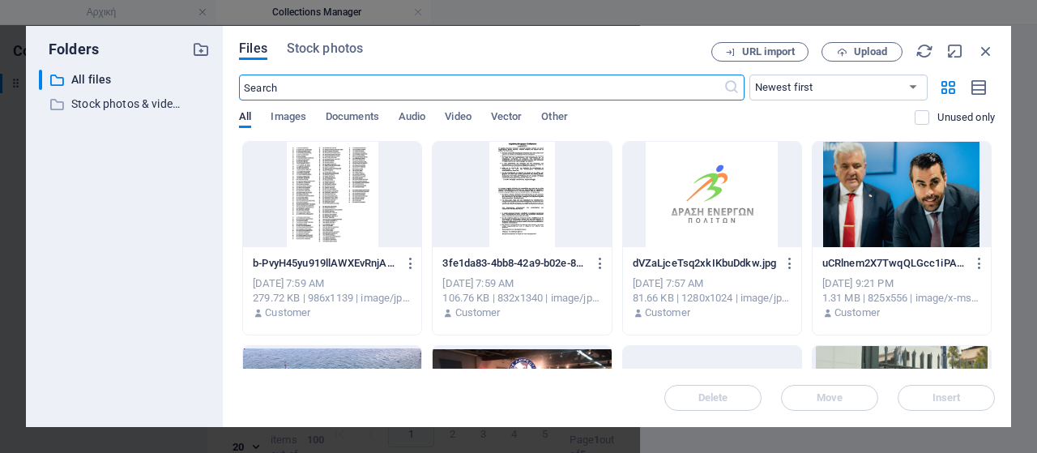
scroll to position [1686, 0]
click at [713, 194] on div at bounding box center [712, 194] width 178 height 105
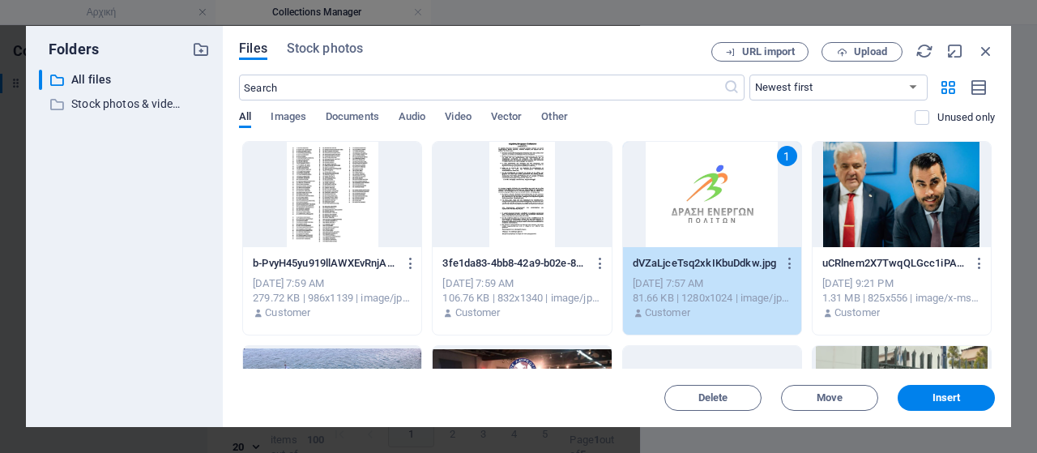
click at [713, 194] on div "1" at bounding box center [712, 194] width 178 height 105
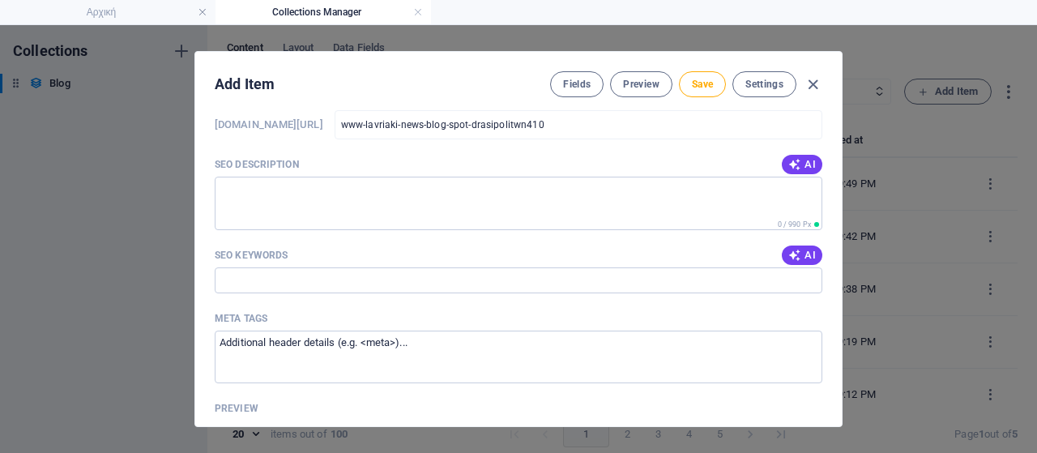
scroll to position [1257, 0]
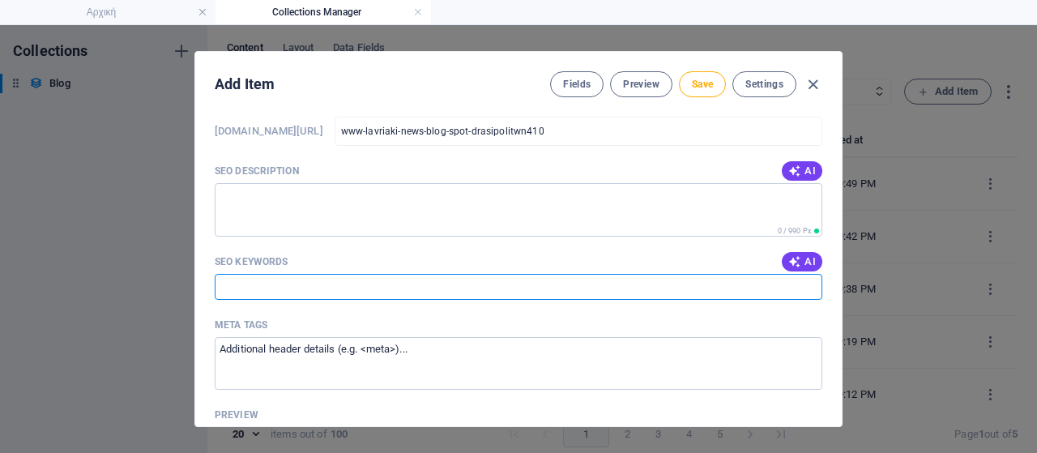
paste input "Δράση Ενεργών Πολιτών, Λαυρεωτική, Κερατέα, Λαύριο, Οβριόκαστρο, συναυλία διαμα…"
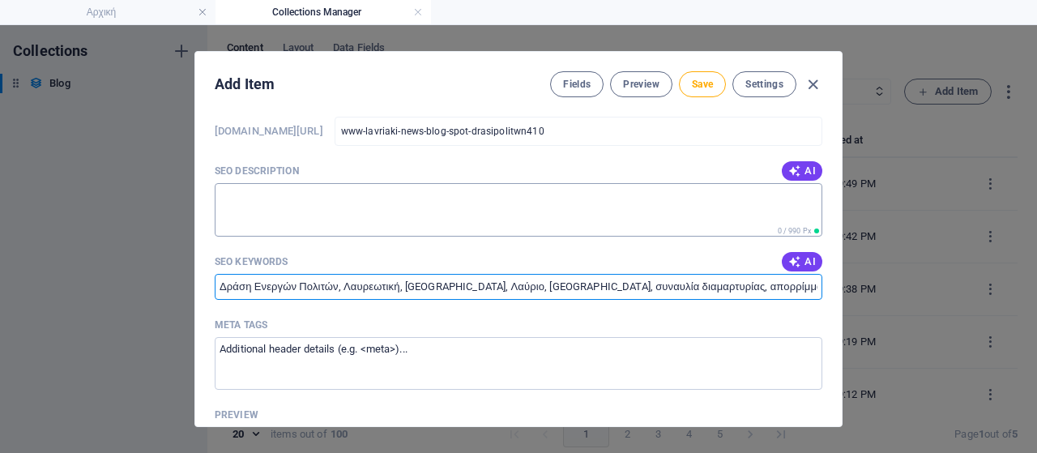
scroll to position [0, 120]
type input "Δράση Ενεργών Πολιτών, Λαυρεωτική, Κερατέα, Λαύριο, Οβριόκαστρο, συναυλία διαμα…"
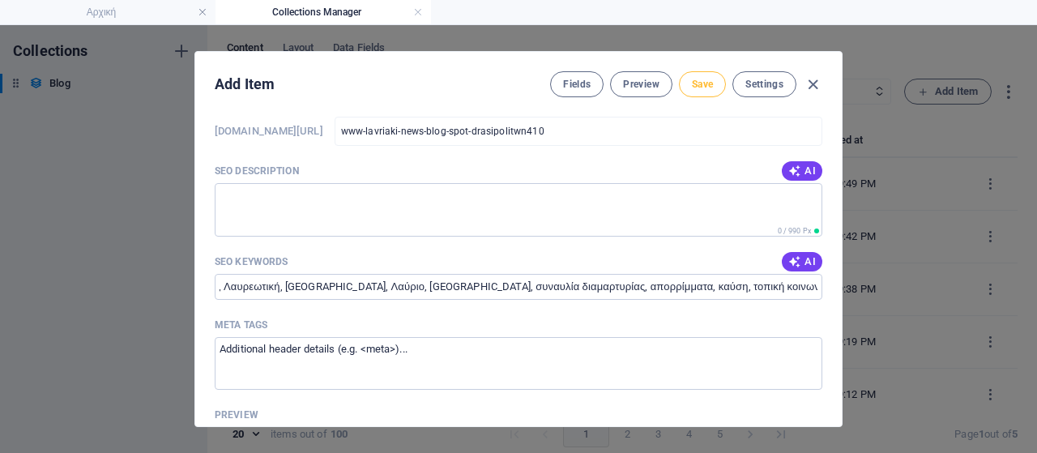
click at [707, 82] on span "Save" at bounding box center [702, 84] width 21 height 13
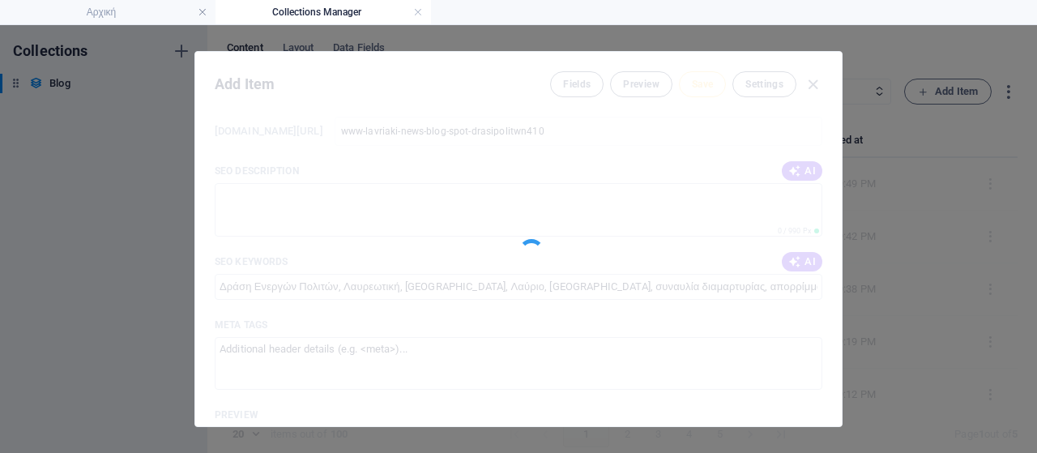
type input "www-lavriaki-news-blog-spot-drasipolitwn410"
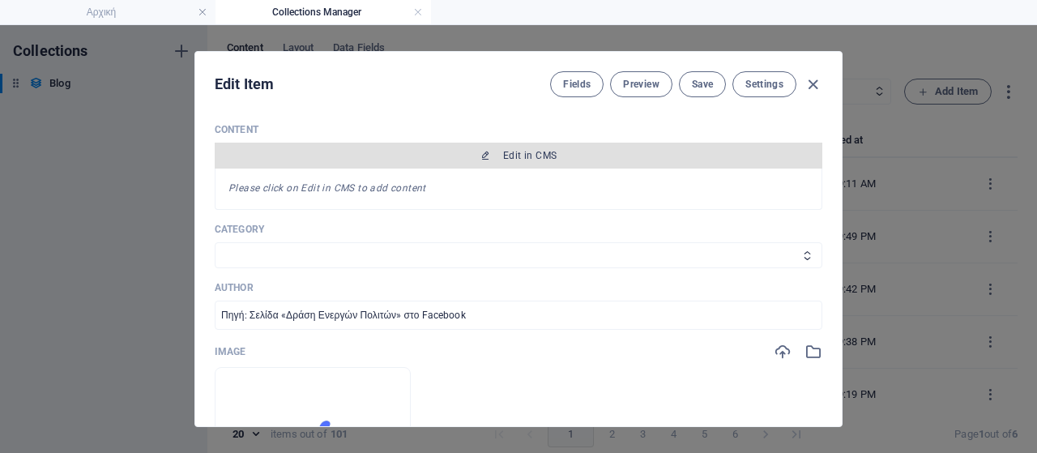
scroll to position [204, 0]
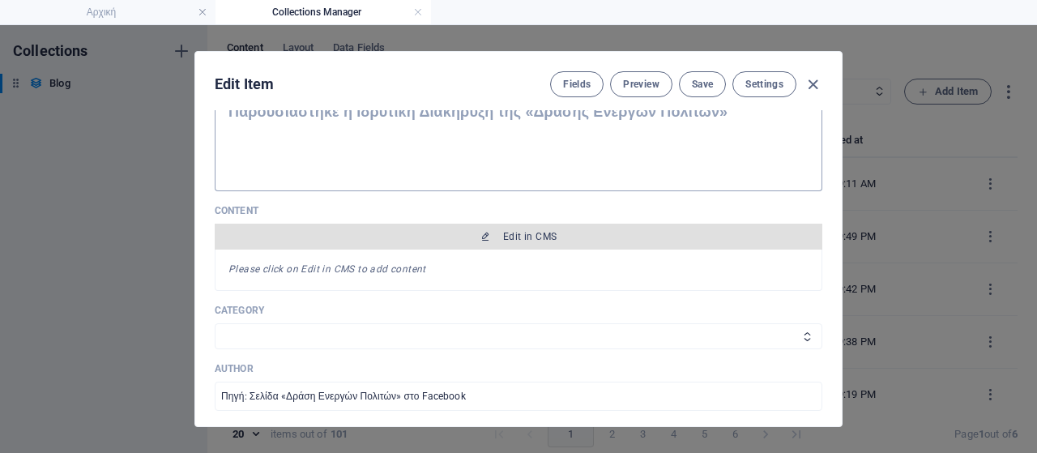
click at [581, 242] on button "Edit in CMS" at bounding box center [519, 237] width 608 height 26
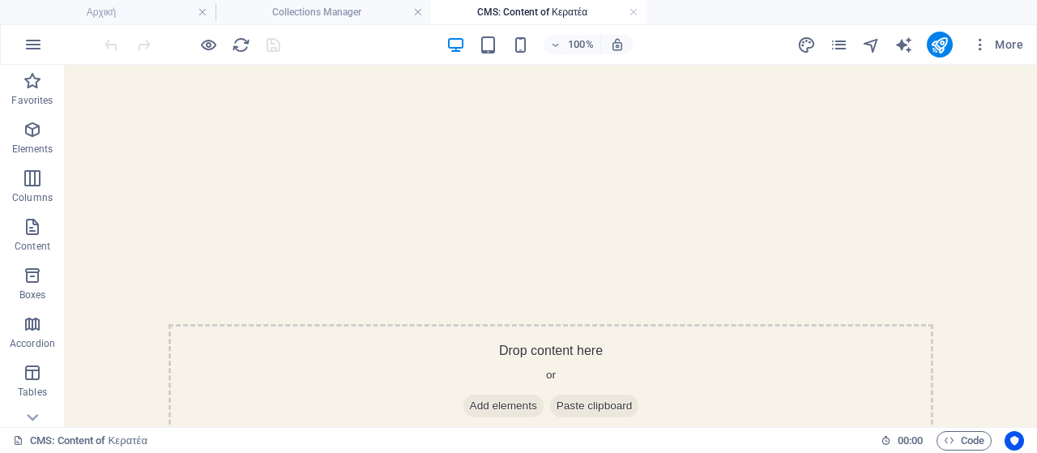
scroll to position [0, 0]
drag, startPoint x: 467, startPoint y: 401, endPoint x: 188, endPoint y: 401, distance: 279.5
click at [467, 401] on span "Add elements" at bounding box center [503, 405] width 80 height 23
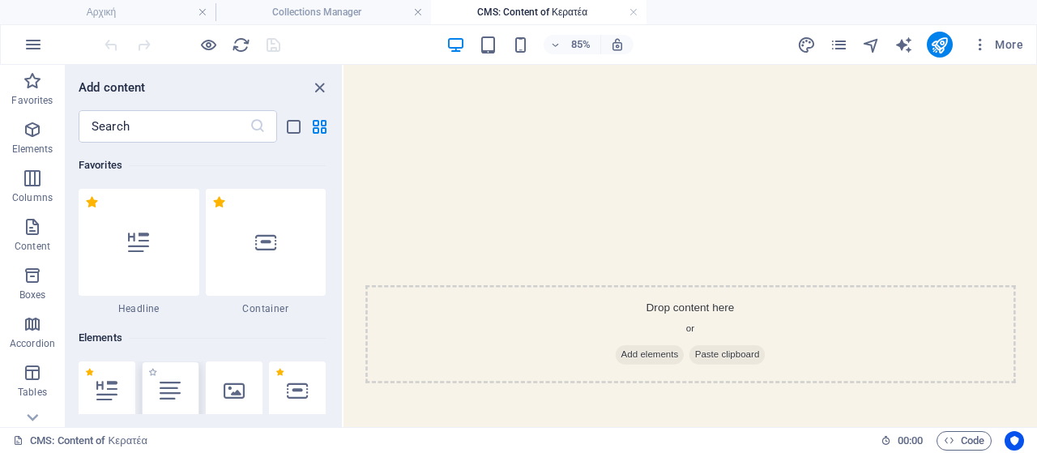
click at [165, 377] on div at bounding box center [170, 390] width 57 height 58
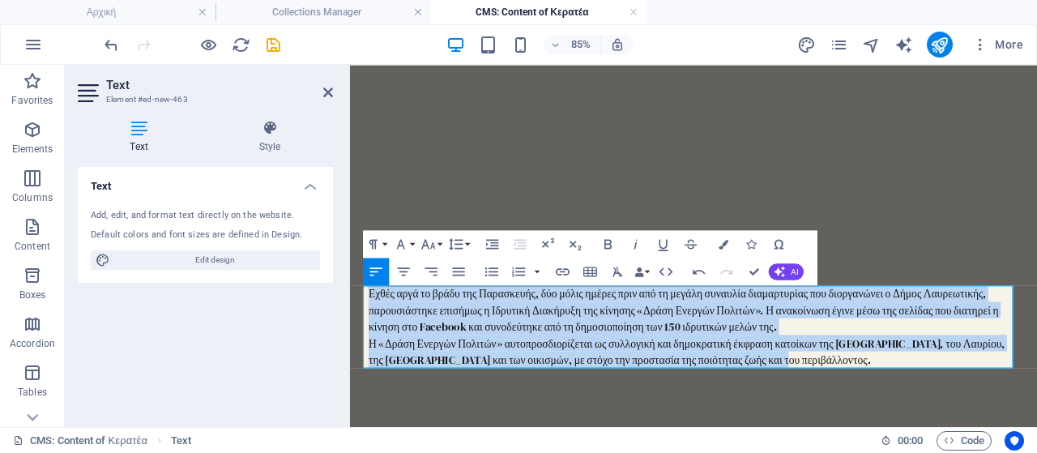
drag, startPoint x: 366, startPoint y: 334, endPoint x: 879, endPoint y: 339, distance: 512.8
click at [834, 405] on div "Εχθές αργά το βράδυ της Παρασκευής, δύο μόλις ημέρες πριν από τη μεγάλη συναυλί…" at bounding box center [754, 372] width 765 height 97
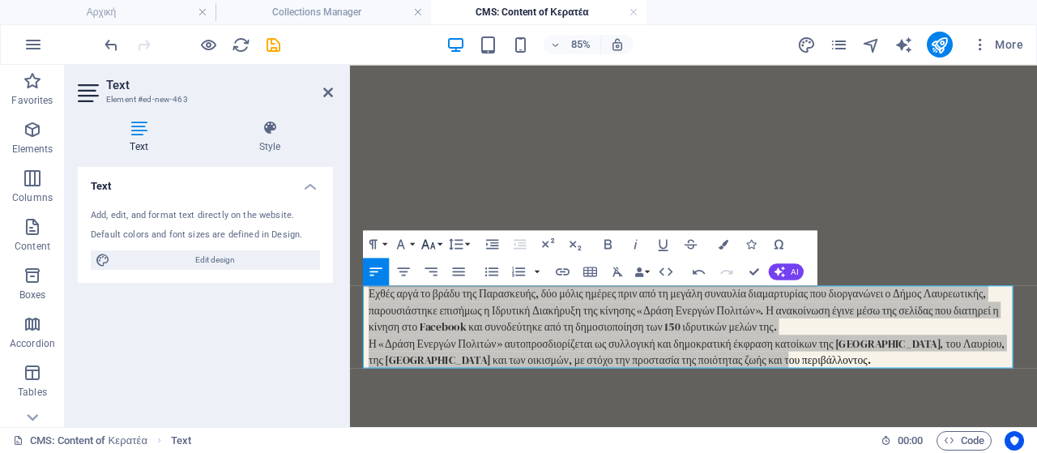
click at [433, 241] on icon "button" at bounding box center [428, 244] width 16 height 16
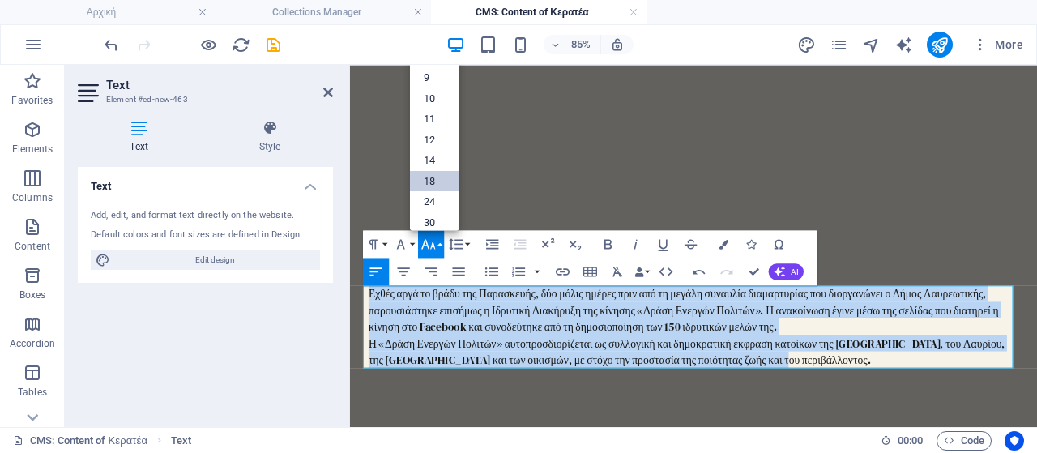
click at [439, 184] on link "18" at bounding box center [434, 180] width 49 height 21
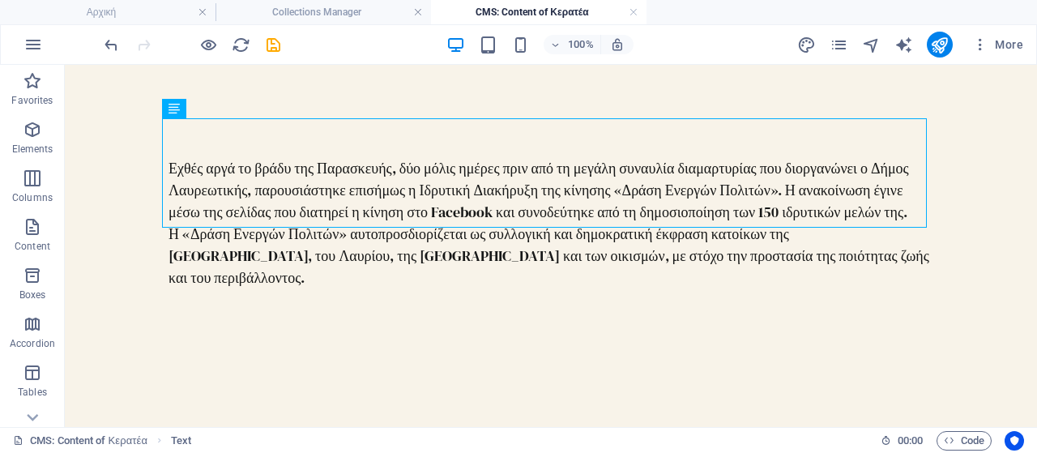
scroll to position [266, 0]
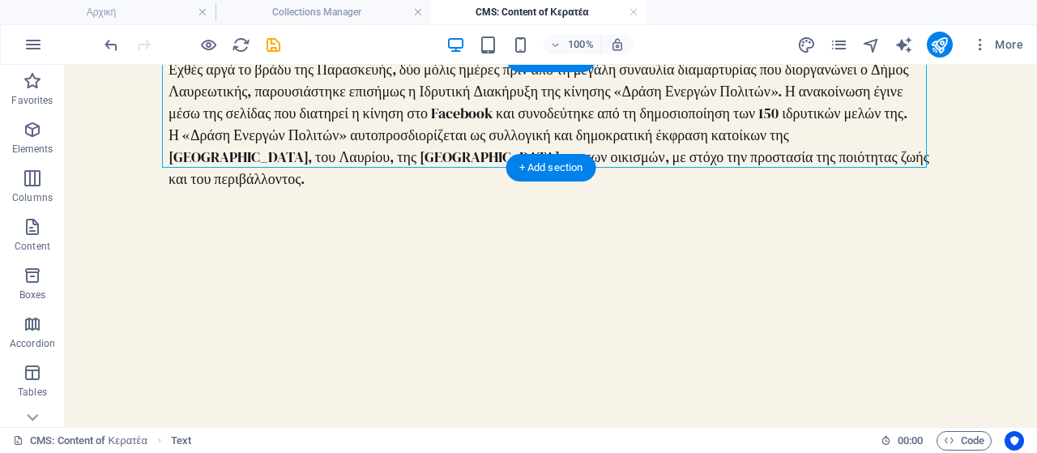
click at [559, 173] on div "+ Add section" at bounding box center [551, 168] width 90 height 28
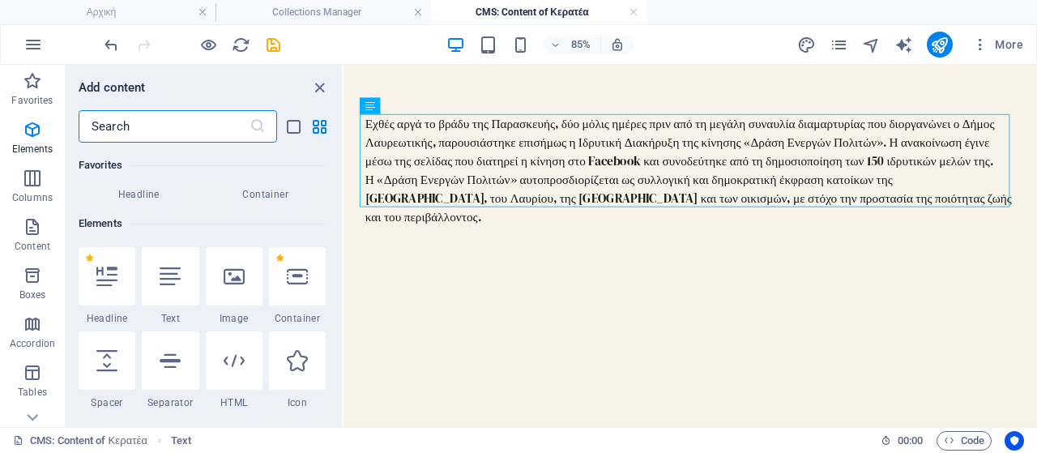
scroll to position [0, 0]
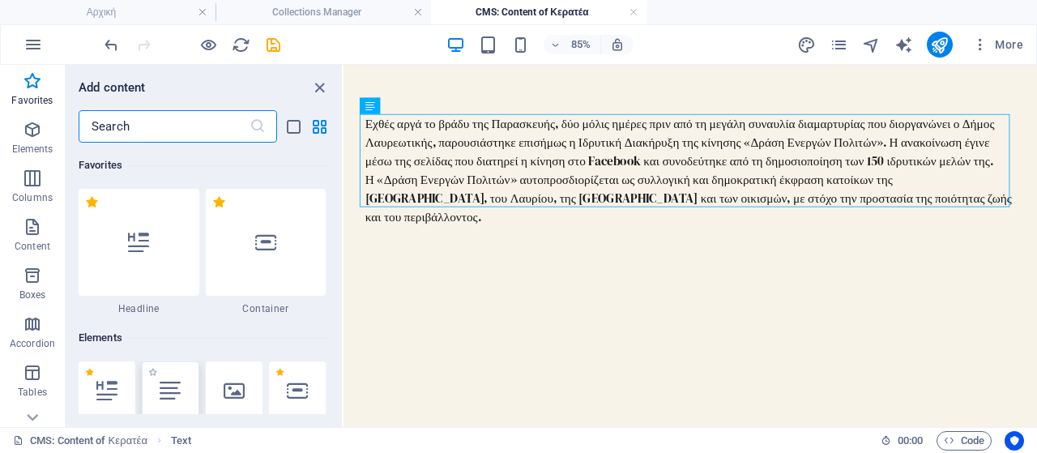
click at [177, 381] on icon at bounding box center [170, 390] width 21 height 21
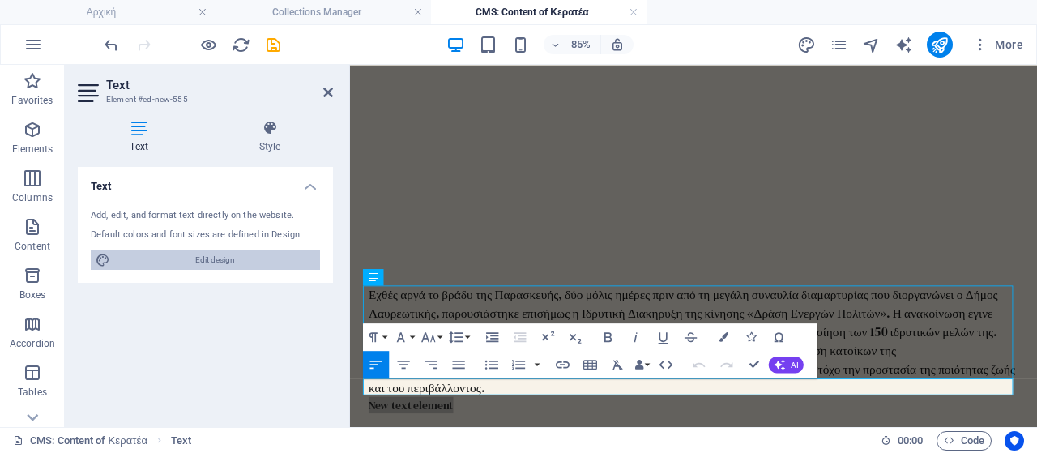
click at [220, 257] on span "Edit design" at bounding box center [215, 259] width 200 height 19
select select "700"
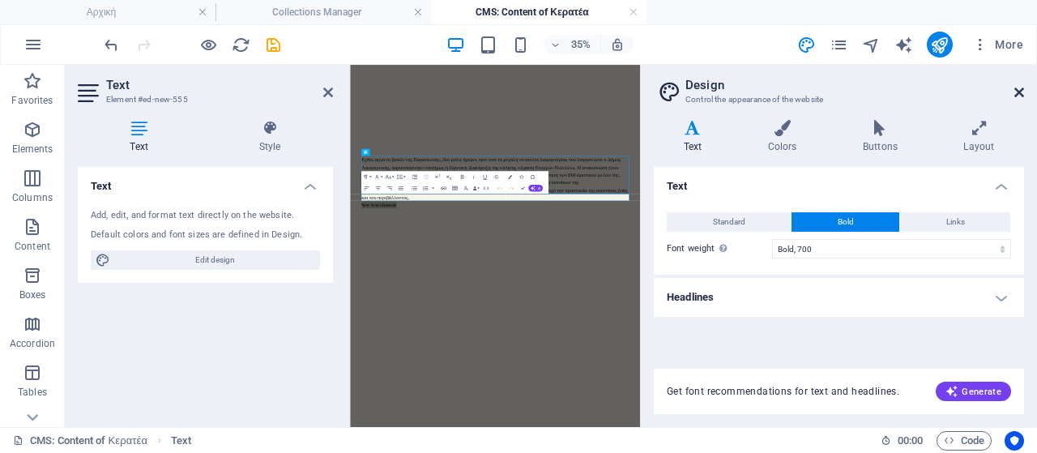
click at [1022, 92] on icon at bounding box center [1019, 92] width 10 height 13
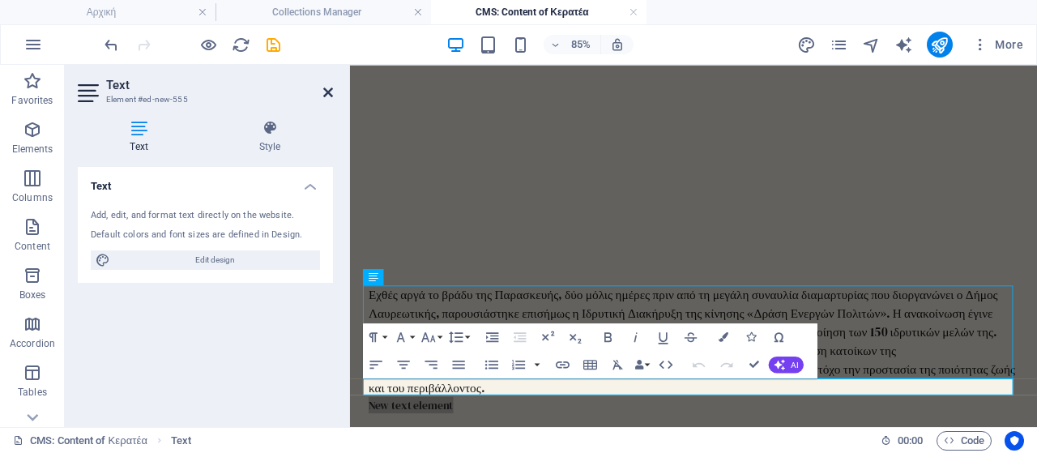
click at [330, 91] on icon at bounding box center [328, 92] width 10 height 13
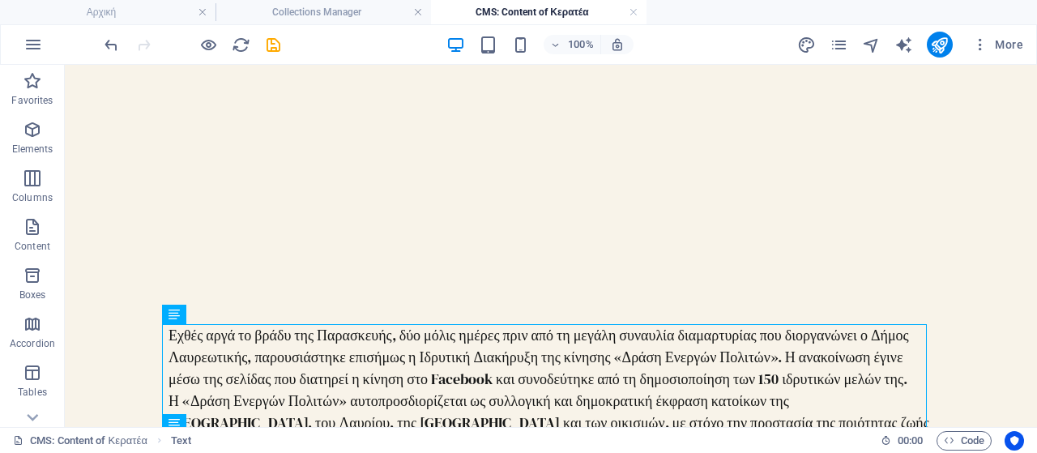
scroll to position [243, 0]
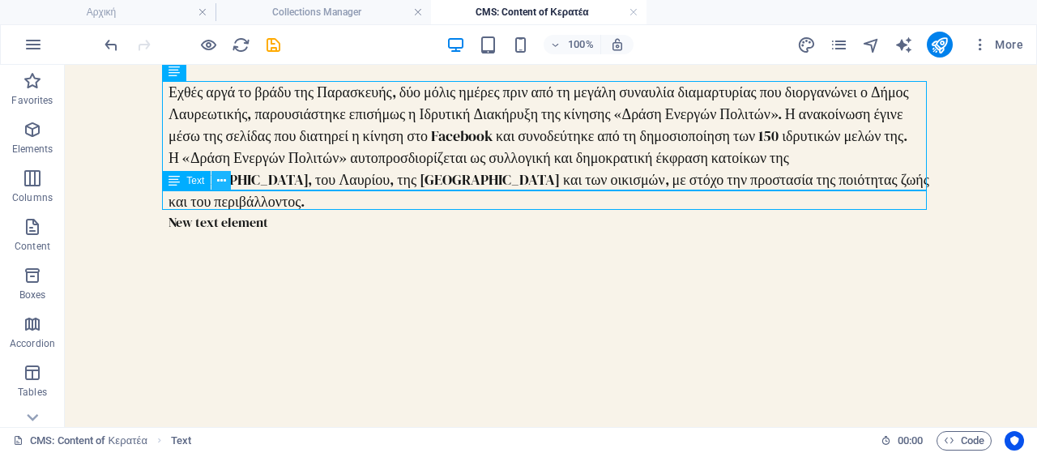
click at [220, 181] on icon at bounding box center [221, 181] width 9 height 17
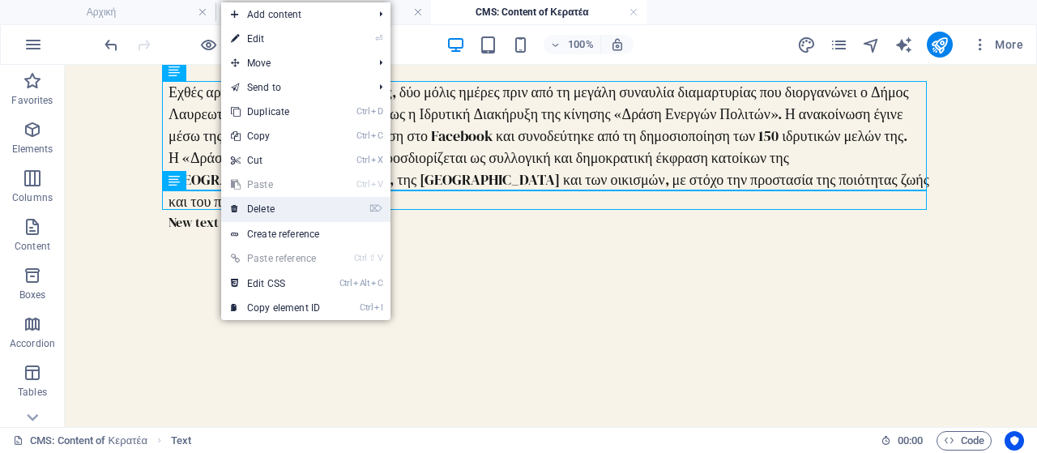
click at [267, 202] on link "⌦ Delete" at bounding box center [275, 209] width 109 height 24
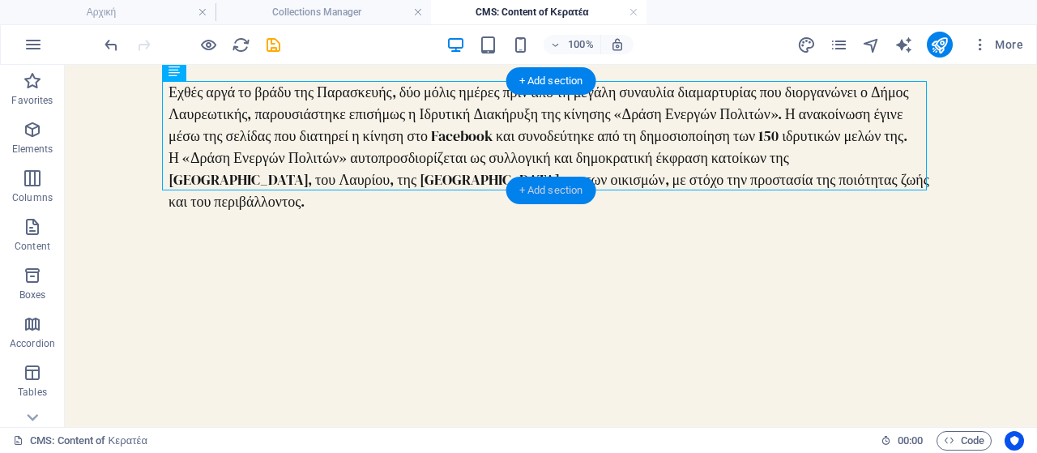
click at [535, 190] on div "+ Add section" at bounding box center [551, 191] width 90 height 28
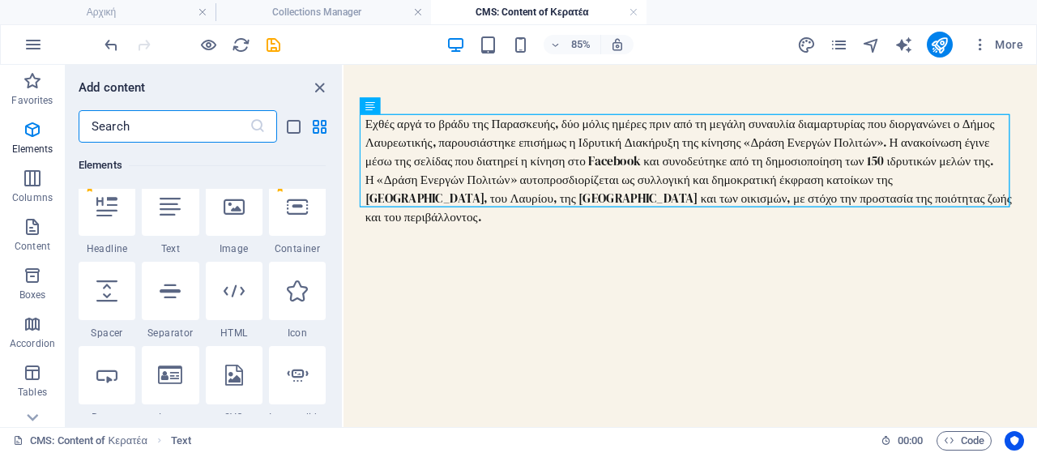
scroll to position [162, 0]
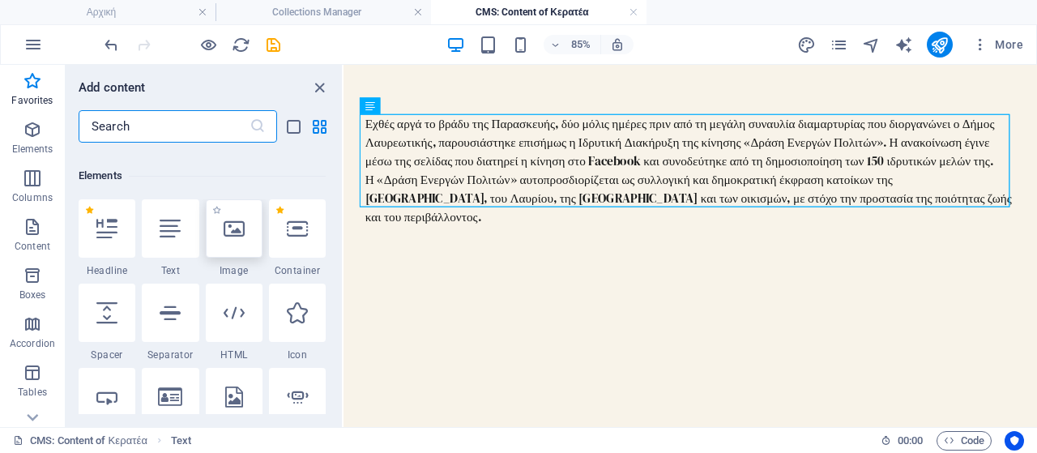
click at [239, 247] on div at bounding box center [234, 228] width 57 height 58
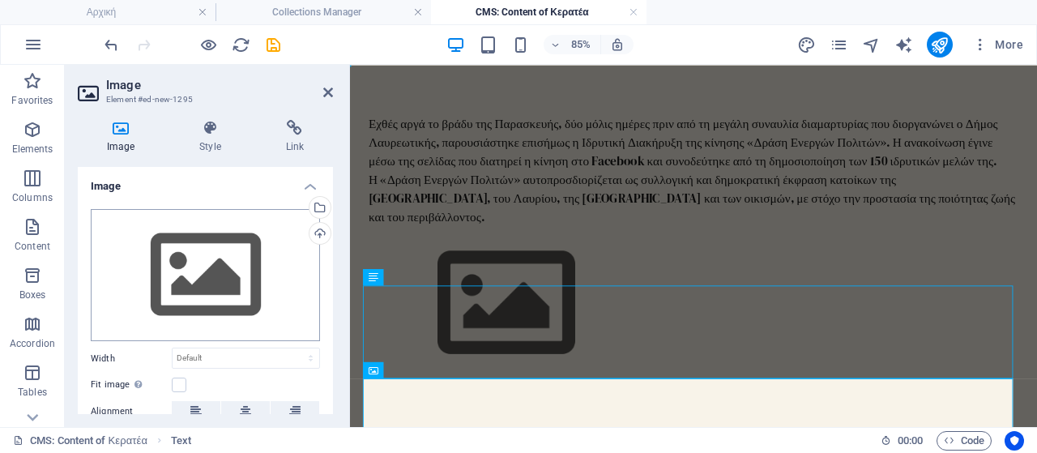
scroll to position [0, 0]
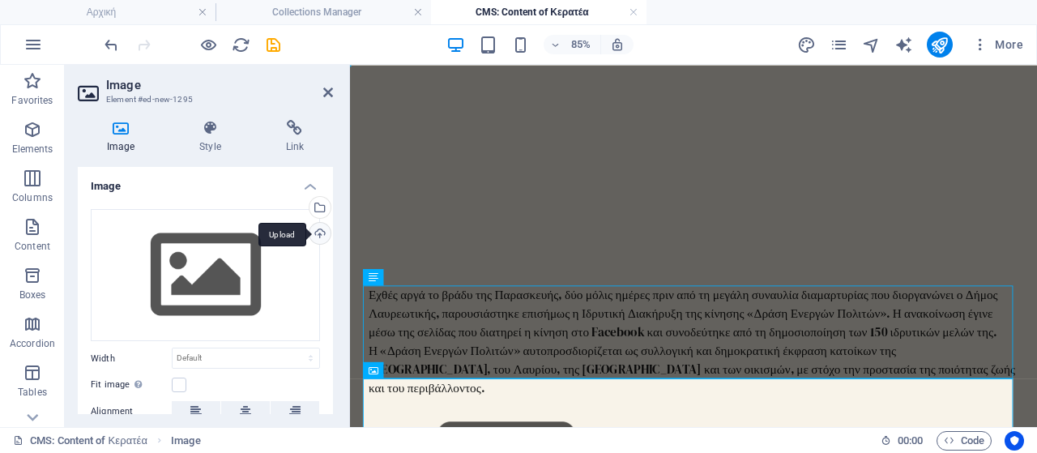
click at [316, 231] on div "Upload" at bounding box center [318, 235] width 24 height 24
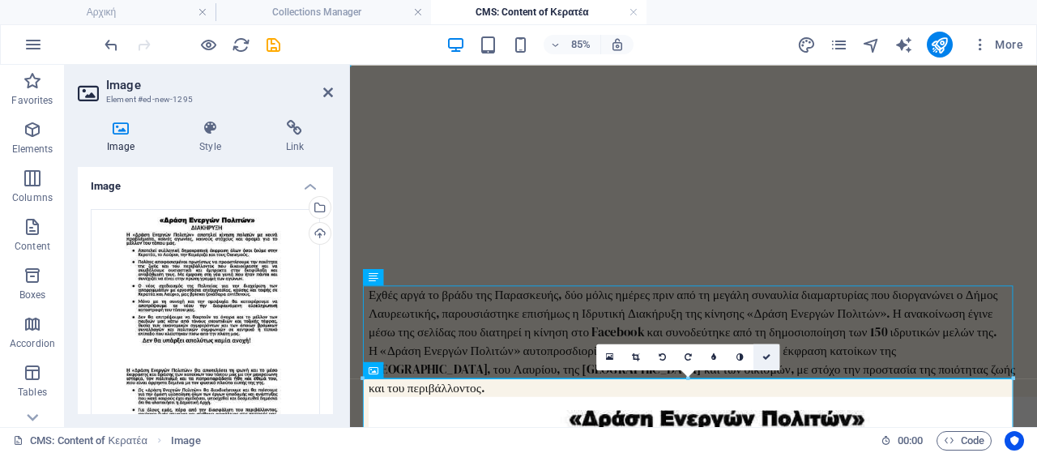
click at [764, 356] on icon at bounding box center [766, 356] width 8 height 8
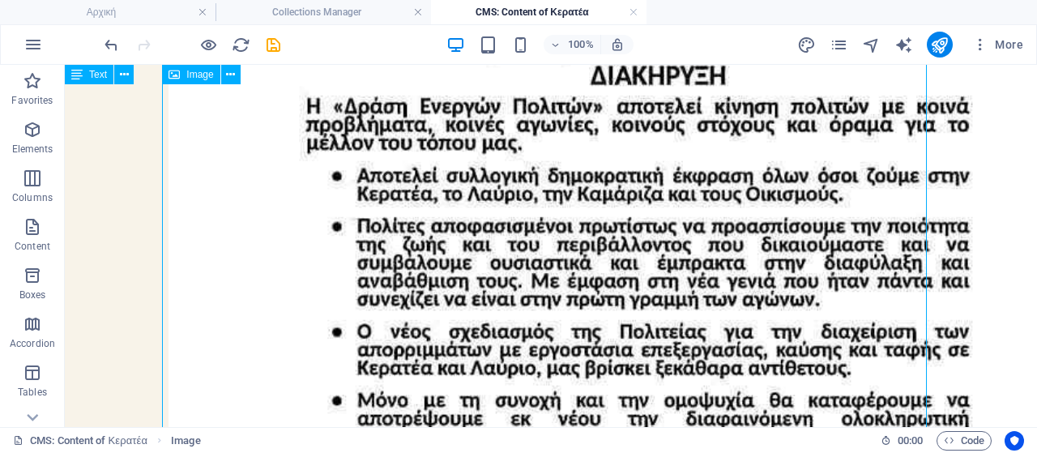
scroll to position [120, 0]
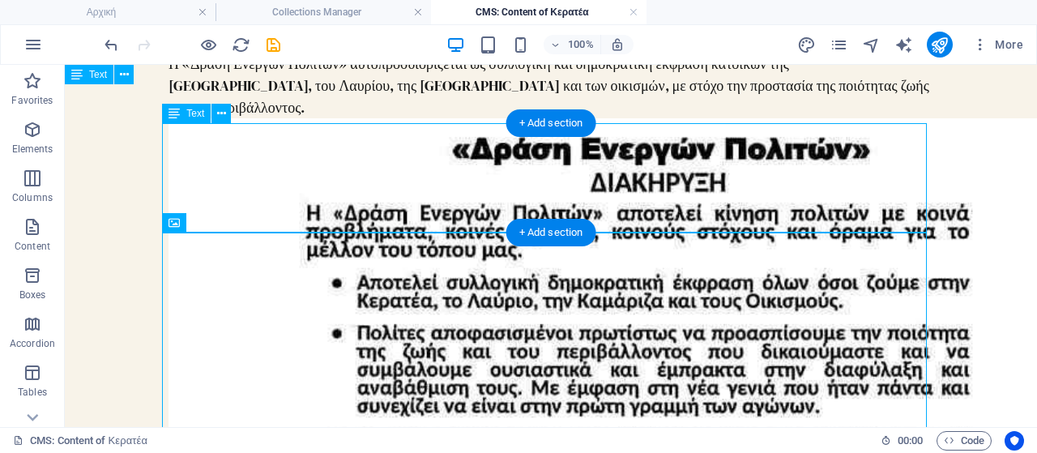
scroll to position [201, 0]
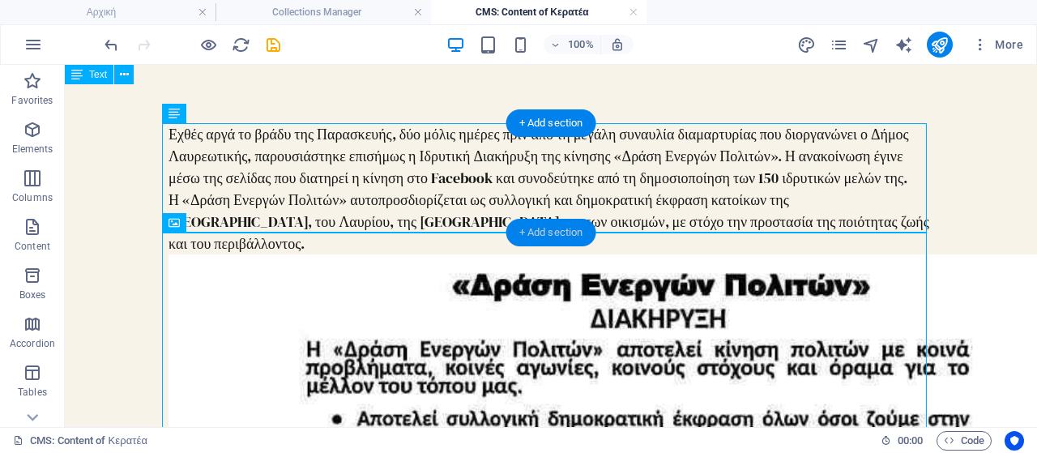
click at [538, 241] on div "+ Add section" at bounding box center [551, 233] width 90 height 28
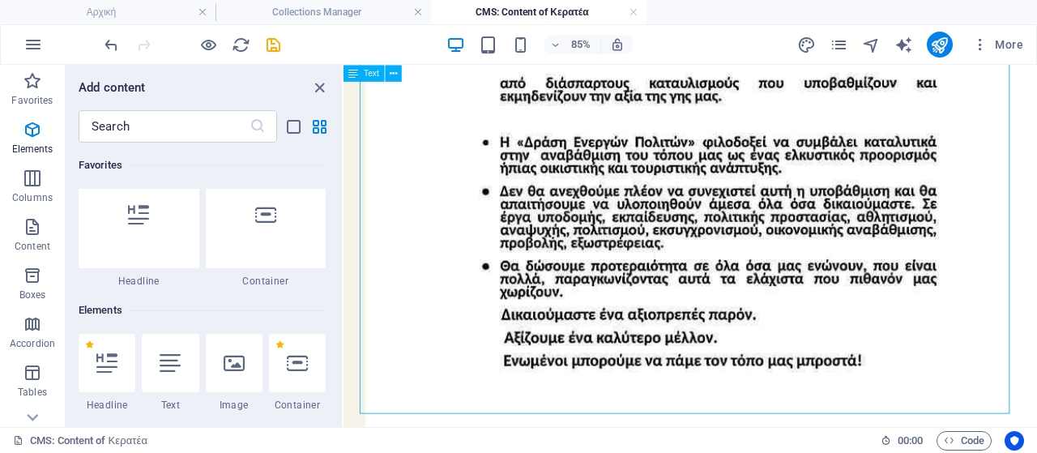
scroll to position [0, 0]
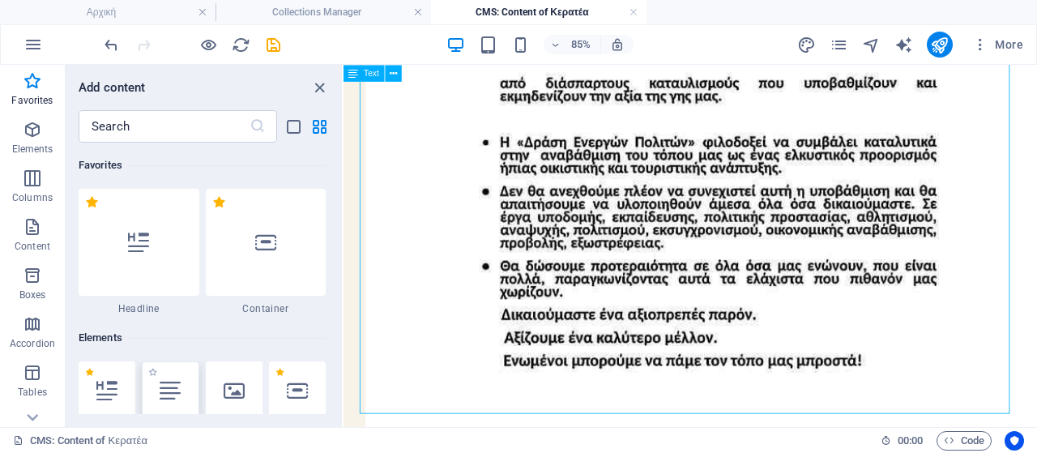
click at [168, 382] on icon at bounding box center [170, 390] width 21 height 21
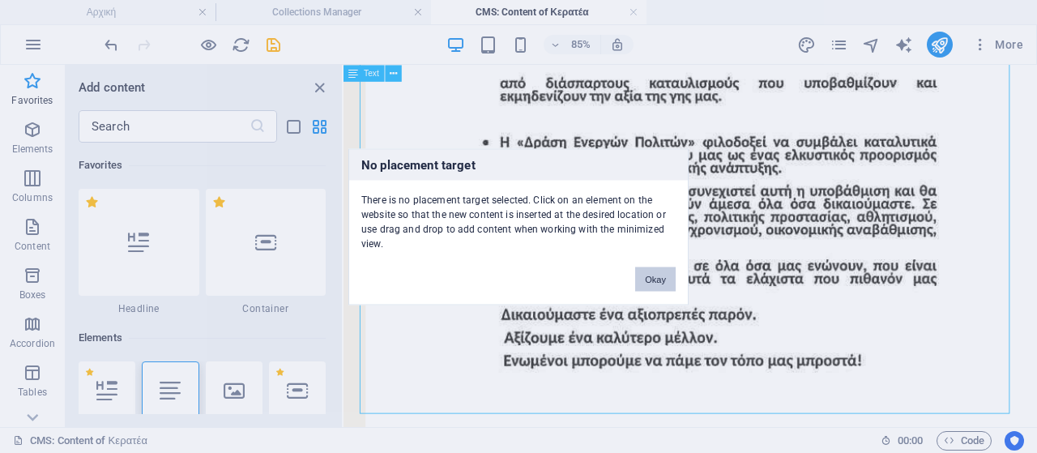
click at [650, 276] on button "Okay" at bounding box center [655, 278] width 41 height 24
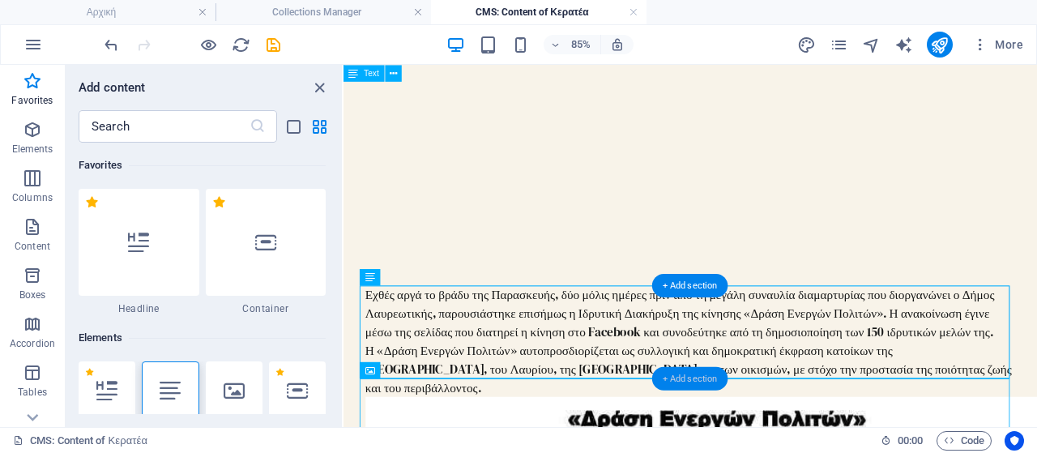
click at [705, 375] on div "+ Add section" at bounding box center [690, 377] width 76 height 23
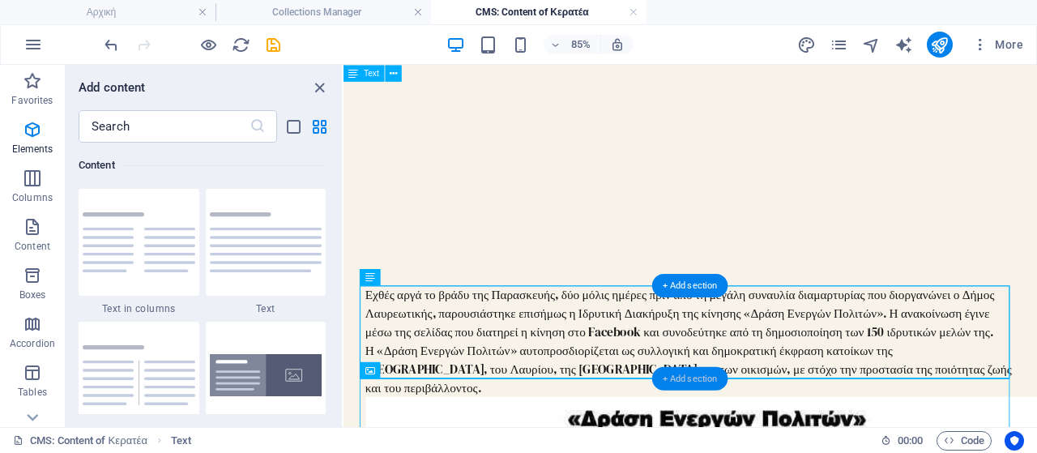
scroll to position [2834, 0]
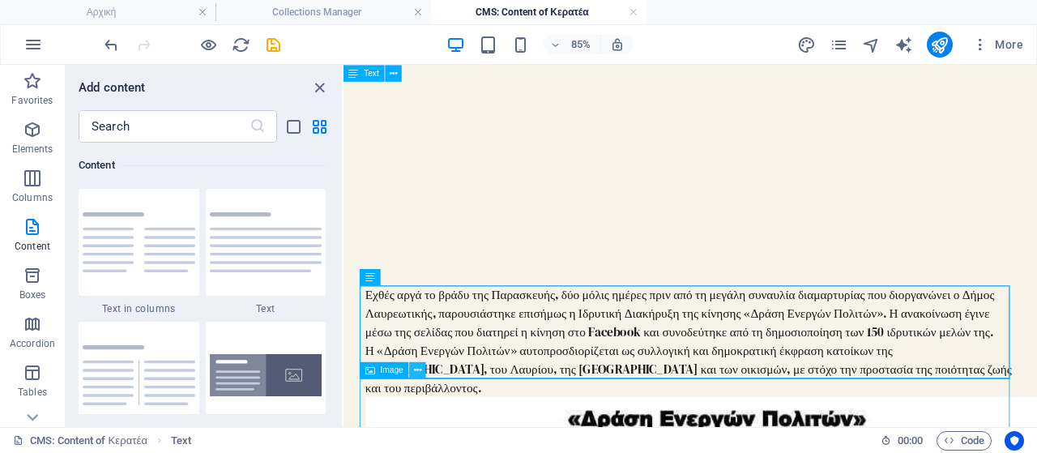
click at [418, 371] on icon at bounding box center [417, 370] width 7 height 15
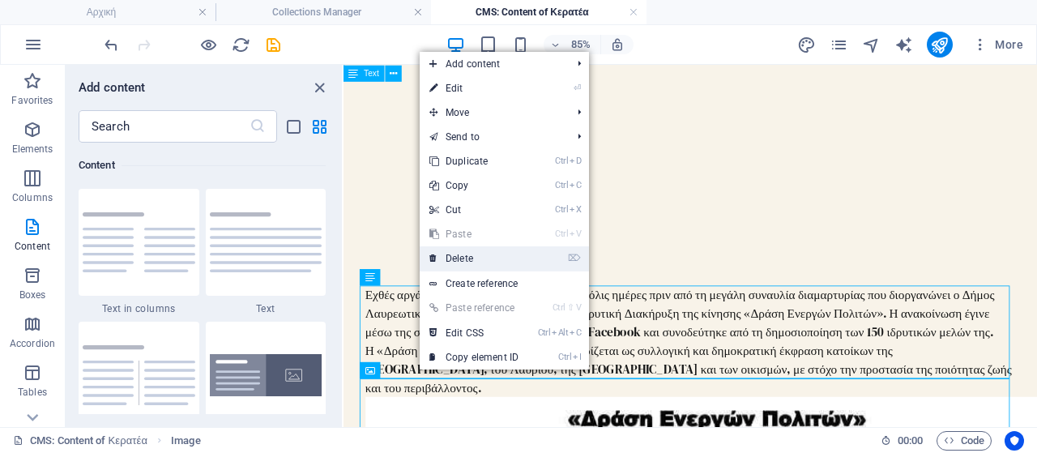
click at [484, 261] on link "⌦ Delete" at bounding box center [474, 258] width 109 height 24
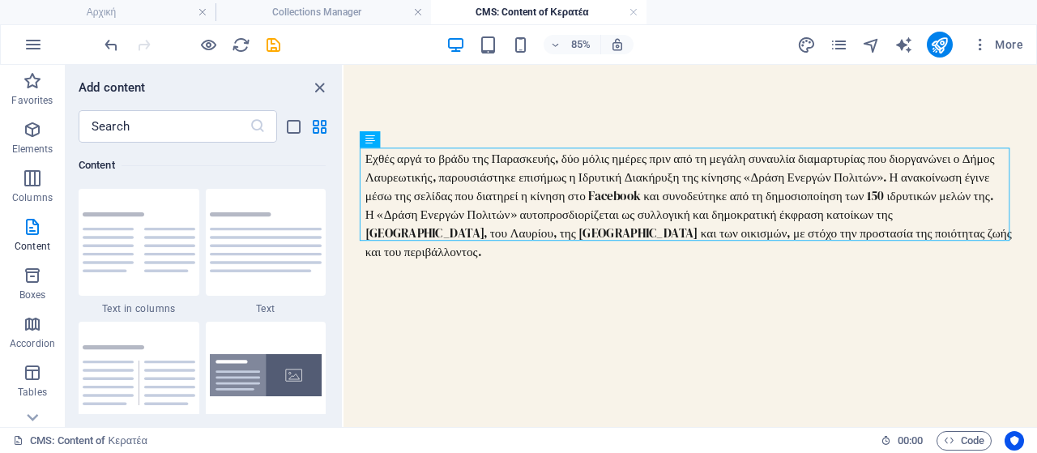
scroll to position [162, 0]
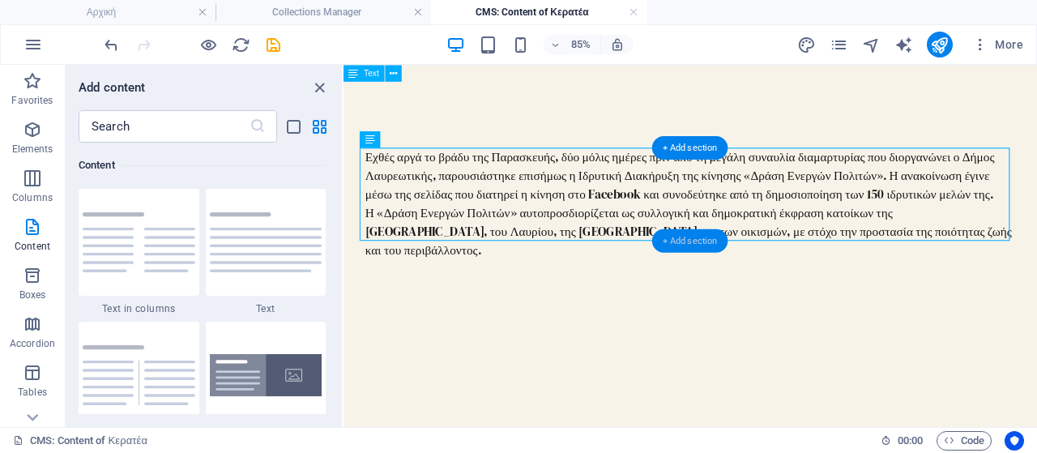
click at [693, 245] on div "+ Add section" at bounding box center [690, 239] width 76 height 23
click at [689, 244] on div "+ Add section" at bounding box center [690, 239] width 76 height 23
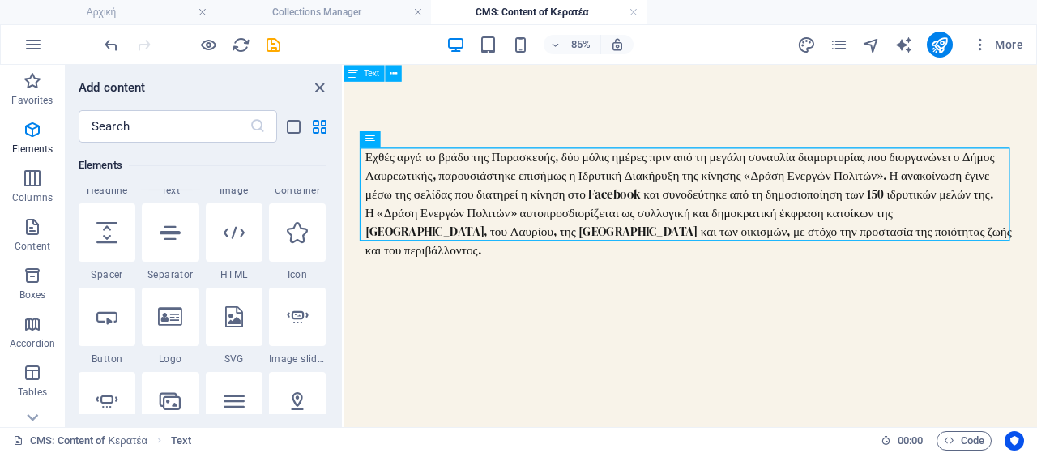
scroll to position [0, 0]
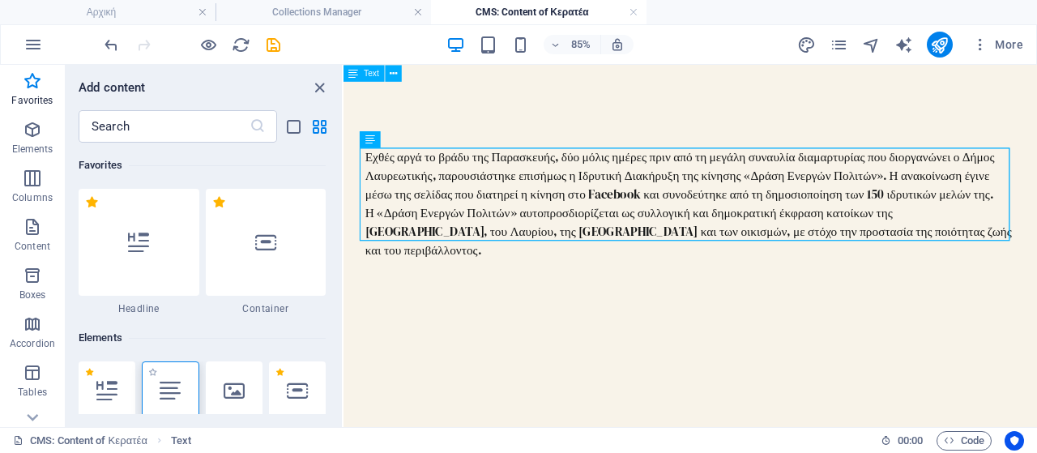
click at [170, 398] on icon at bounding box center [170, 390] width 21 height 21
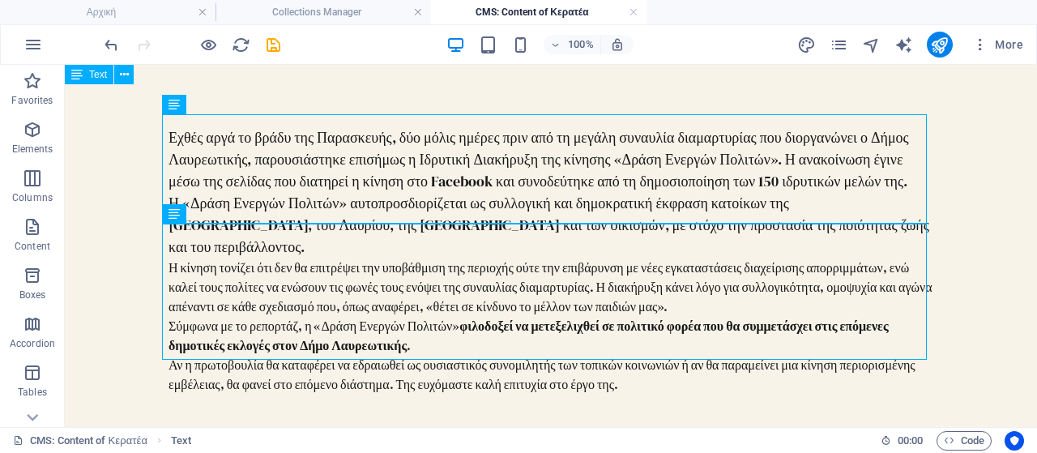
scroll to position [174, 0]
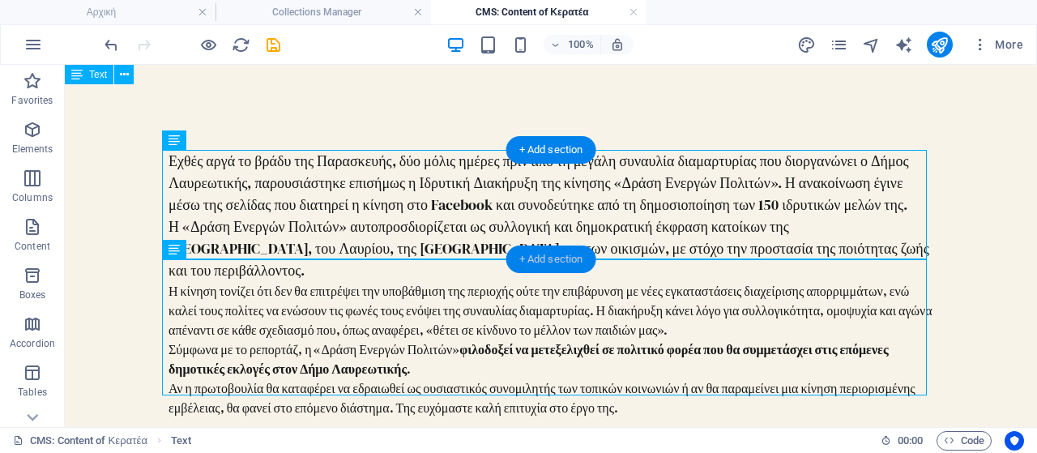
click at [543, 254] on div "+ Add section" at bounding box center [551, 259] width 90 height 28
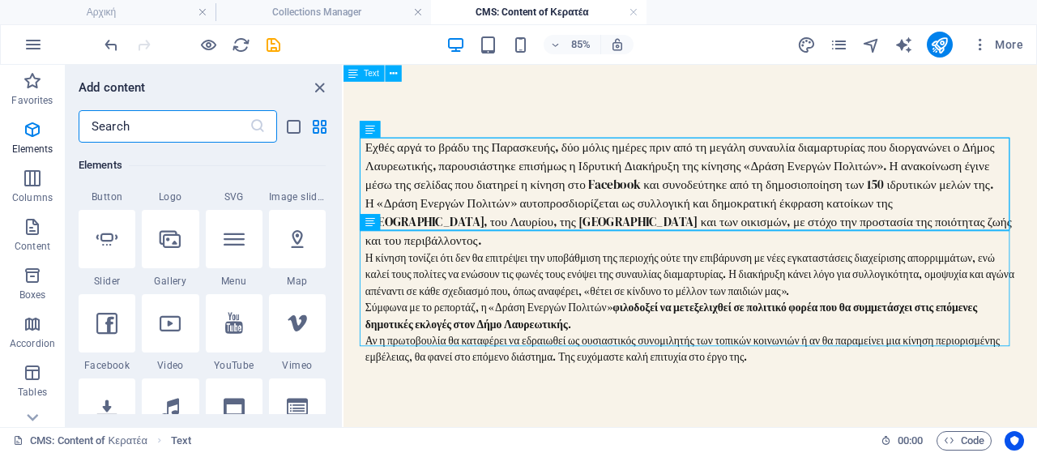
scroll to position [161, 0]
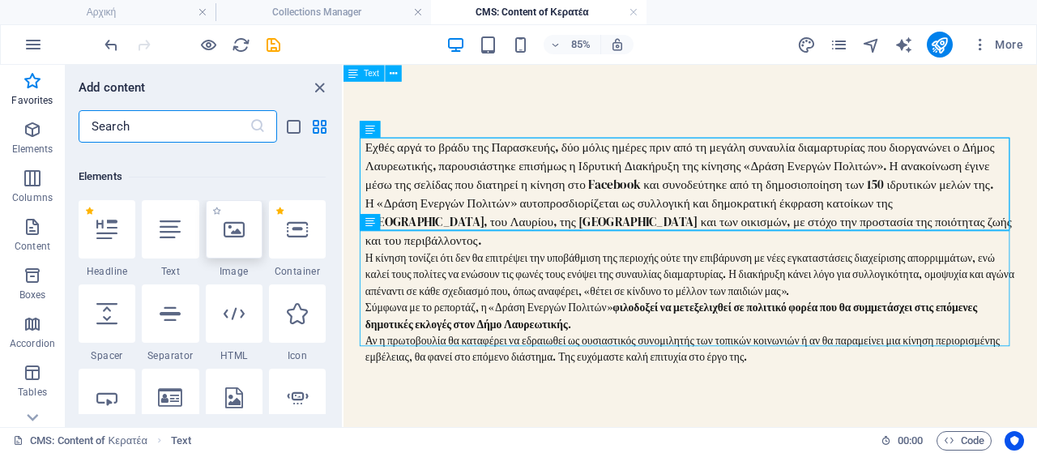
click at [248, 229] on div at bounding box center [234, 229] width 57 height 58
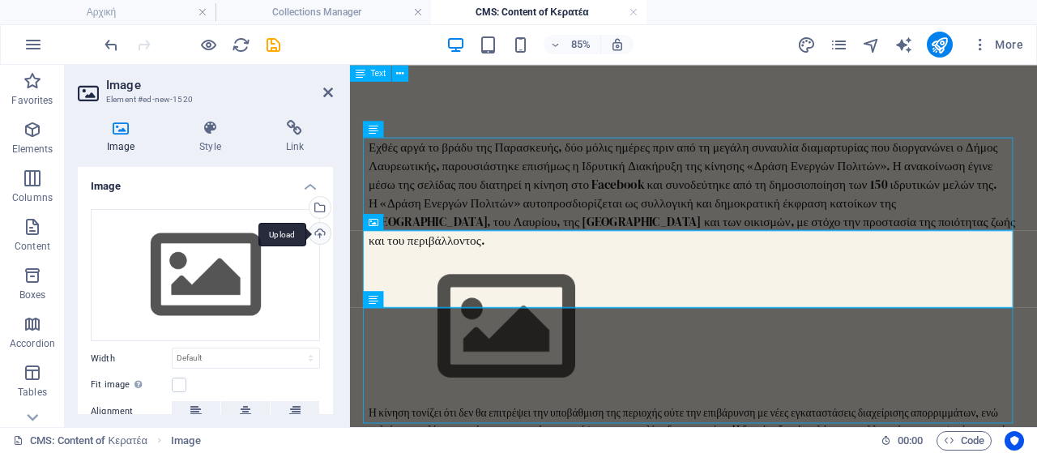
click at [320, 232] on div "Upload" at bounding box center [318, 235] width 24 height 24
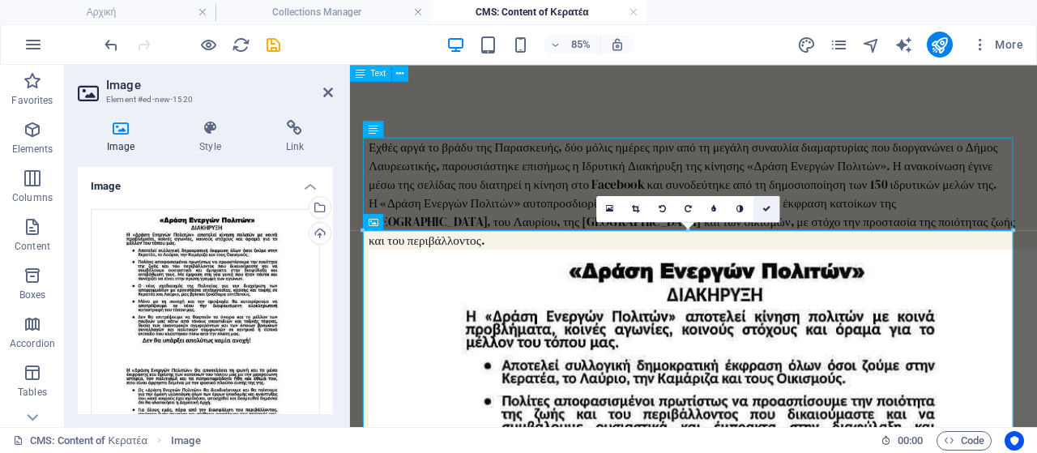
click at [763, 210] on icon at bounding box center [766, 208] width 8 height 8
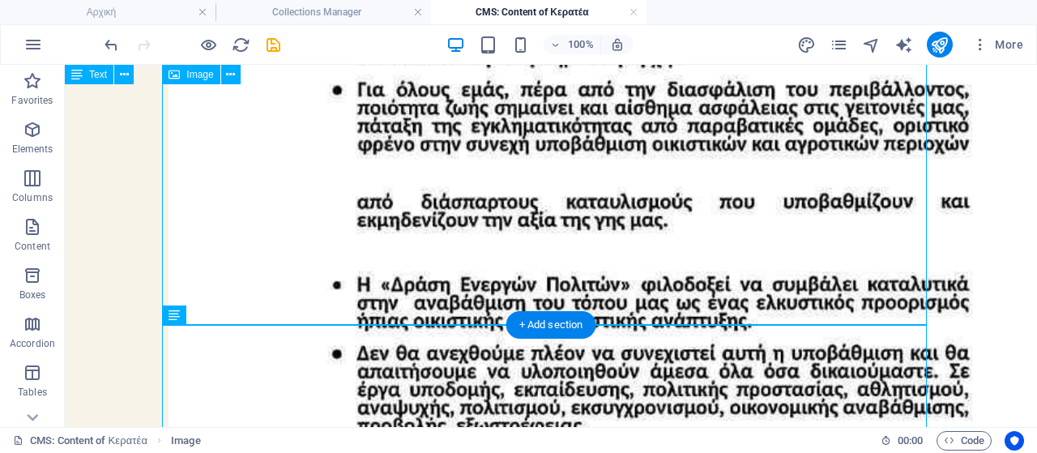
scroll to position [1389, 0]
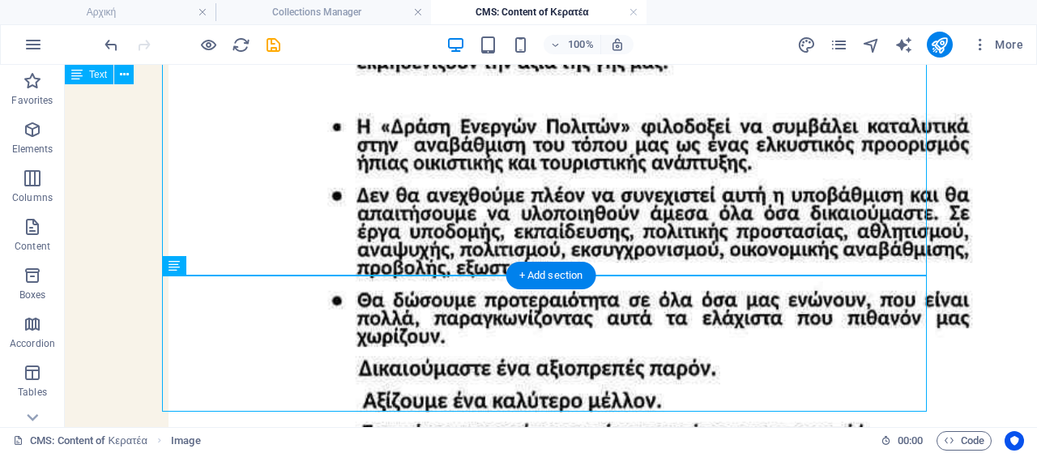
click at [548, 268] on div "+ Add section" at bounding box center [551, 276] width 90 height 28
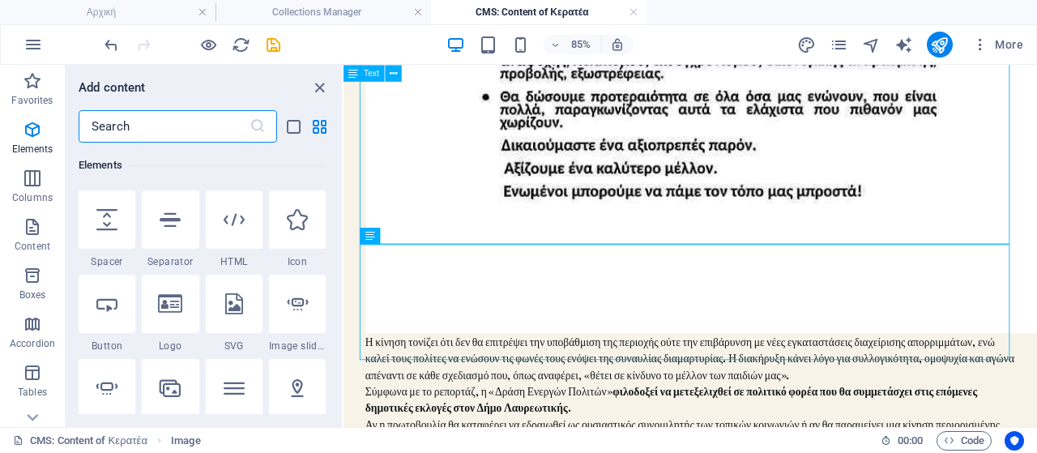
scroll to position [80, 0]
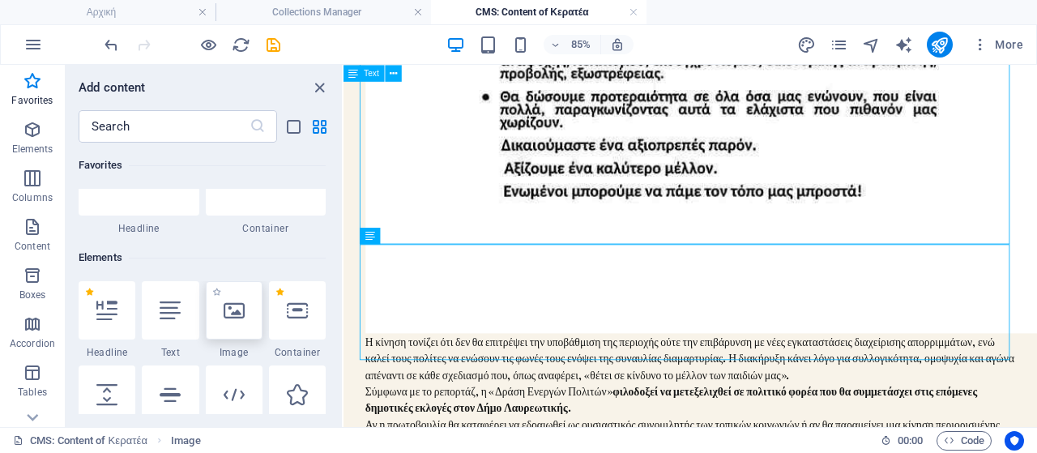
click at [230, 313] on icon at bounding box center [234, 310] width 21 height 21
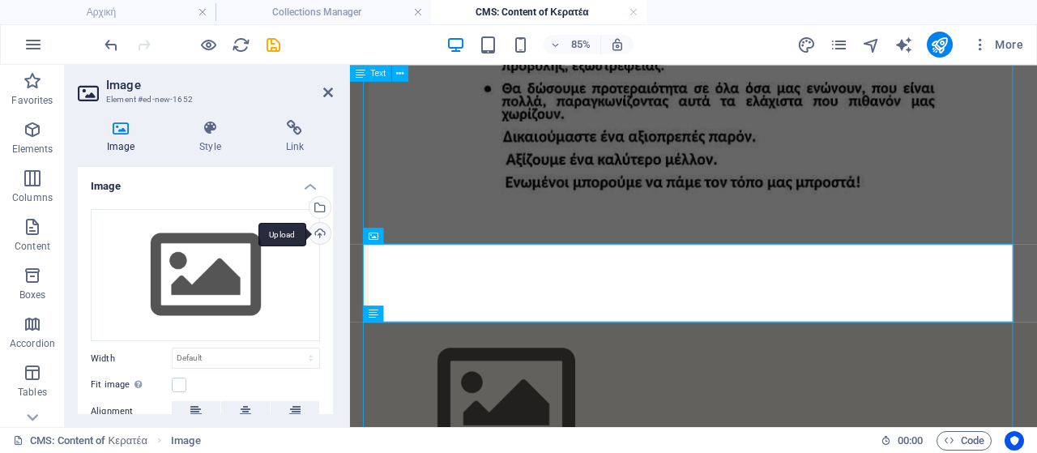
click at [314, 229] on div "Upload" at bounding box center [318, 235] width 24 height 24
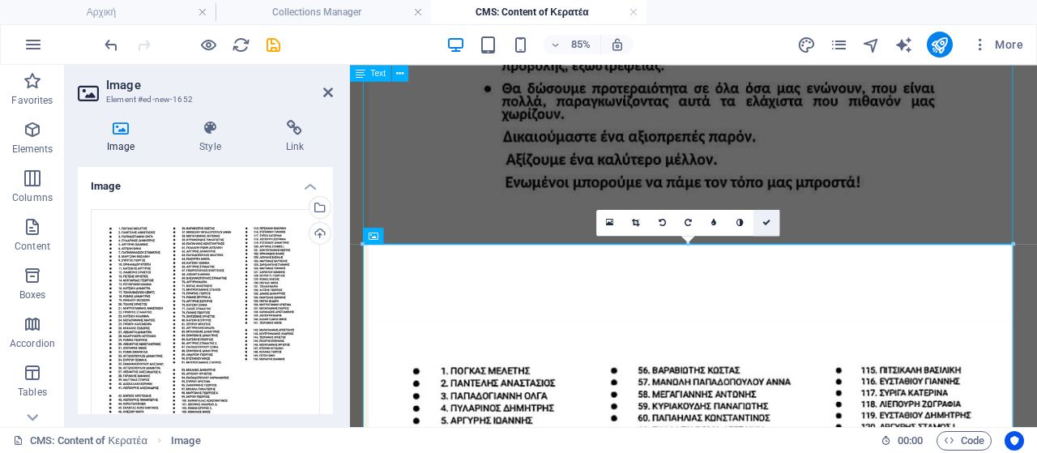
click at [760, 221] on link at bounding box center [766, 223] width 26 height 26
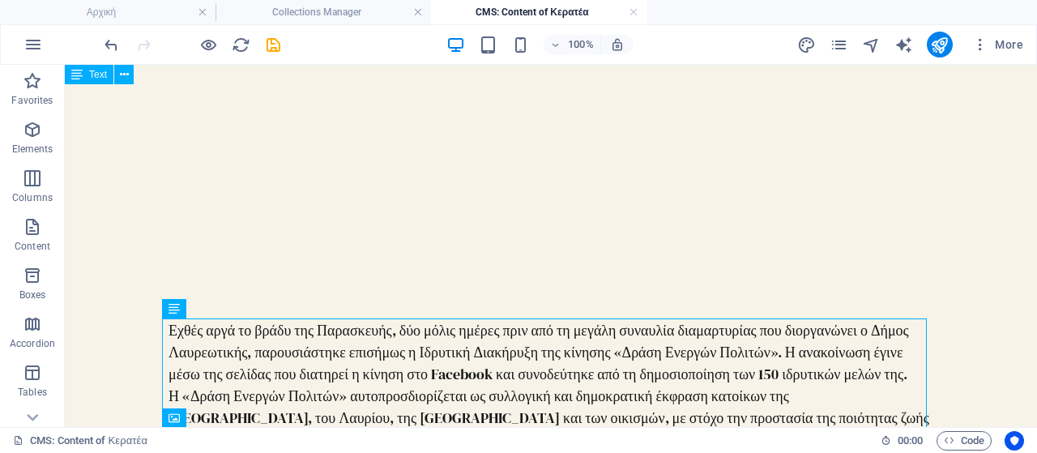
scroll to position [167, 0]
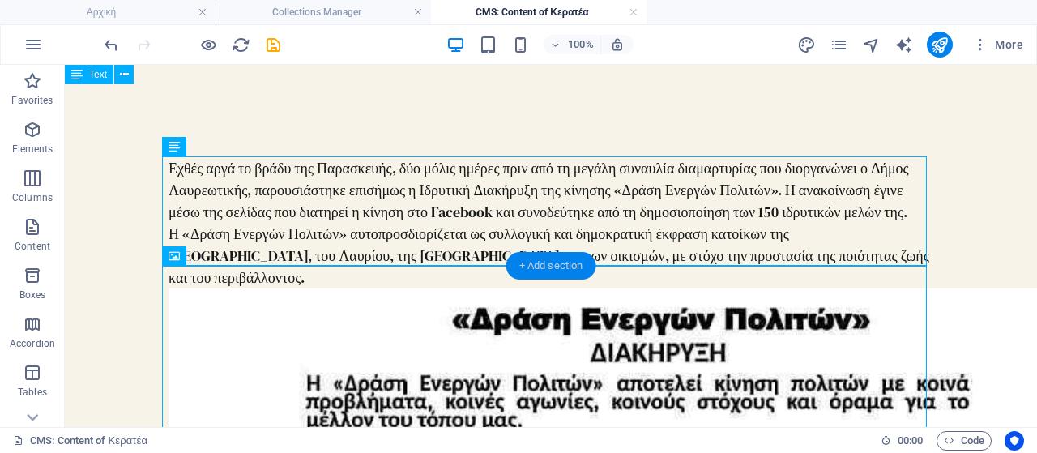
click at [548, 263] on div "+ Add section" at bounding box center [551, 266] width 90 height 28
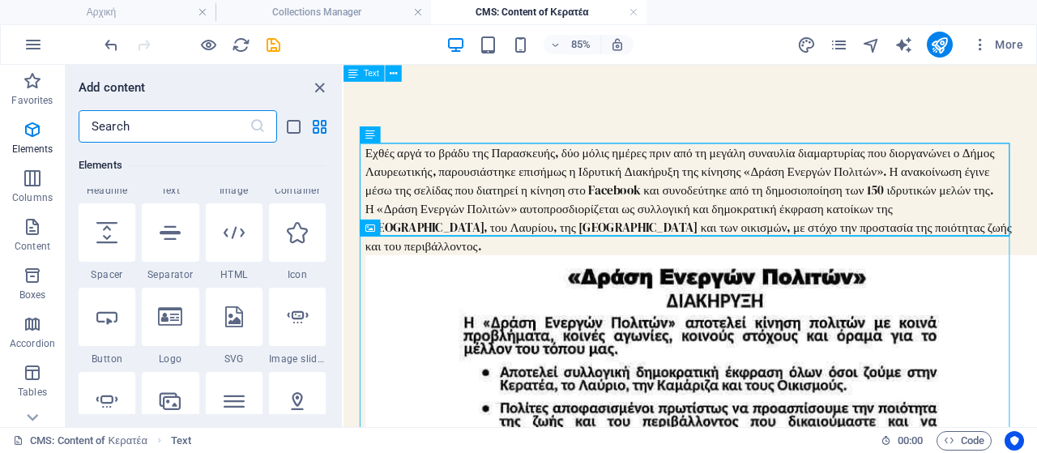
scroll to position [0, 0]
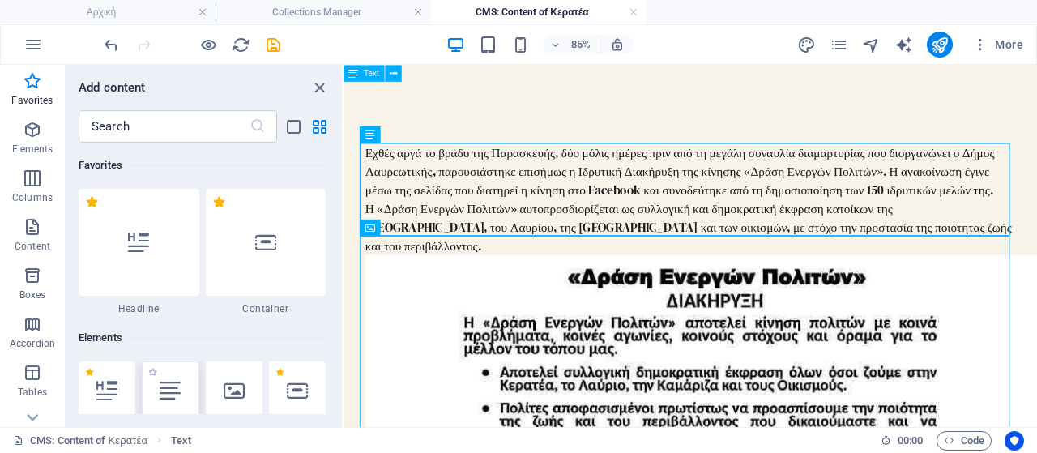
click at [162, 388] on icon at bounding box center [170, 390] width 21 height 21
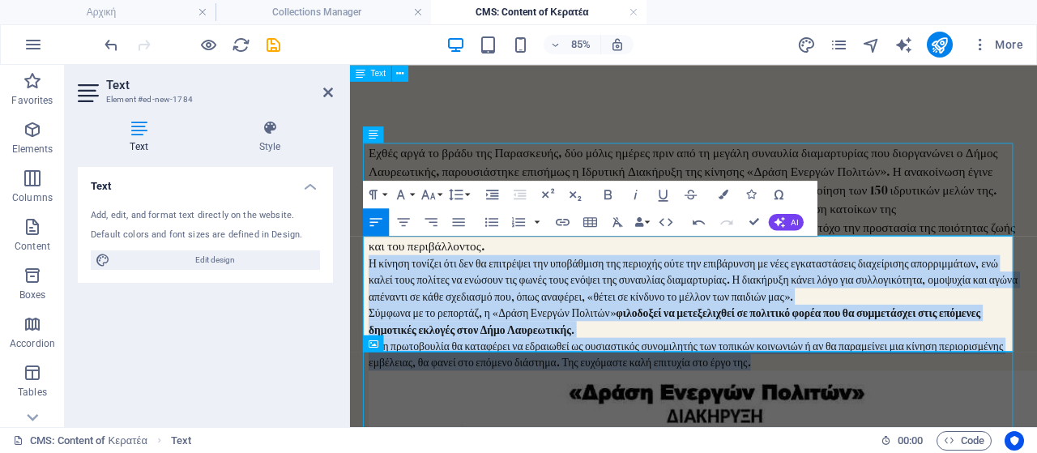
drag, startPoint x: 838, startPoint y: 393, endPoint x: 355, endPoint y: 274, distance: 498.0
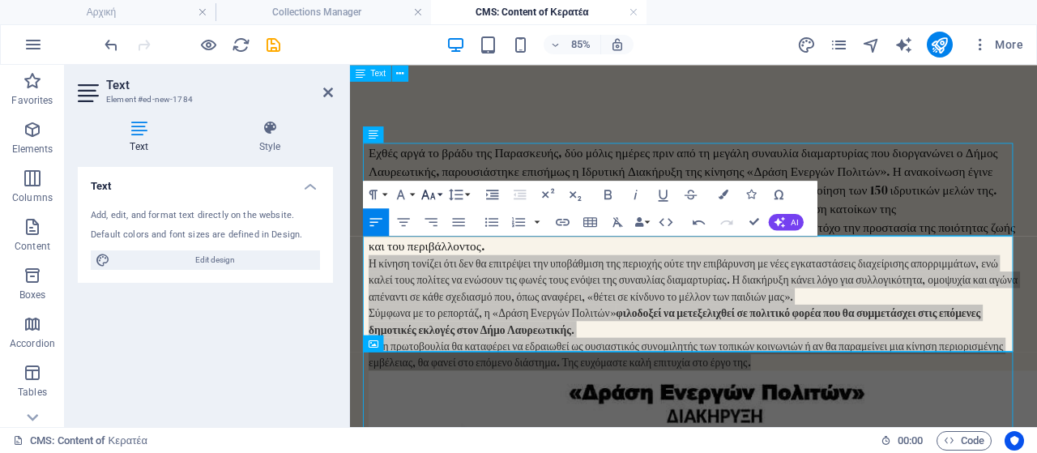
click at [437, 198] on button "Font Size" at bounding box center [431, 195] width 26 height 28
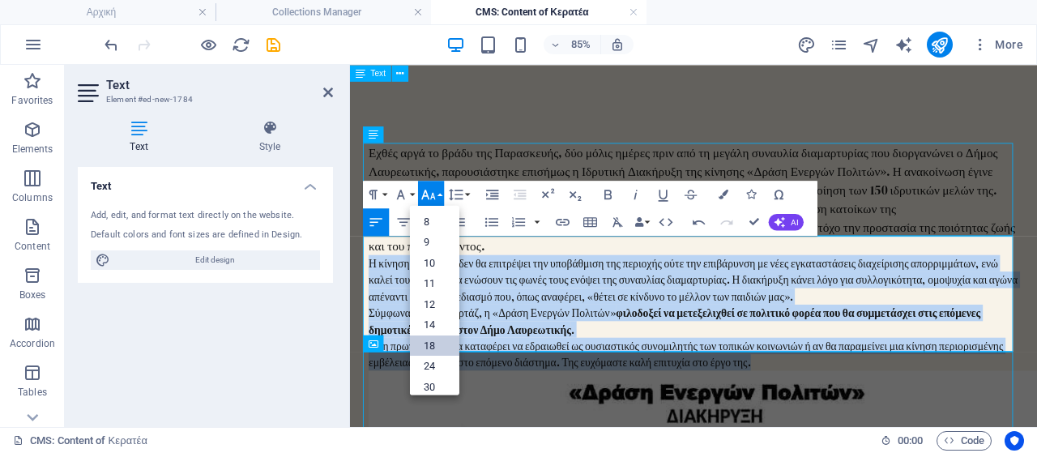
click at [432, 344] on link "18" at bounding box center [434, 345] width 49 height 21
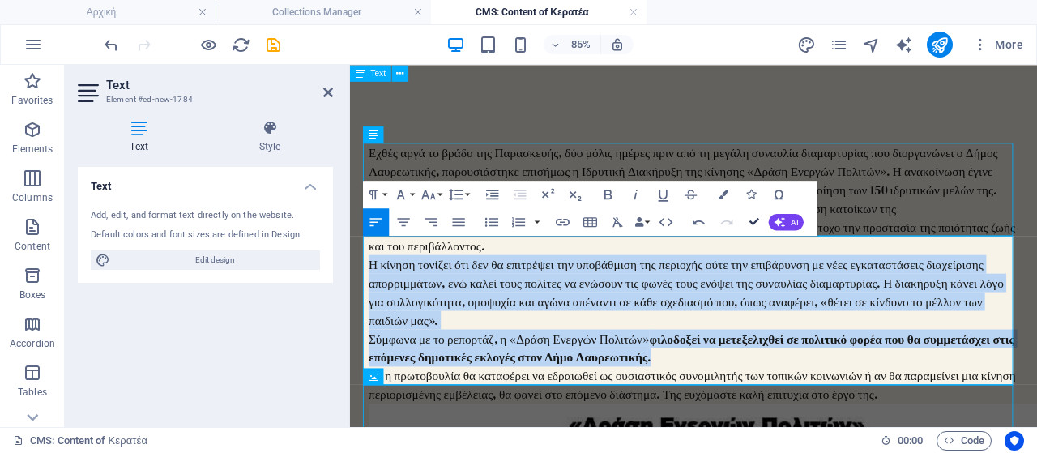
drag, startPoint x: 756, startPoint y: 221, endPoint x: 690, endPoint y: 156, distance: 92.2
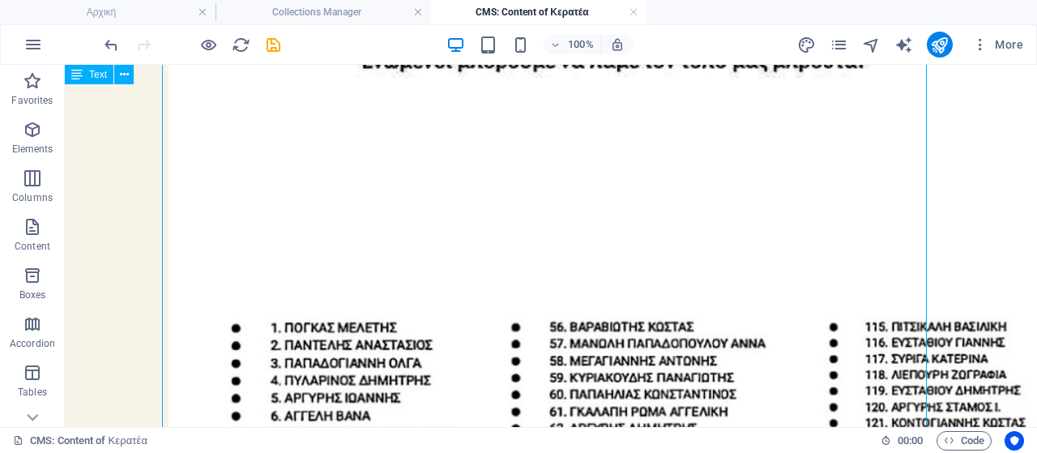
scroll to position [2030, 0]
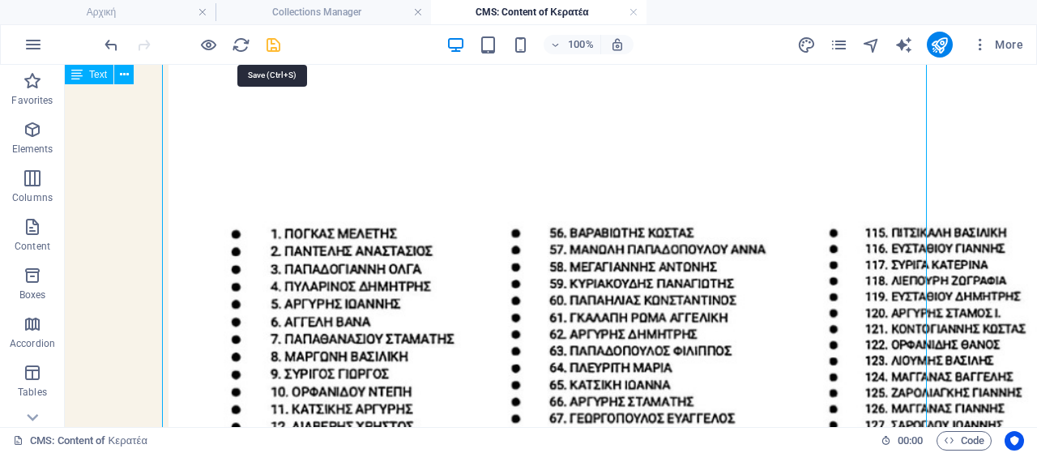
click at [276, 42] on icon "save" at bounding box center [273, 45] width 19 height 19
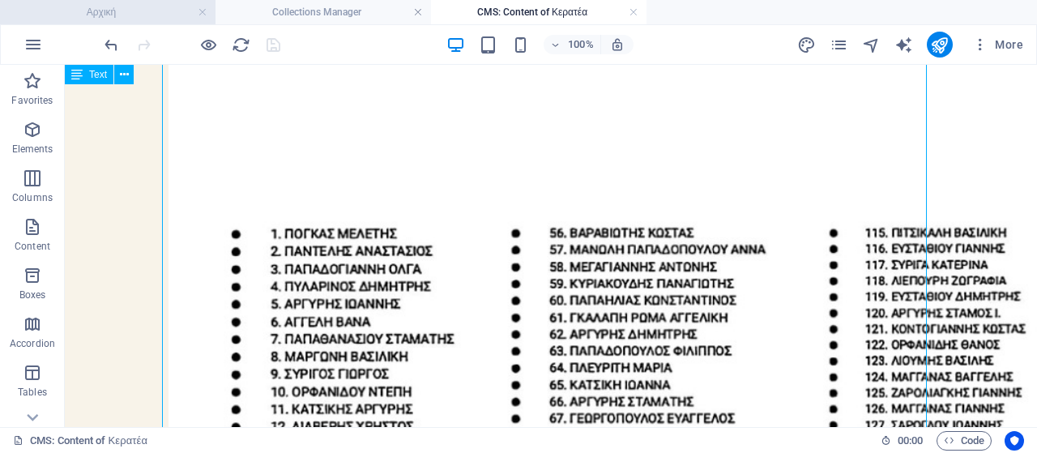
click at [162, 11] on h4 "Αρχική" at bounding box center [107, 12] width 215 height 18
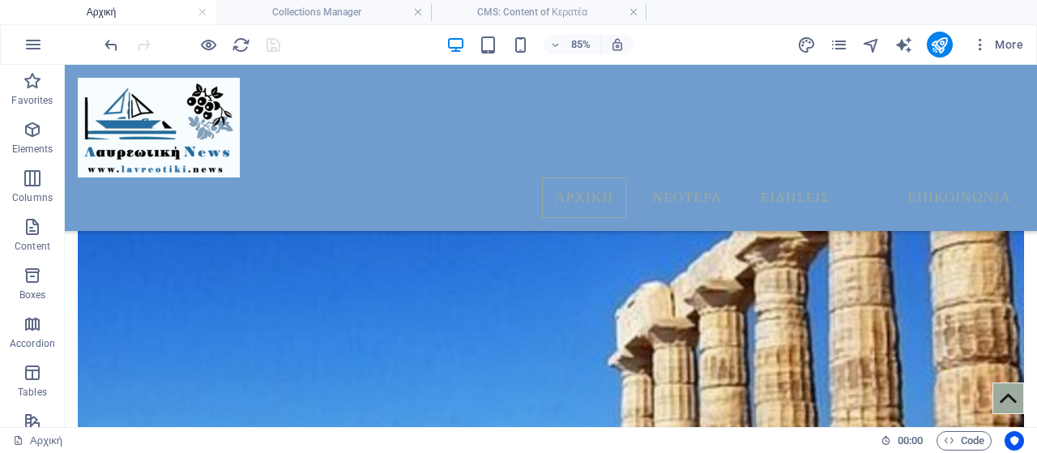
scroll to position [0, 0]
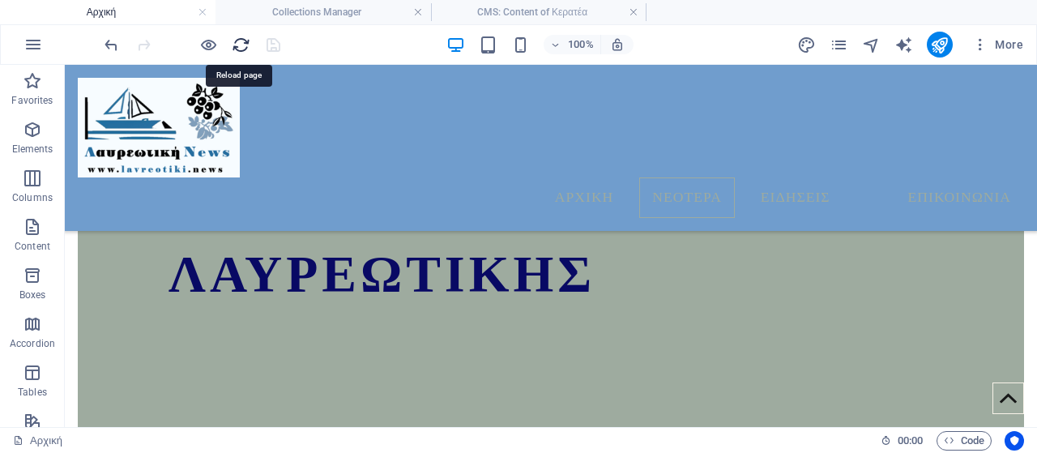
click at [238, 44] on icon "reload" at bounding box center [241, 45] width 19 height 19
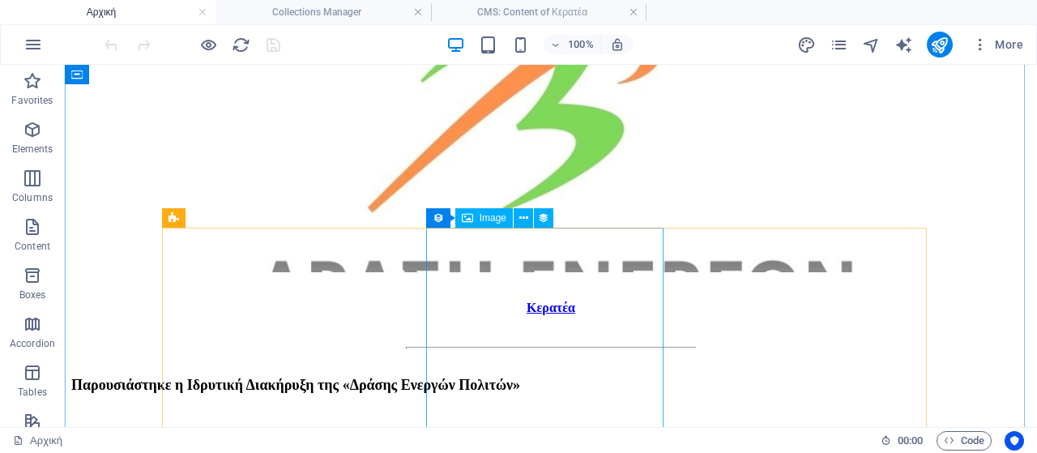
scroll to position [1003, 0]
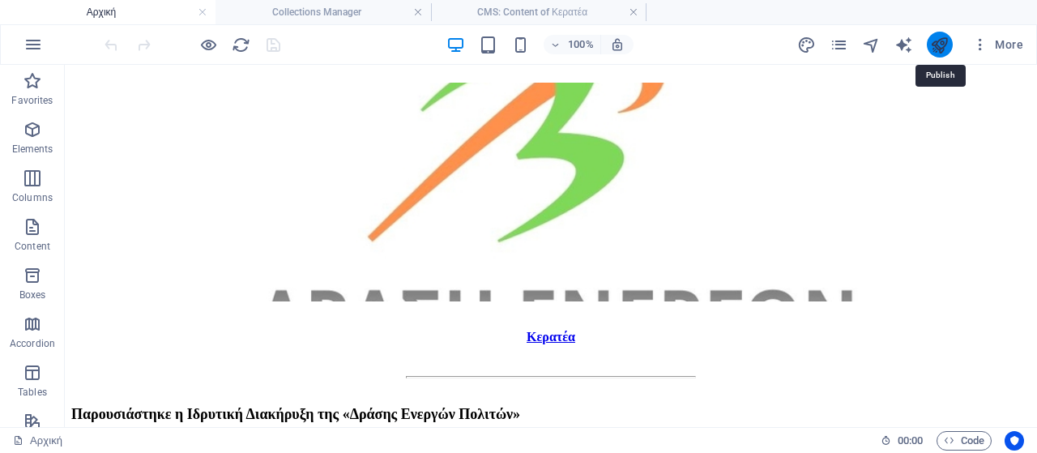
click at [936, 42] on icon "publish" at bounding box center [939, 45] width 19 height 19
